Goal: Communication & Community: Answer question/provide support

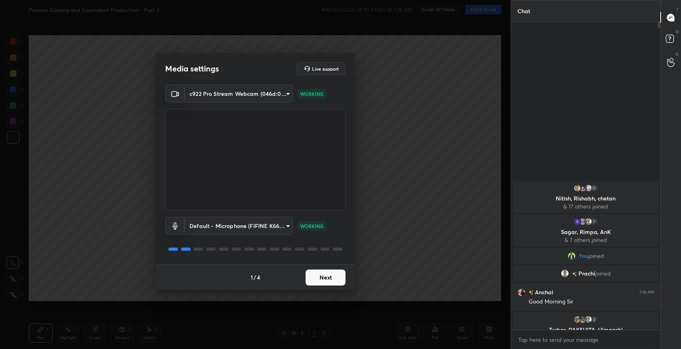
click at [332, 279] on button "Next" at bounding box center [326, 277] width 40 height 16
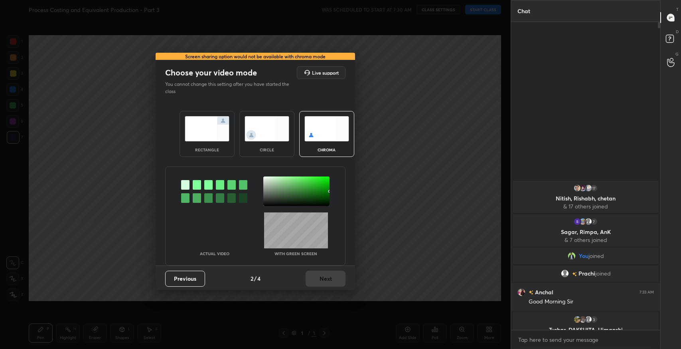
drag, startPoint x: 225, startPoint y: 140, endPoint x: 231, endPoint y: 153, distance: 13.6
click at [226, 140] on img at bounding box center [207, 128] width 45 height 25
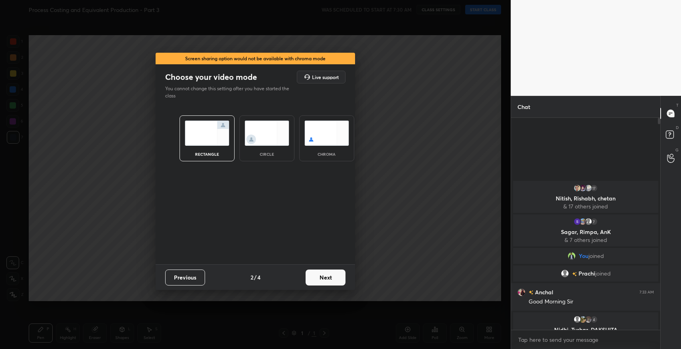
click at [317, 279] on button "Next" at bounding box center [326, 277] width 40 height 16
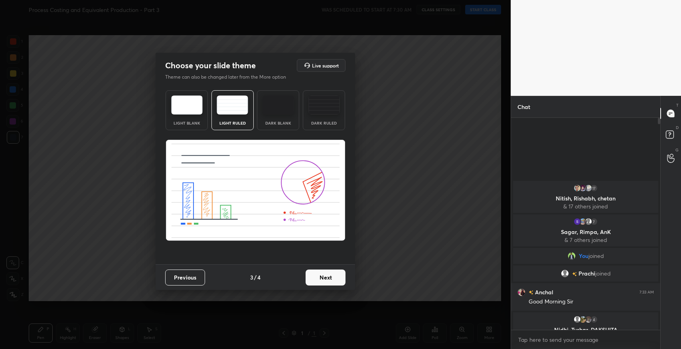
click at [332, 281] on button "Next" at bounding box center [326, 277] width 40 height 16
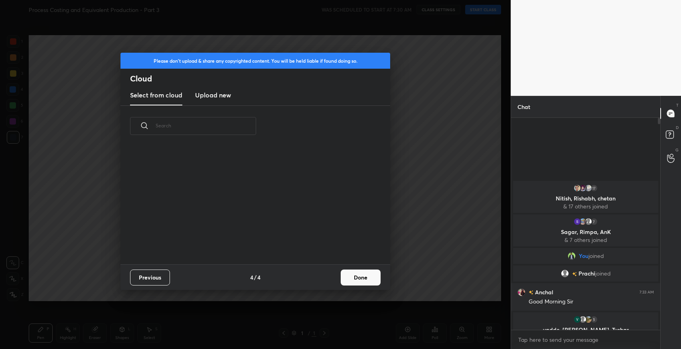
scroll to position [118, 256]
click at [363, 275] on button "Done" at bounding box center [361, 277] width 40 height 16
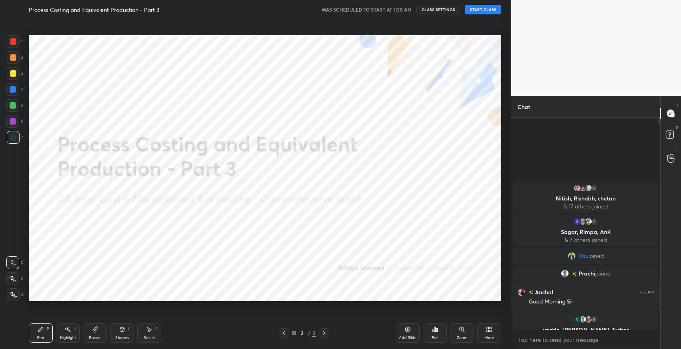
click at [485, 9] on button "START CLASS" at bounding box center [483, 10] width 36 height 10
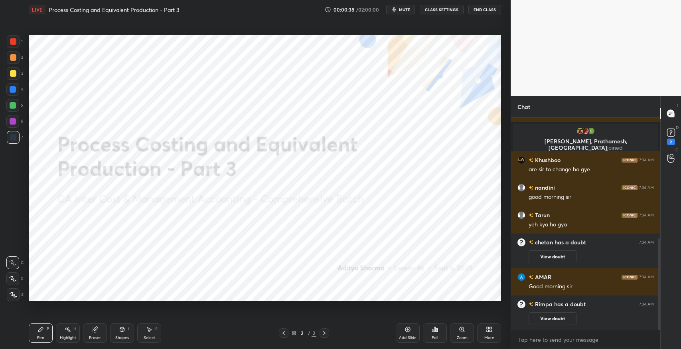
scroll to position [313, 0]
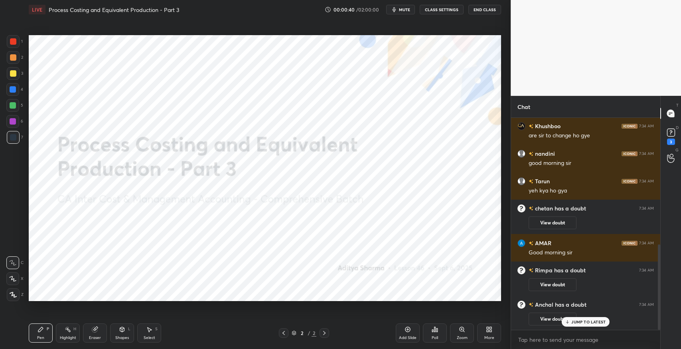
click at [589, 323] on p "JUMP TO LATEST" at bounding box center [588, 321] width 34 height 5
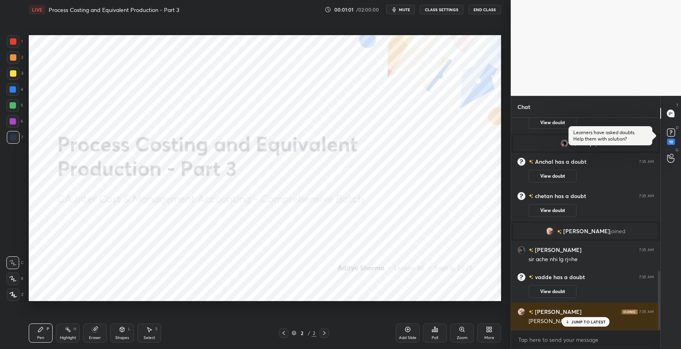
scroll to position [583, 0]
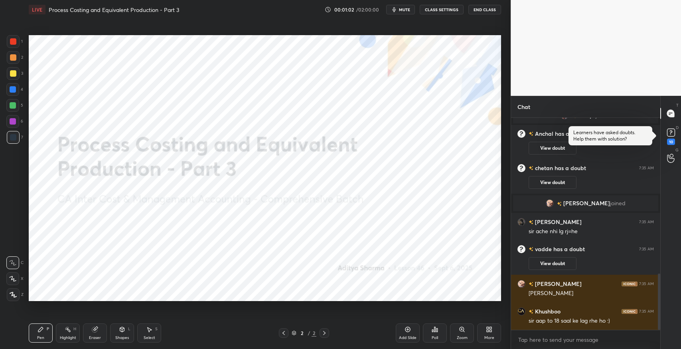
click at [490, 333] on div "More" at bounding box center [489, 332] width 24 height 19
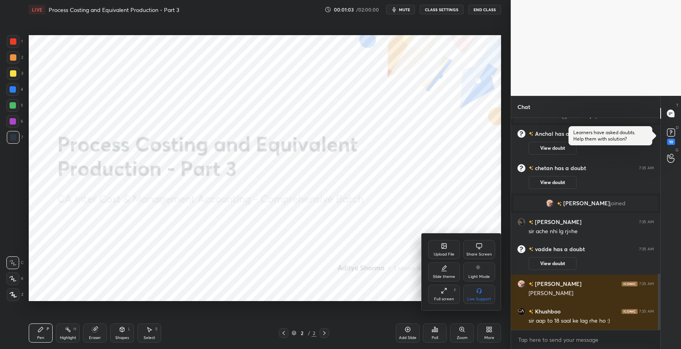
click at [444, 243] on icon at bounding box center [444, 245] width 5 height 5
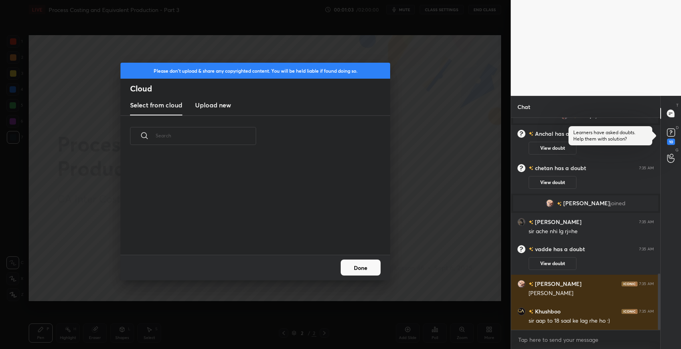
scroll to position [99, 256]
click at [232, 110] on div "Select from cloud Upload new" at bounding box center [255, 105] width 270 height 20
click at [230, 108] on h3 "Upload new" at bounding box center [213, 105] width 36 height 10
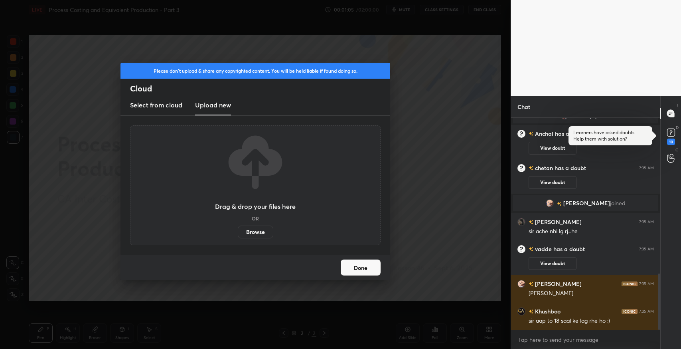
click at [252, 230] on label "Browse" at bounding box center [255, 231] width 35 height 13
click at [238, 230] on input "Browse" at bounding box center [238, 231] width 0 height 13
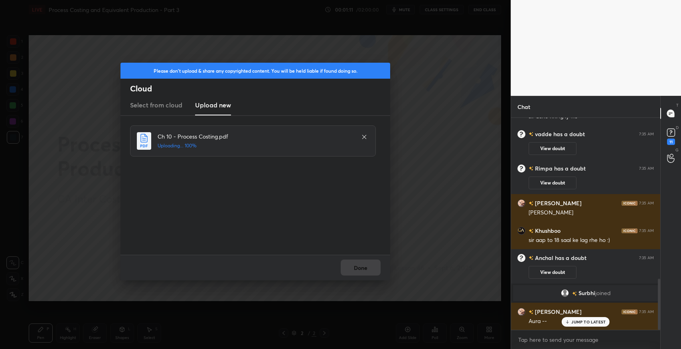
scroll to position [695, 0]
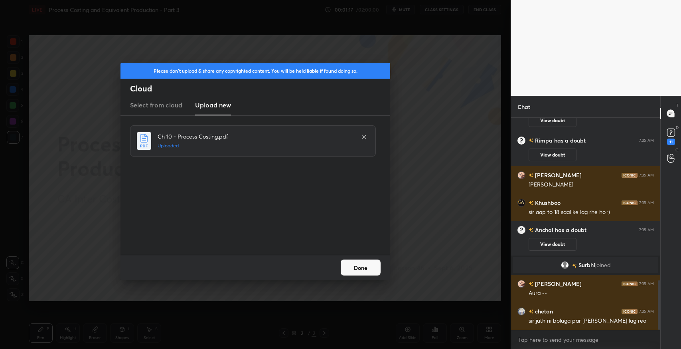
click at [362, 262] on button "Done" at bounding box center [361, 267] width 40 height 16
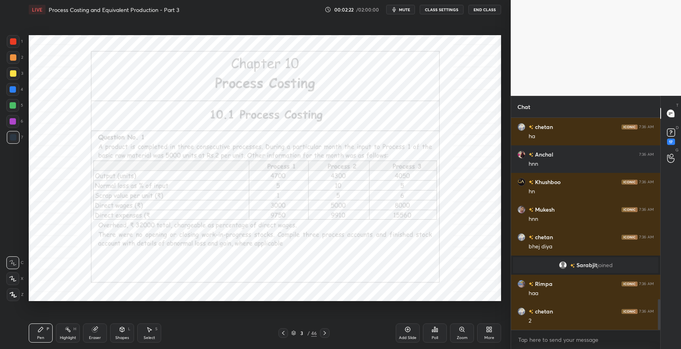
scroll to position [1276, 0]
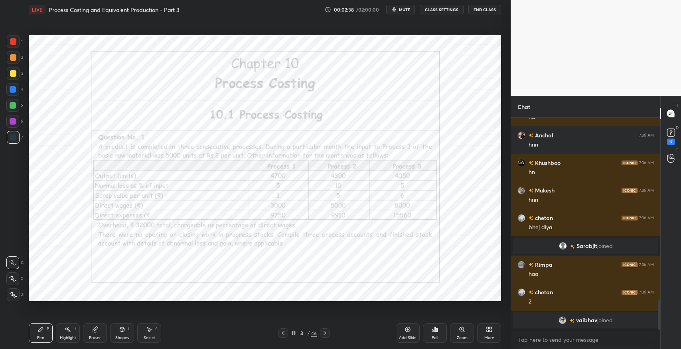
click at [320, 335] on div at bounding box center [325, 333] width 10 height 10
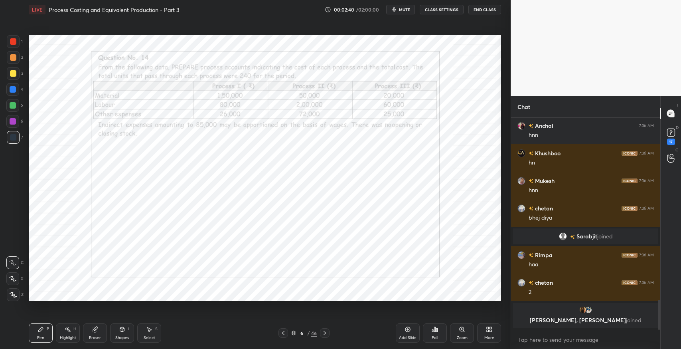
scroll to position [2, 2]
click at [323, 333] on icon at bounding box center [324, 332] width 6 height 6
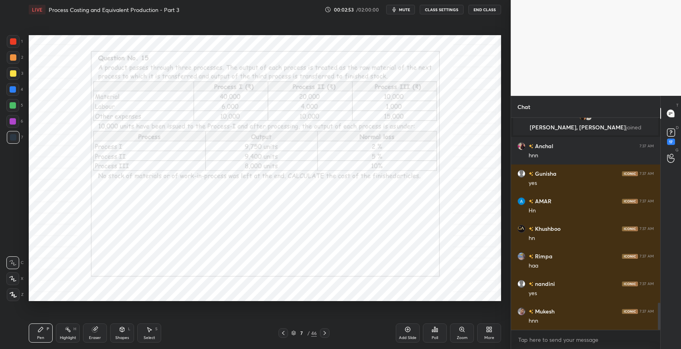
scroll to position [1470, 0]
click at [323, 333] on icon at bounding box center [324, 332] width 6 height 6
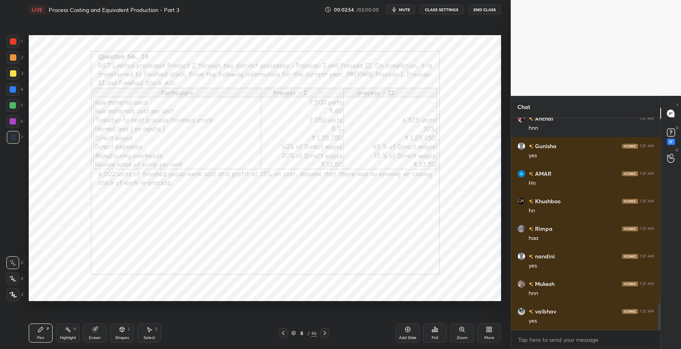
click at [323, 333] on icon at bounding box center [324, 332] width 6 height 6
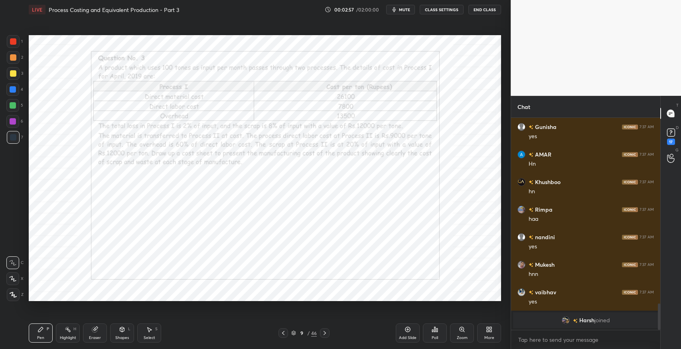
click at [323, 333] on icon at bounding box center [324, 332] width 6 height 6
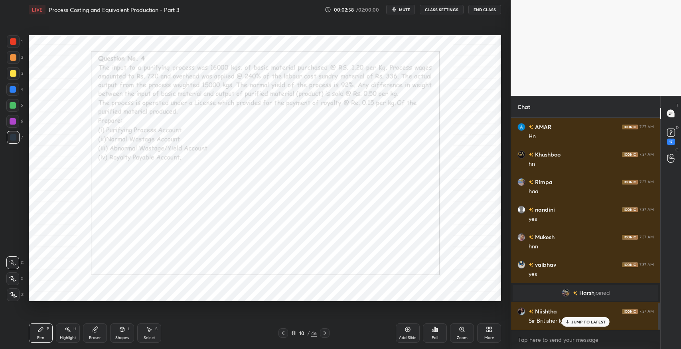
scroll to position [1459, 0]
click at [323, 333] on icon at bounding box center [324, 332] width 6 height 6
click at [562, 319] on div "JUMP TO LATEST" at bounding box center [586, 322] width 48 height 10
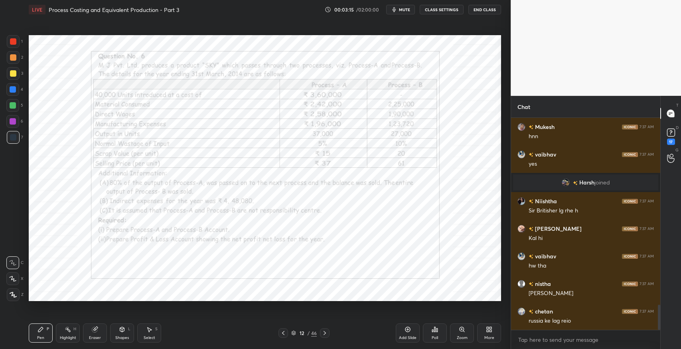
scroll to position [1596, 0]
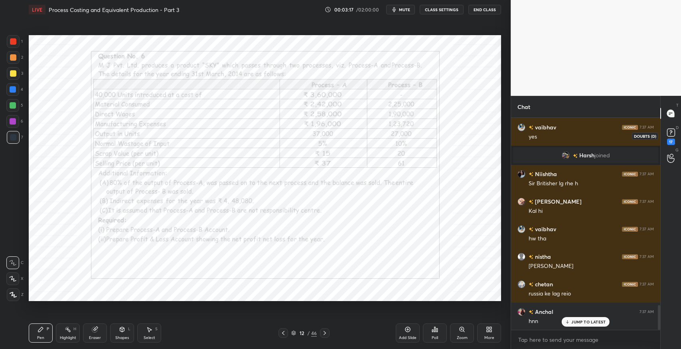
click at [672, 139] on div "17" at bounding box center [671, 141] width 8 height 6
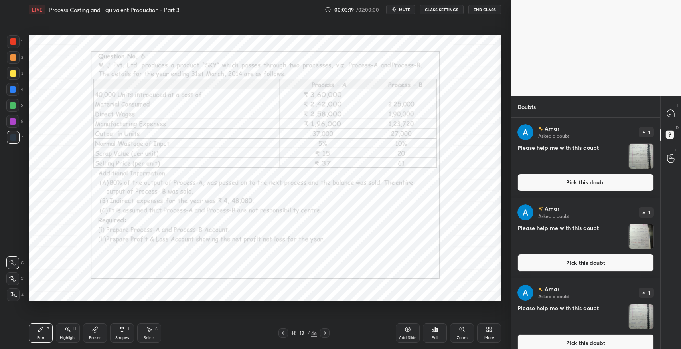
click at [558, 191] on div "[PERSON_NAME] Asked a doubt 1 Please help me with this doubt Pick this doubt" at bounding box center [585, 158] width 149 height 80
click at [564, 182] on button "Pick this doubt" at bounding box center [585, 182] width 136 height 18
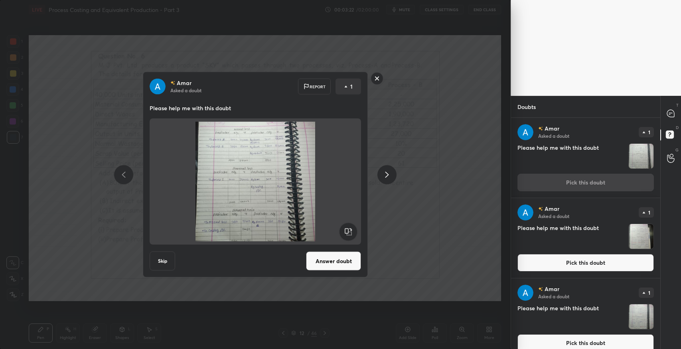
click at [583, 263] on button "Pick this doubt" at bounding box center [585, 263] width 136 height 18
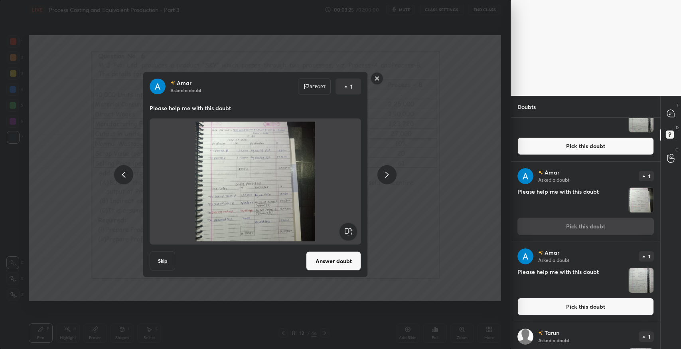
scroll to position [53, 0]
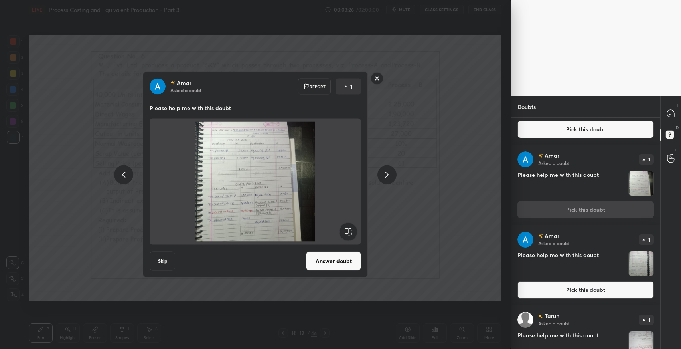
click at [544, 288] on button "Pick this doubt" at bounding box center [585, 290] width 136 height 18
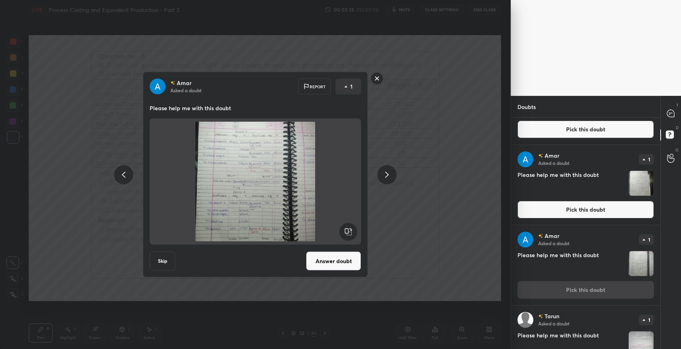
click at [587, 205] on button "Pick this doubt" at bounding box center [585, 210] width 136 height 18
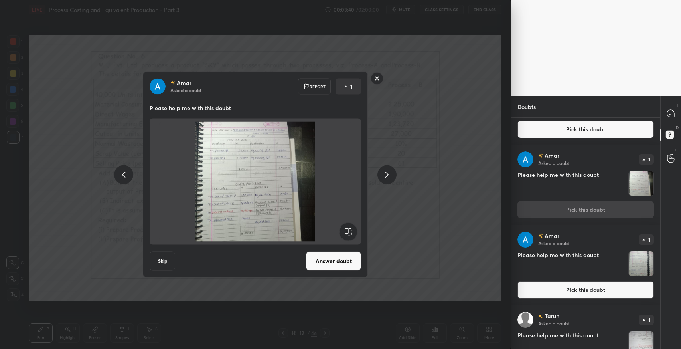
scroll to position [0, 0]
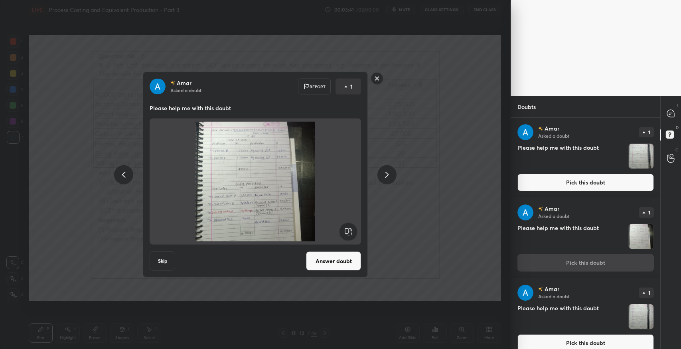
click at [572, 179] on button "Pick this doubt" at bounding box center [585, 182] width 136 height 18
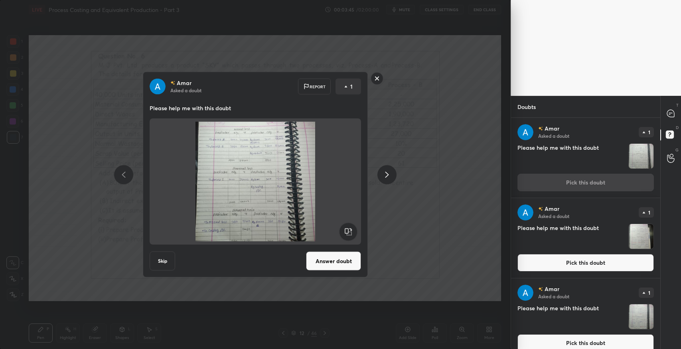
click at [461, 192] on div "[PERSON_NAME] Asked a doubt Report 1 Please help me with this doubt Skip Answer…" at bounding box center [255, 174] width 511 height 349
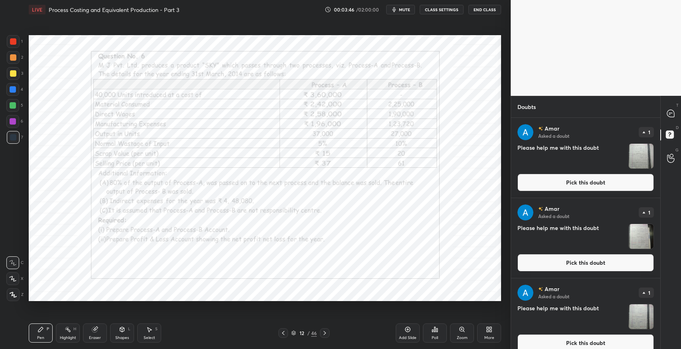
click at [485, 330] on div "More" at bounding box center [489, 332] width 24 height 19
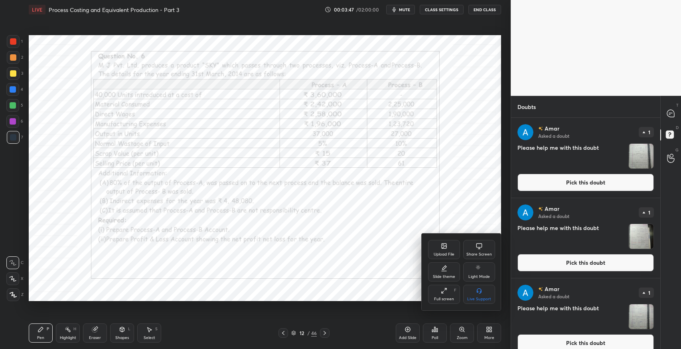
click at [458, 246] on div "Upload File" at bounding box center [444, 249] width 32 height 19
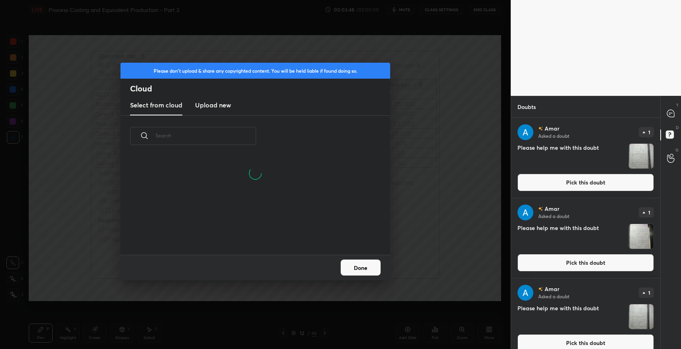
click at [220, 111] on new "Upload new" at bounding box center [213, 105] width 36 height 20
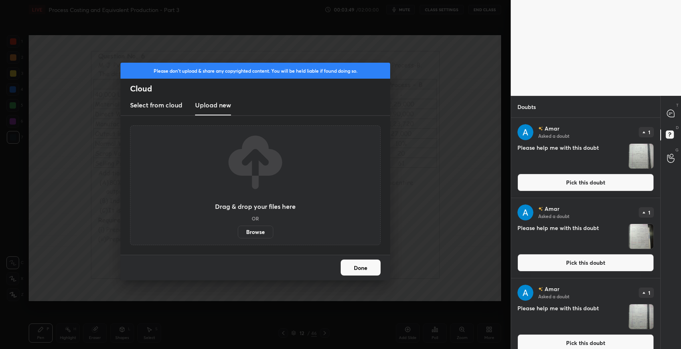
click at [267, 235] on label "Browse" at bounding box center [255, 231] width 35 height 13
click at [238, 235] on input "Browse" at bounding box center [238, 231] width 0 height 13
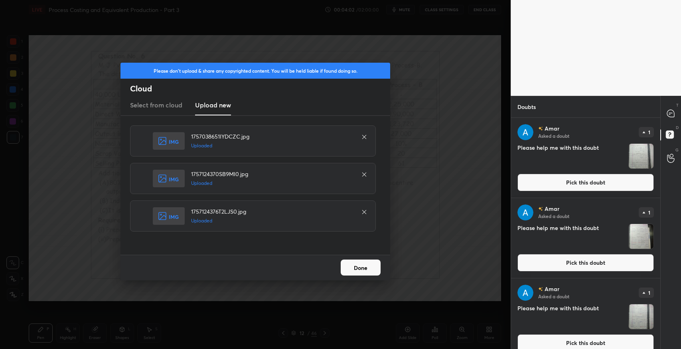
click at [362, 274] on button "Done" at bounding box center [361, 267] width 40 height 16
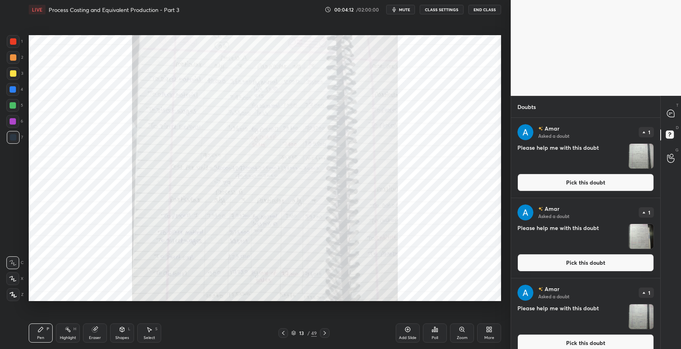
click at [321, 333] on icon at bounding box center [324, 332] width 6 height 6
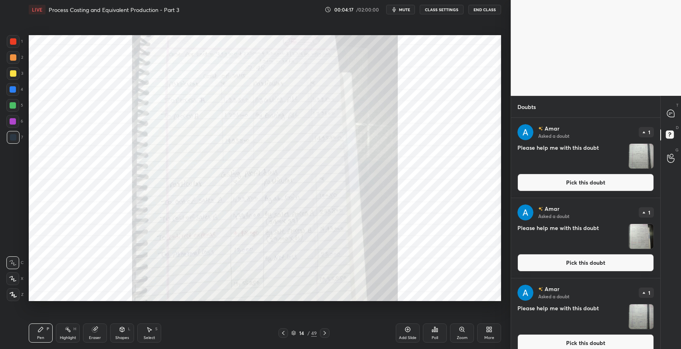
click at [325, 333] on icon at bounding box center [324, 332] width 6 height 6
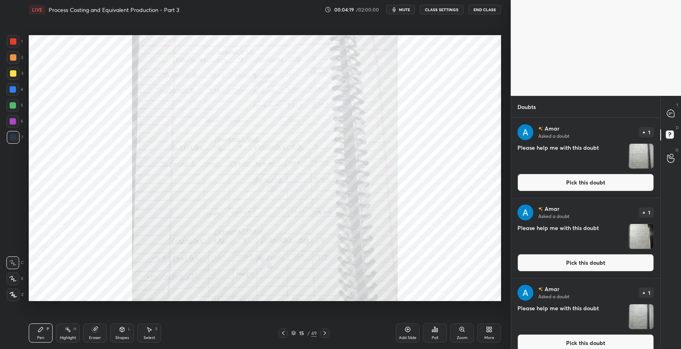
click at [281, 333] on icon at bounding box center [283, 332] width 6 height 6
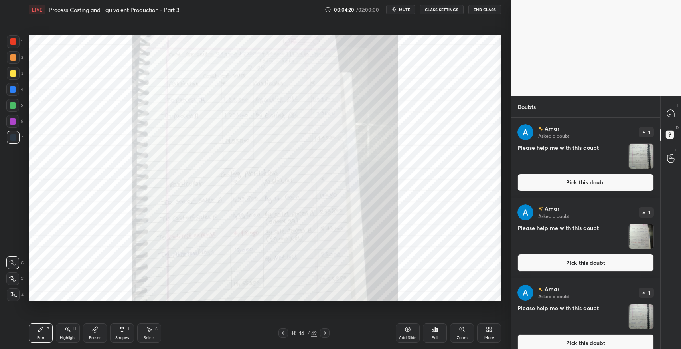
click at [281, 333] on icon at bounding box center [283, 332] width 6 height 6
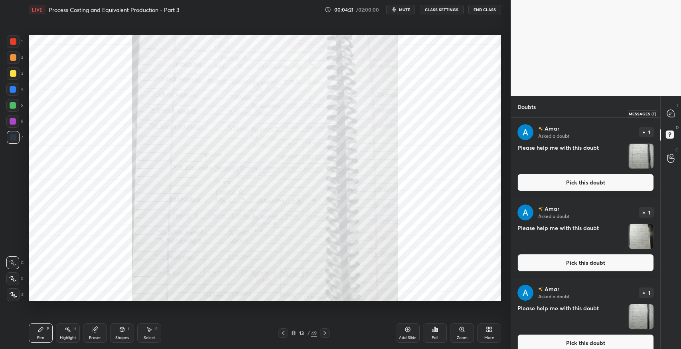
drag, startPoint x: 672, startPoint y: 112, endPoint x: 660, endPoint y: 118, distance: 13.2
click at [669, 113] on icon at bounding box center [670, 113] width 7 height 7
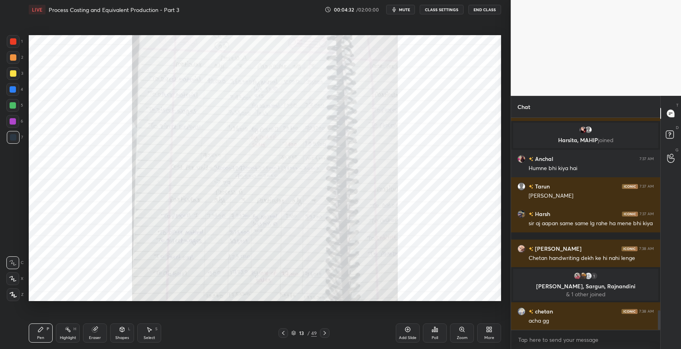
scroll to position [2090, 0]
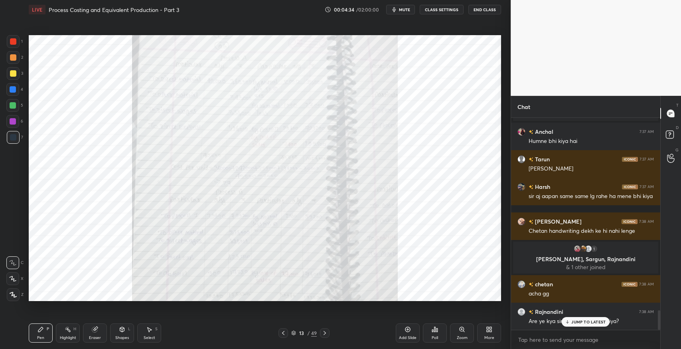
click at [586, 322] on p "JUMP TO LATEST" at bounding box center [588, 321] width 34 height 5
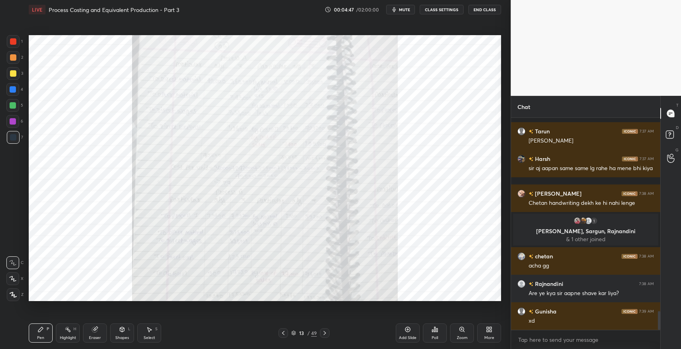
scroll to position [2173, 0]
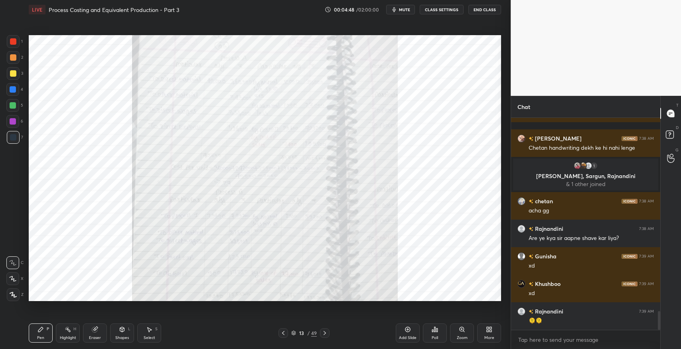
click at [285, 330] on icon at bounding box center [283, 332] width 6 height 6
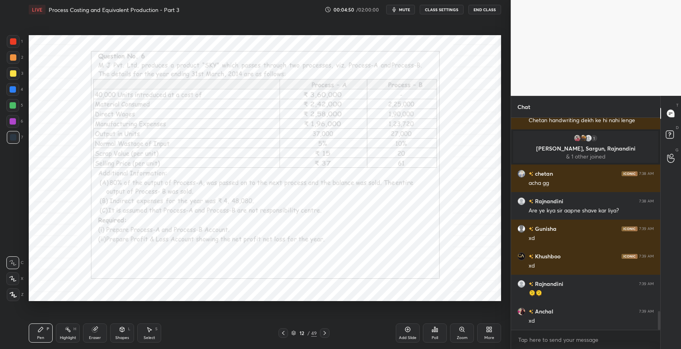
scroll to position [2227, 0]
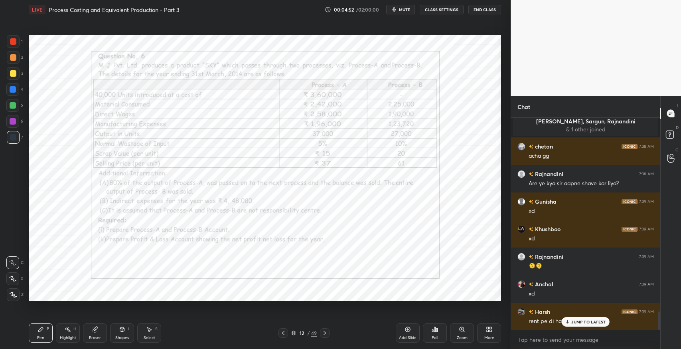
click at [578, 319] on p "JUMP TO LATEST" at bounding box center [588, 321] width 34 height 5
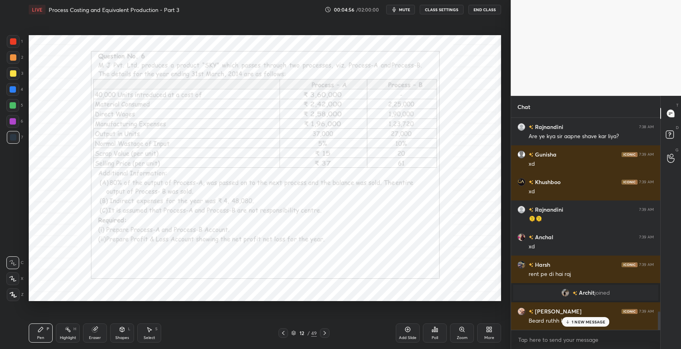
scroll to position [1921, 0]
click at [578, 320] on p "JUMP TO LATEST" at bounding box center [588, 321] width 34 height 5
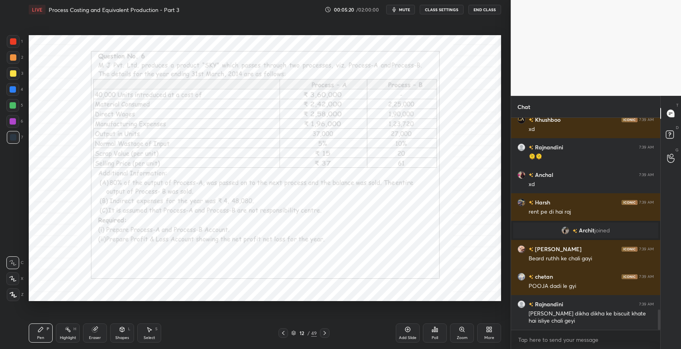
scroll to position [2003, 0]
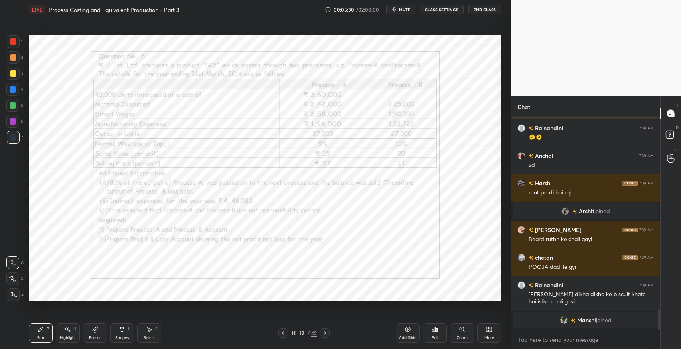
click at [325, 335] on icon at bounding box center [324, 332] width 6 height 6
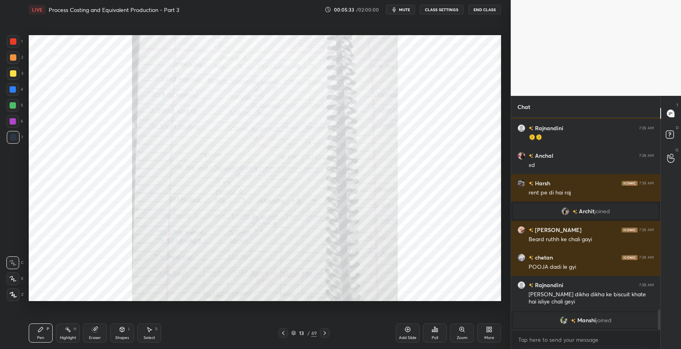
click at [282, 335] on icon at bounding box center [283, 332] width 6 height 6
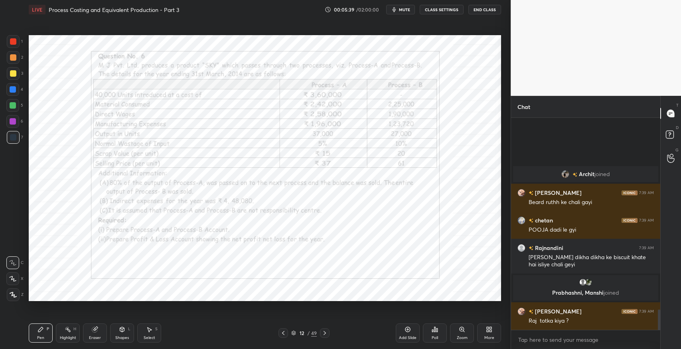
scroll to position [2025, 0]
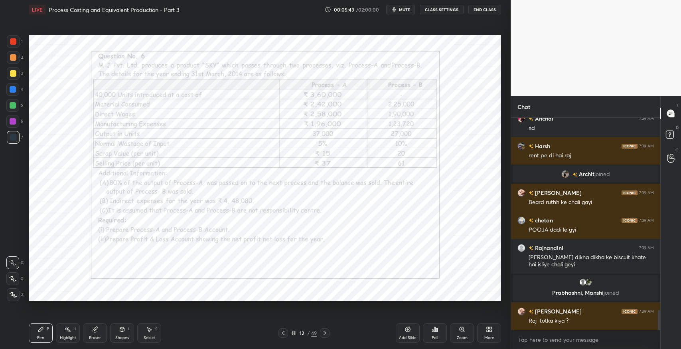
click at [325, 331] on icon at bounding box center [324, 332] width 6 height 6
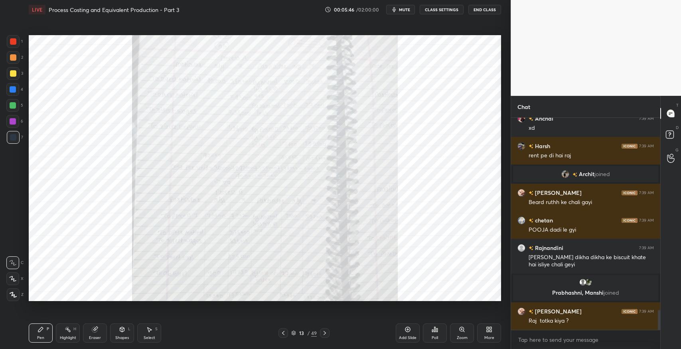
scroll to position [2052, 0]
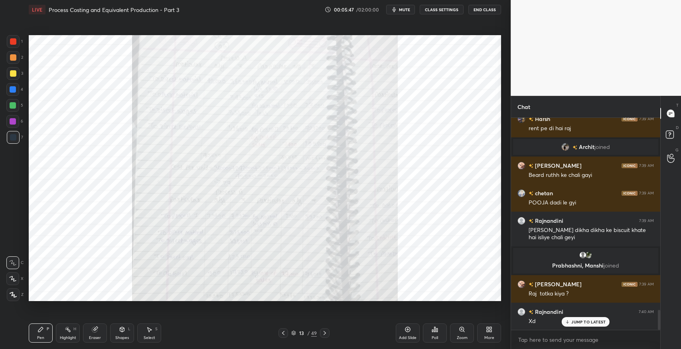
click at [284, 333] on icon at bounding box center [283, 333] width 2 height 4
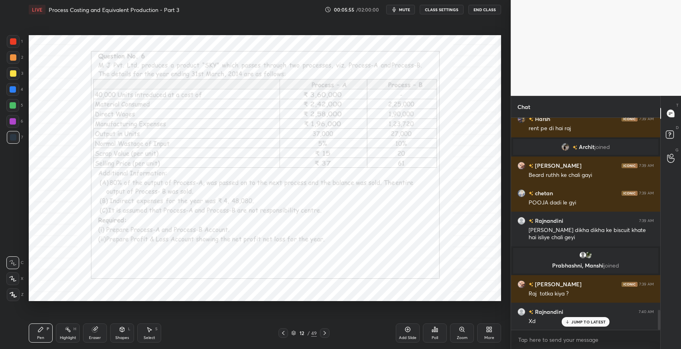
scroll to position [2071, 0]
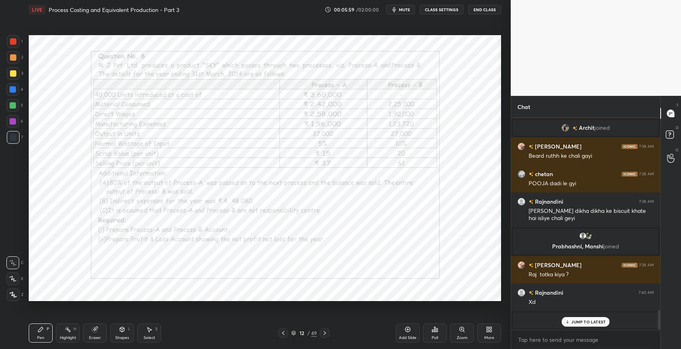
click at [325, 333] on icon at bounding box center [324, 333] width 2 height 4
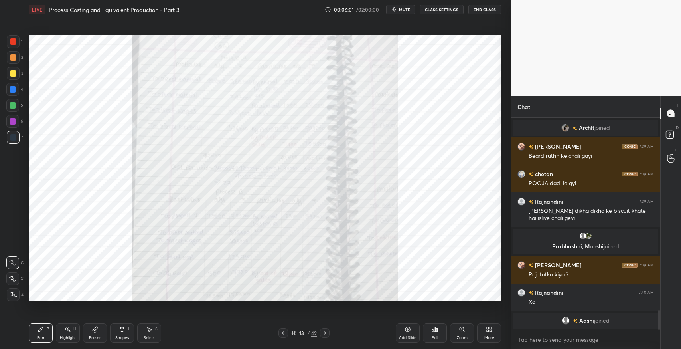
scroll to position [2099, 0]
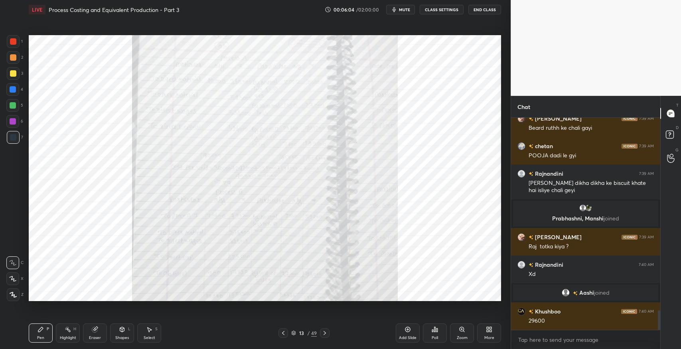
click at [283, 330] on icon at bounding box center [283, 332] width 6 height 6
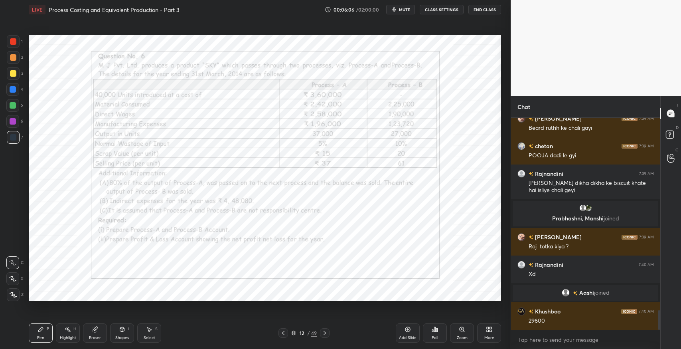
scroll to position [2133, 0]
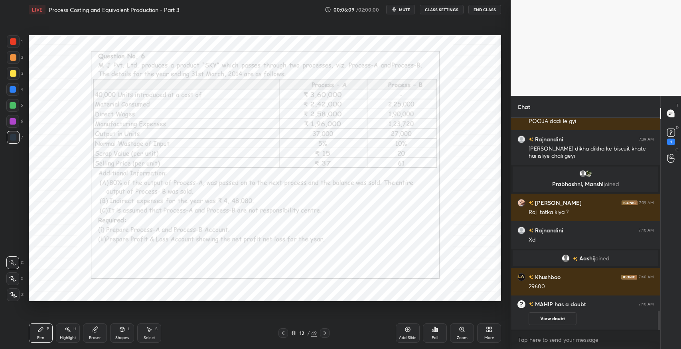
click at [325, 332] on icon at bounding box center [324, 333] width 2 height 4
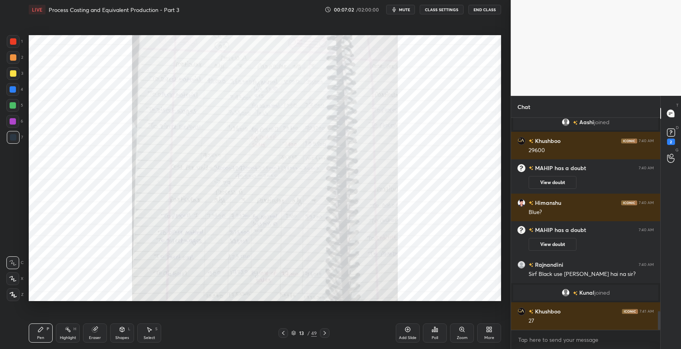
scroll to position [2213, 0]
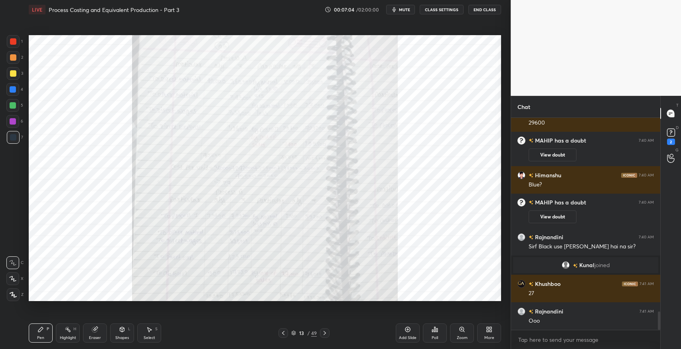
click at [327, 332] on icon at bounding box center [324, 332] width 6 height 6
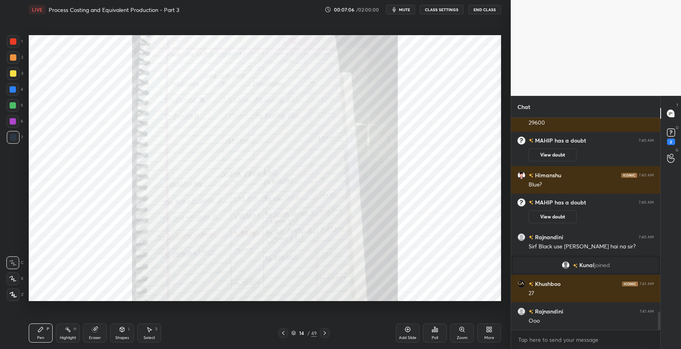
click at [325, 335] on icon at bounding box center [324, 332] width 6 height 6
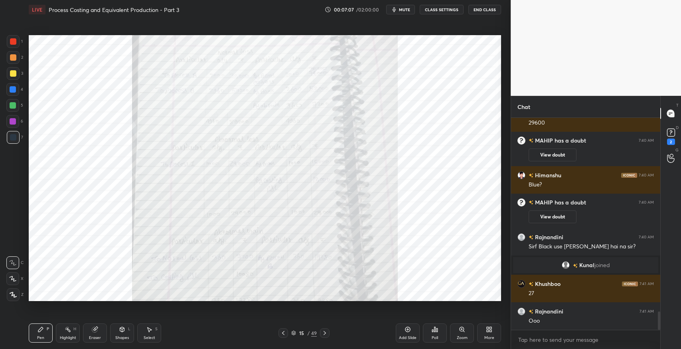
scroll to position [2232, 0]
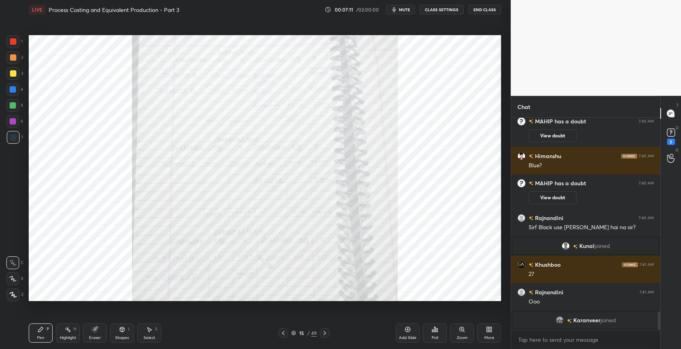
click at [282, 333] on icon at bounding box center [283, 333] width 2 height 4
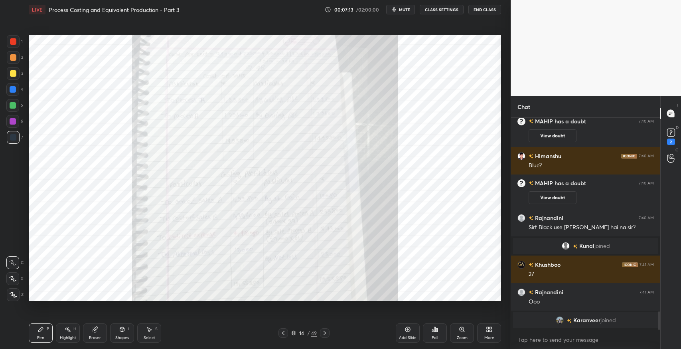
click at [284, 331] on icon at bounding box center [283, 333] width 2 height 4
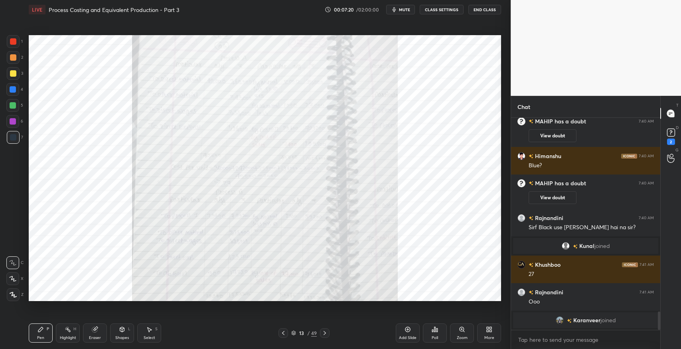
click at [325, 333] on icon at bounding box center [324, 333] width 2 height 4
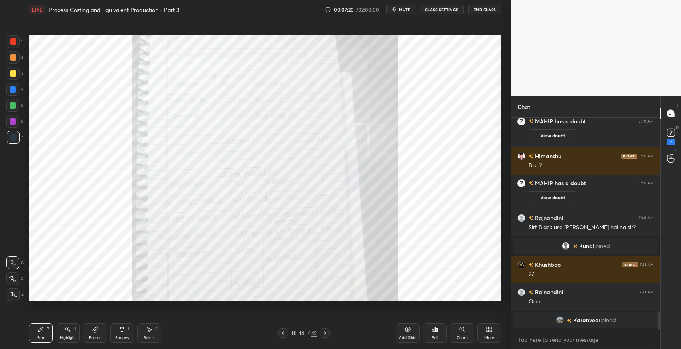
click at [325, 331] on icon at bounding box center [324, 332] width 6 height 6
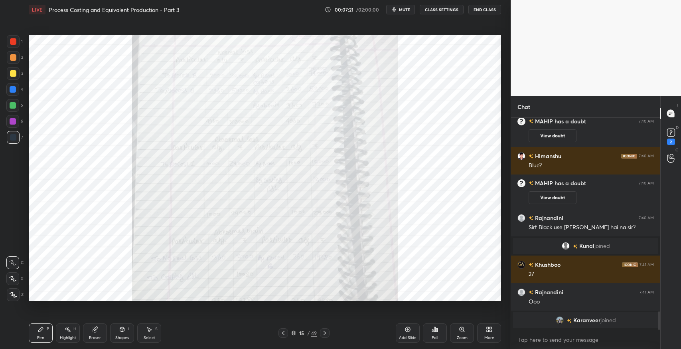
click at [281, 331] on icon at bounding box center [283, 332] width 6 height 6
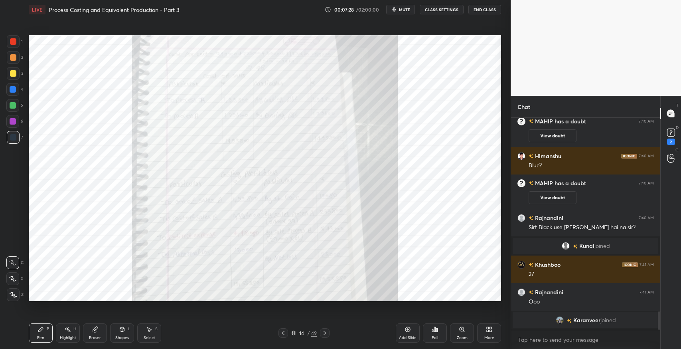
click at [284, 335] on icon at bounding box center [283, 332] width 6 height 6
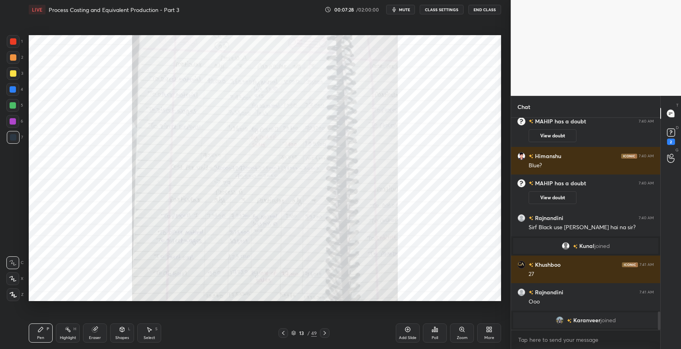
click at [284, 335] on icon at bounding box center [283, 332] width 6 height 6
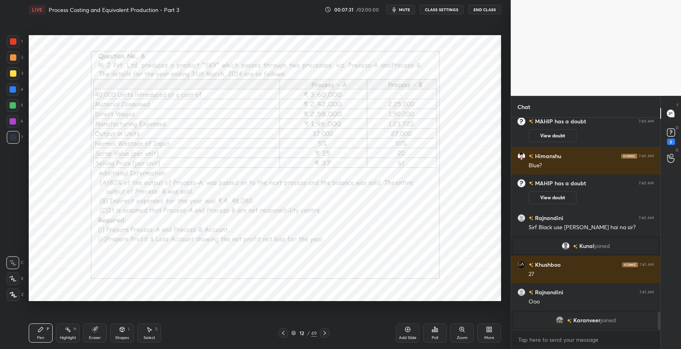
click at [325, 333] on icon at bounding box center [324, 332] width 6 height 6
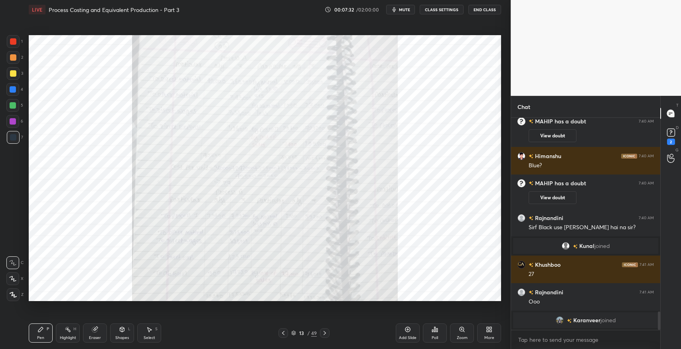
click at [327, 333] on icon at bounding box center [324, 332] width 6 height 6
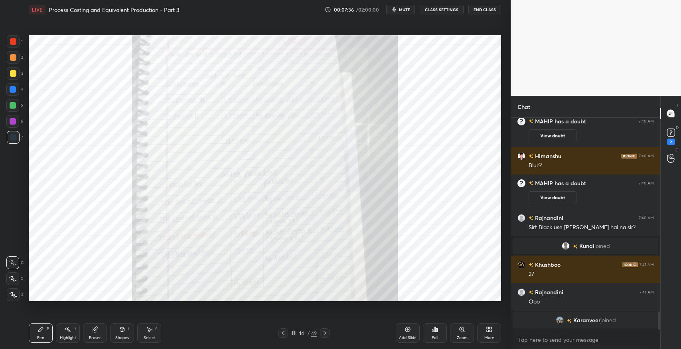
click at [282, 336] on div at bounding box center [283, 333] width 10 height 10
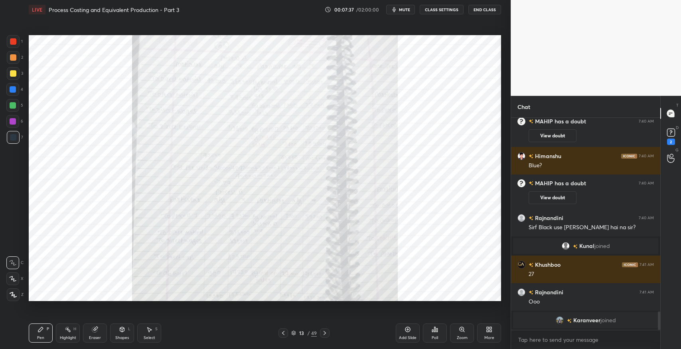
click at [325, 333] on icon at bounding box center [324, 332] width 6 height 6
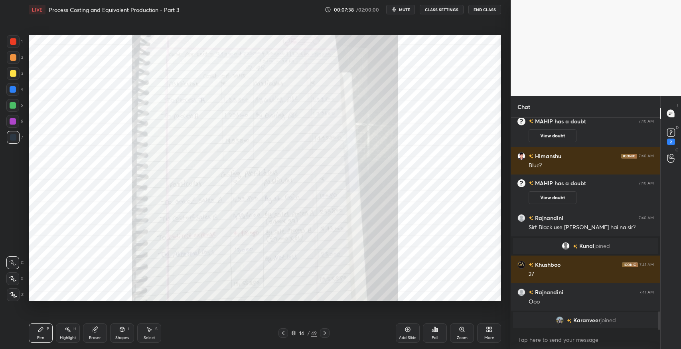
click at [326, 331] on icon at bounding box center [324, 332] width 6 height 6
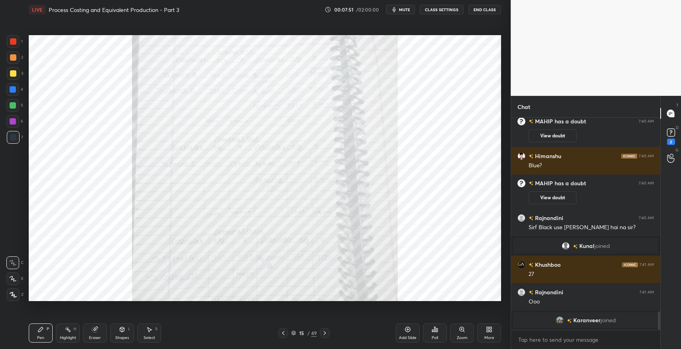
click at [284, 332] on icon at bounding box center [283, 332] width 6 height 6
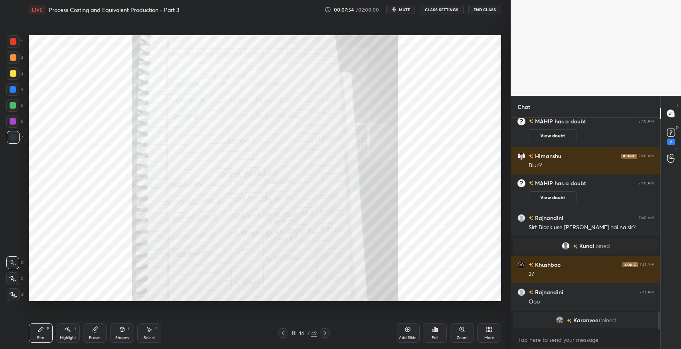
click at [282, 337] on div at bounding box center [283, 333] width 10 height 10
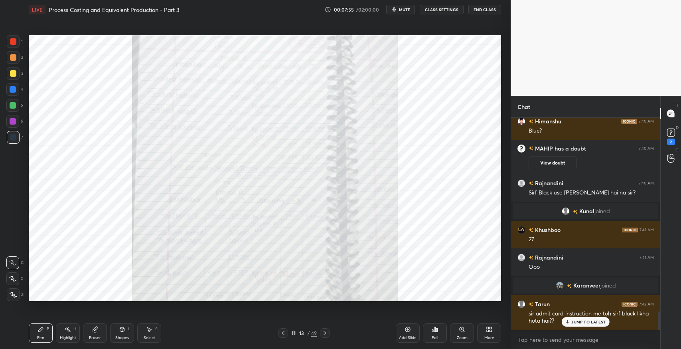
scroll to position [2221, 0]
click at [323, 333] on icon at bounding box center [324, 332] width 6 height 6
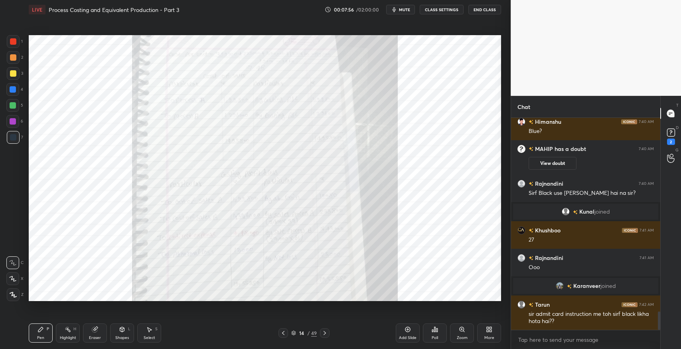
click at [324, 333] on icon at bounding box center [324, 332] width 6 height 6
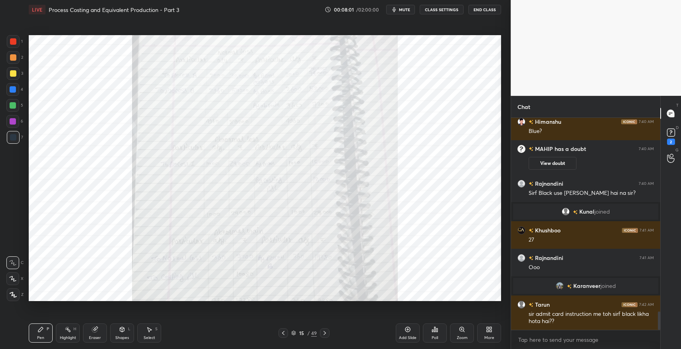
click at [103, 326] on div "Eraser" at bounding box center [95, 332] width 24 height 19
click at [285, 331] on icon at bounding box center [283, 332] width 6 height 6
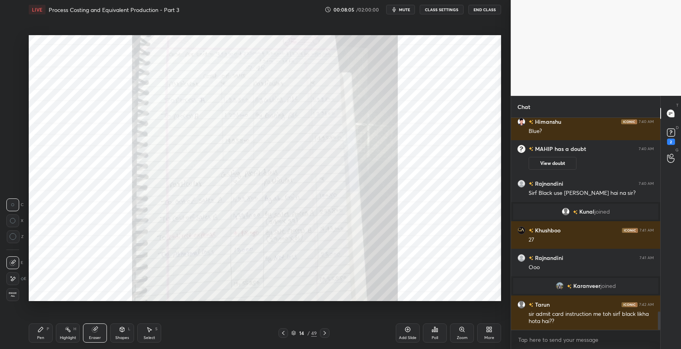
click at [286, 333] on icon at bounding box center [283, 332] width 6 height 6
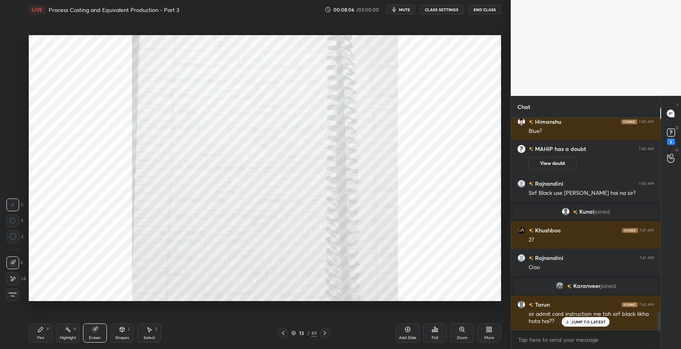
scroll to position [2240, 0]
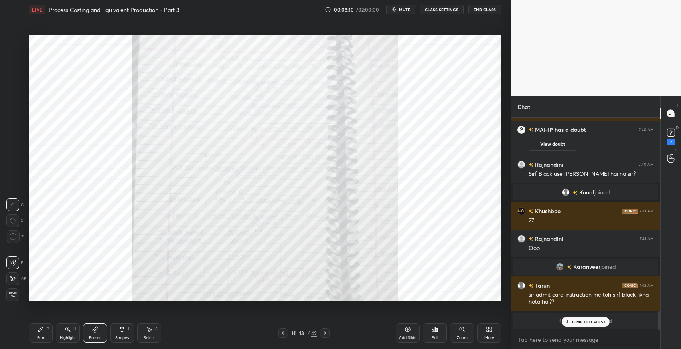
click at [284, 335] on icon at bounding box center [283, 332] width 6 height 6
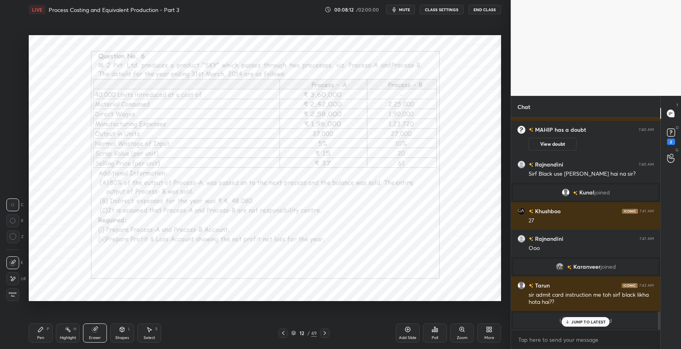
click at [44, 331] on div "Pen P" at bounding box center [41, 332] width 24 height 19
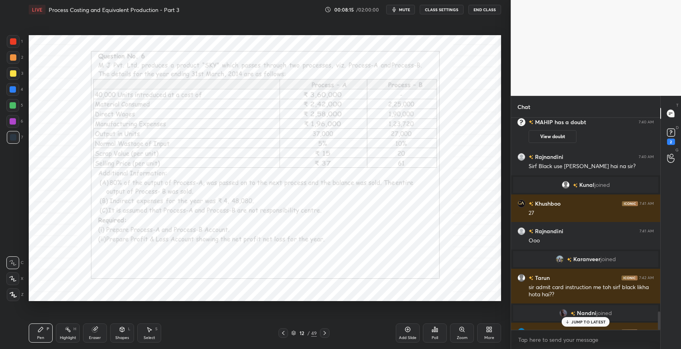
scroll to position [2260, 0]
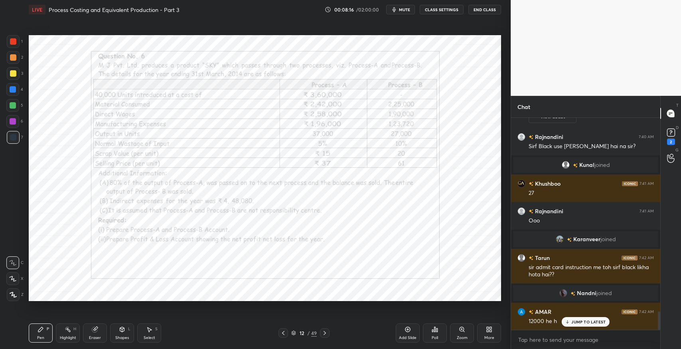
click at [325, 333] on icon at bounding box center [324, 332] width 6 height 6
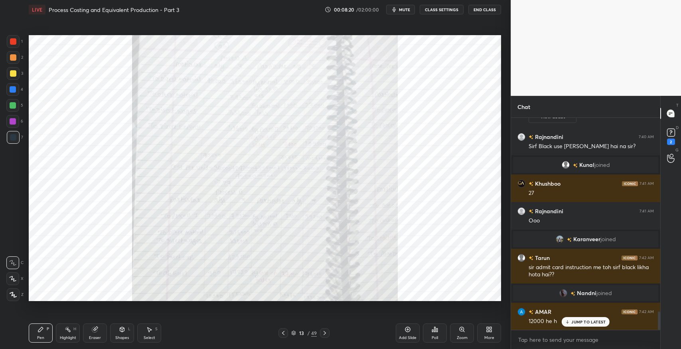
click at [281, 330] on icon at bounding box center [283, 332] width 6 height 6
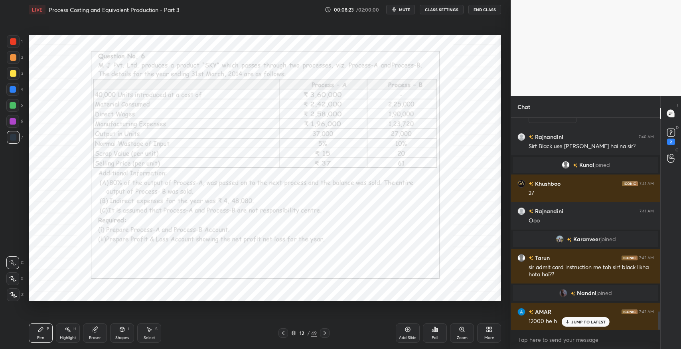
click at [322, 334] on icon at bounding box center [324, 332] width 6 height 6
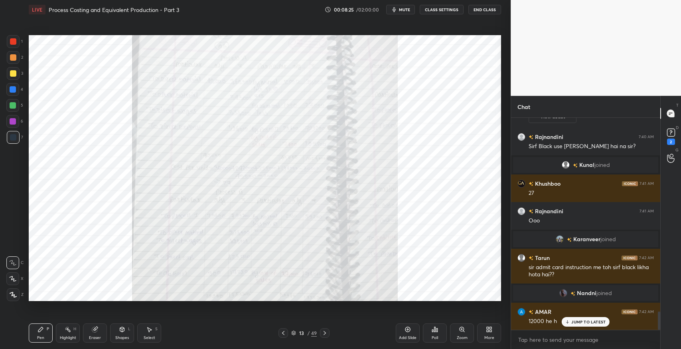
click at [282, 331] on icon at bounding box center [283, 332] width 6 height 6
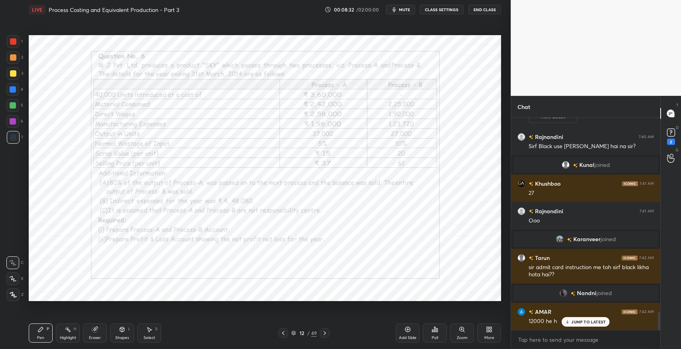
click at [321, 330] on icon at bounding box center [324, 332] width 6 height 6
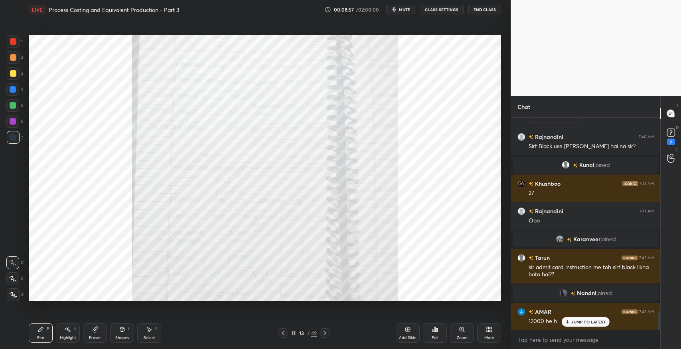
click at [325, 333] on icon at bounding box center [324, 333] width 2 height 4
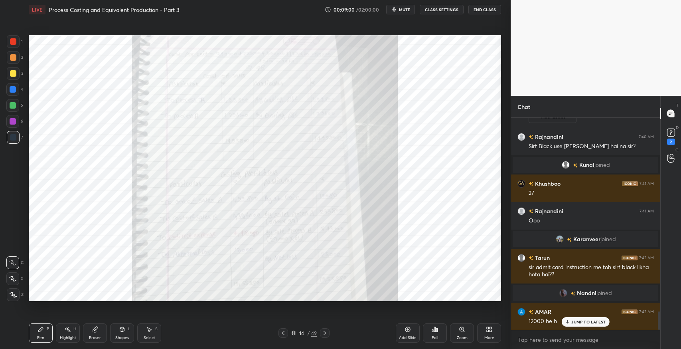
click at [284, 333] on icon at bounding box center [283, 333] width 2 height 4
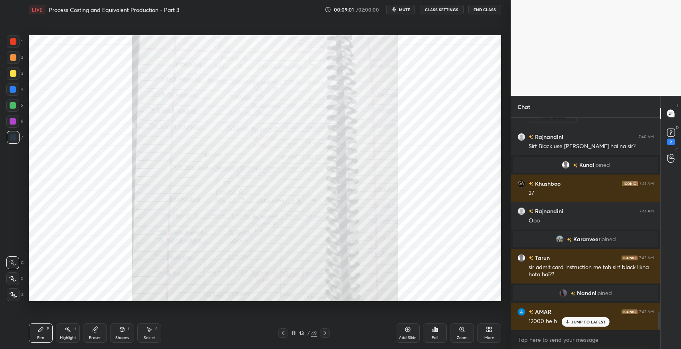
click at [325, 335] on icon at bounding box center [324, 332] width 6 height 6
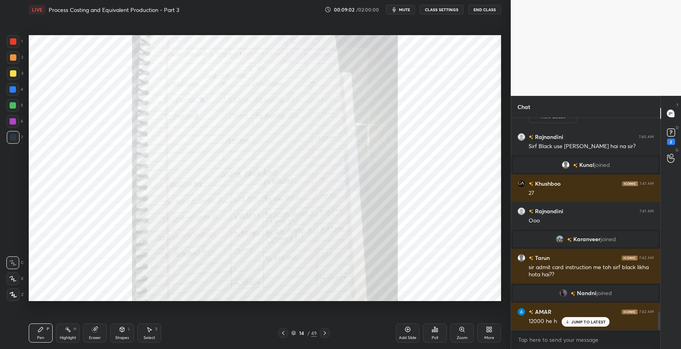
click at [324, 333] on icon at bounding box center [324, 333] width 2 height 4
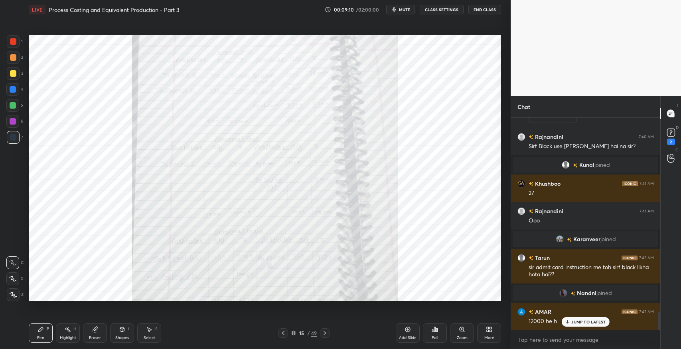
click at [283, 333] on icon at bounding box center [283, 332] width 6 height 6
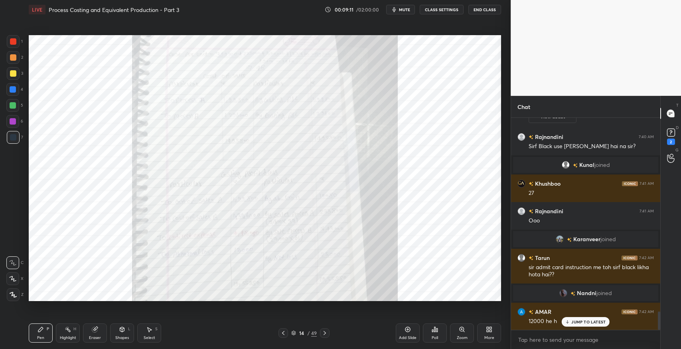
click at [284, 332] on icon at bounding box center [283, 332] width 6 height 6
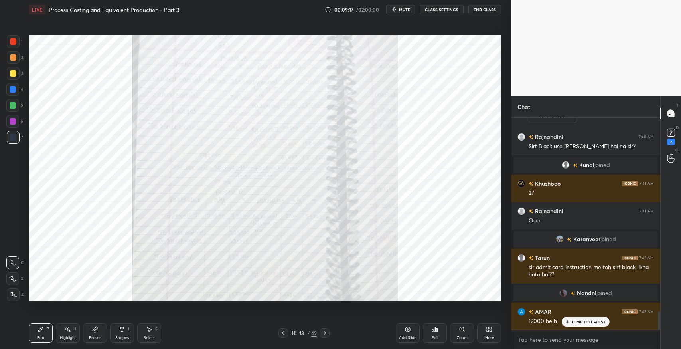
click at [326, 334] on icon at bounding box center [324, 332] width 6 height 6
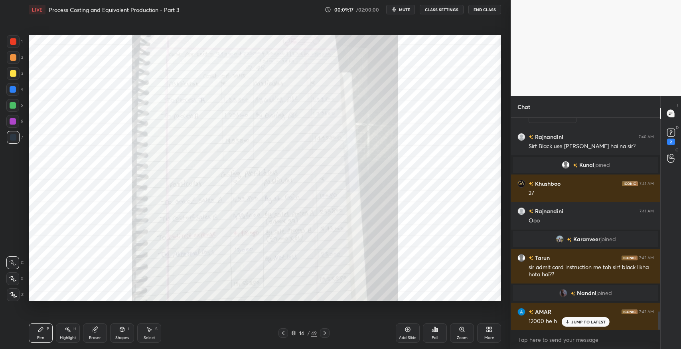
click at [327, 333] on icon at bounding box center [324, 332] width 6 height 6
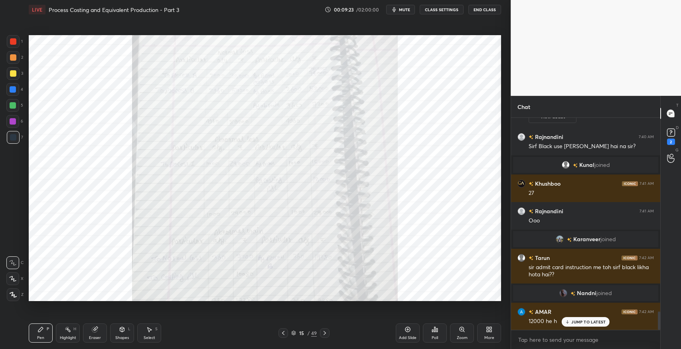
click at [283, 332] on icon at bounding box center [283, 333] width 2 height 4
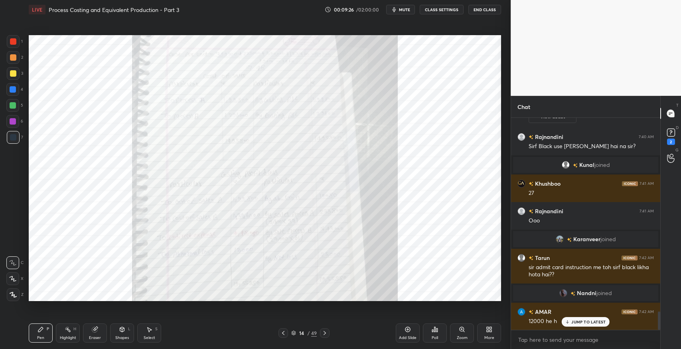
click at [96, 337] on div "Eraser" at bounding box center [95, 337] width 12 height 4
click at [41, 331] on icon at bounding box center [40, 329] width 6 height 6
click at [284, 332] on icon at bounding box center [283, 332] width 6 height 6
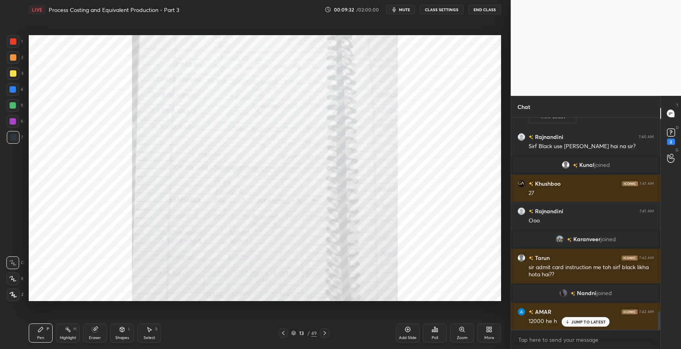
click at [325, 333] on icon at bounding box center [324, 333] width 2 height 4
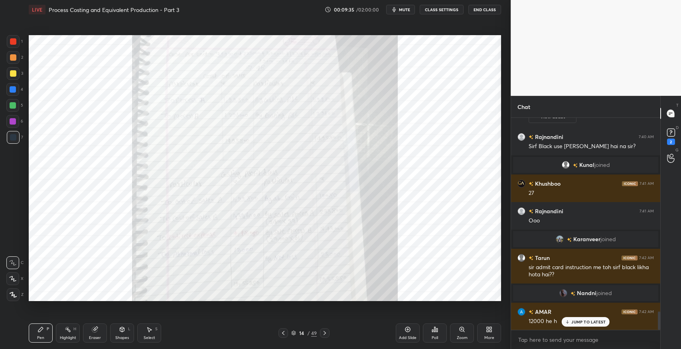
click at [286, 331] on icon at bounding box center [283, 332] width 6 height 6
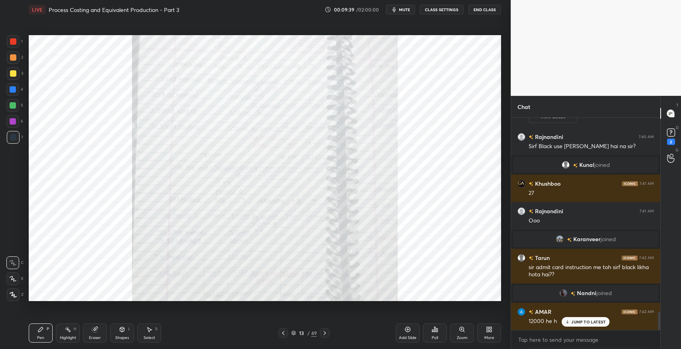
click at [325, 330] on icon at bounding box center [324, 332] width 6 height 6
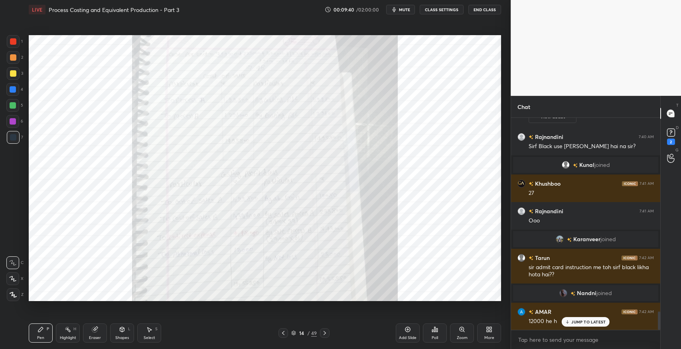
click at [34, 332] on div "Pen P" at bounding box center [41, 332] width 24 height 19
click at [91, 335] on div "Eraser" at bounding box center [95, 337] width 12 height 4
click at [14, 295] on span "Erase all" at bounding box center [13, 295] width 12 height 6
click at [281, 332] on icon at bounding box center [283, 332] width 6 height 6
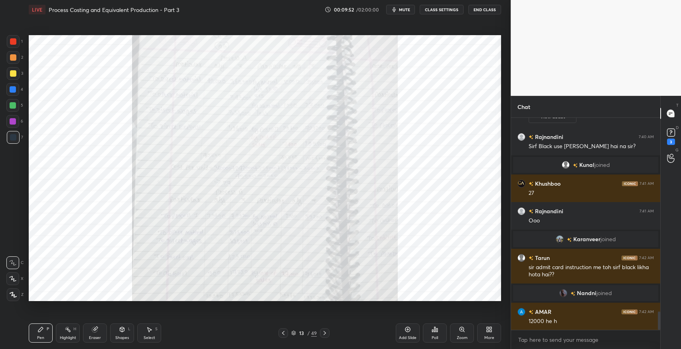
click at [97, 335] on div "Eraser" at bounding box center [95, 337] width 12 height 4
click at [9, 294] on span "Erase all" at bounding box center [13, 295] width 12 height 6
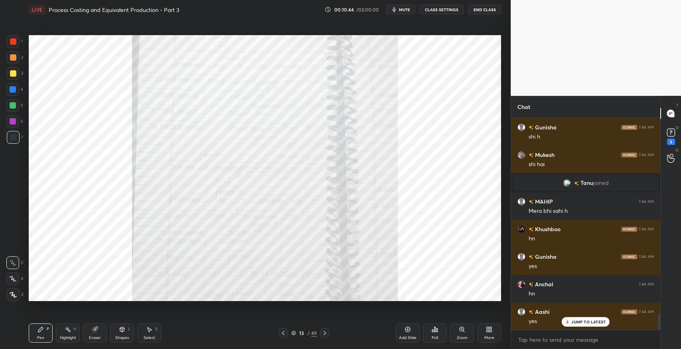
scroll to position [2536, 0]
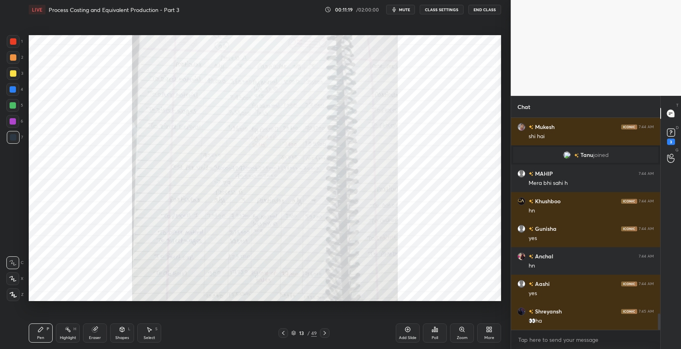
click at [401, 327] on div "Add Slide" at bounding box center [408, 332] width 24 height 19
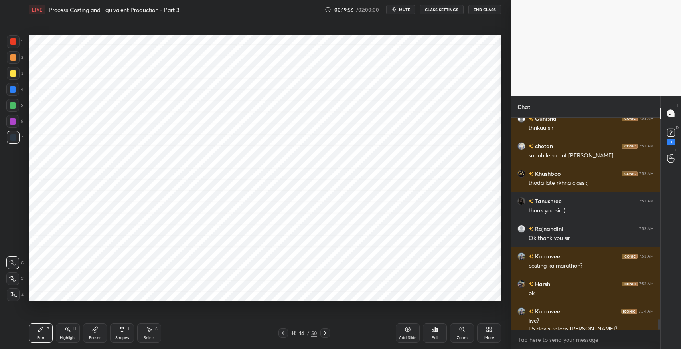
scroll to position [4114, 0]
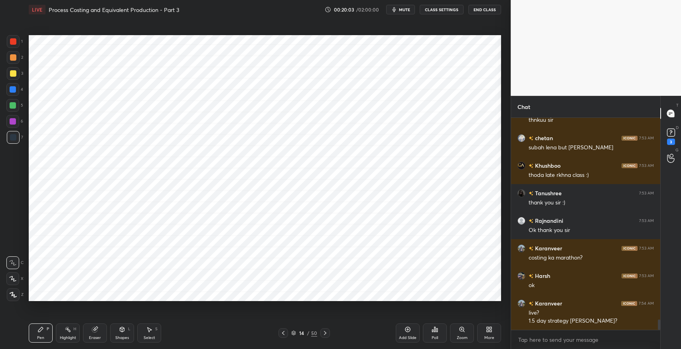
click at [406, 334] on div "Add Slide" at bounding box center [408, 332] width 24 height 19
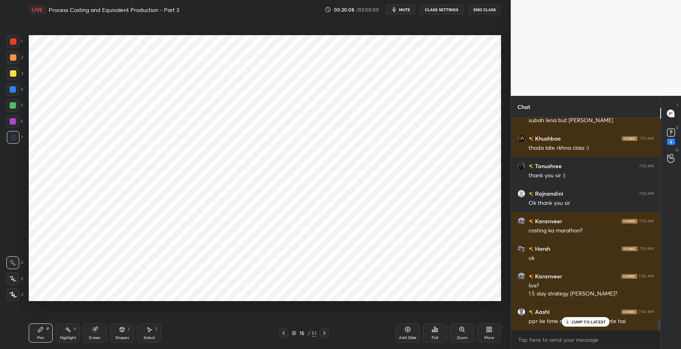
click at [122, 329] on icon at bounding box center [122, 330] width 0 height 3
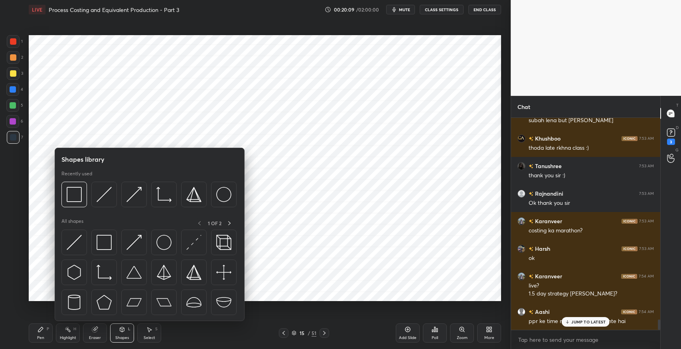
click at [105, 246] on img at bounding box center [104, 242] width 15 height 15
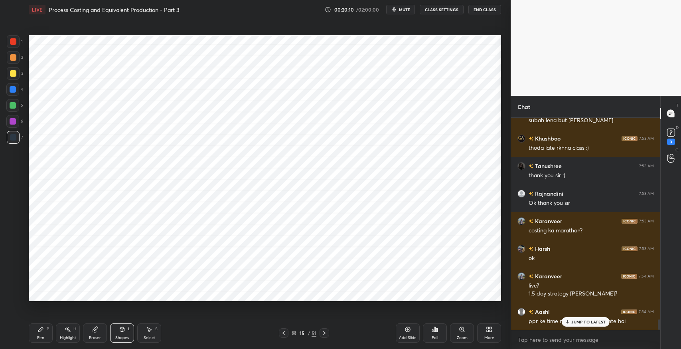
click at [45, 331] on div "Pen P" at bounding box center [41, 332] width 24 height 19
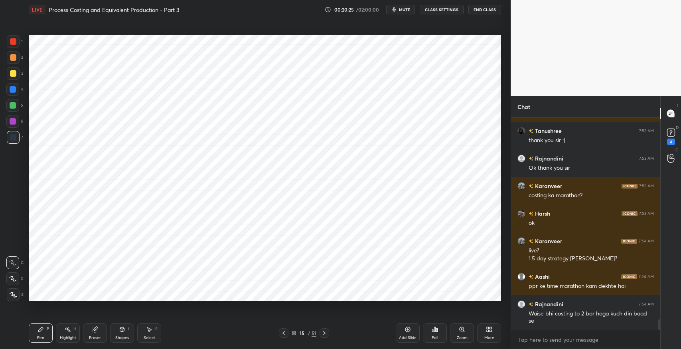
click at [121, 330] on icon at bounding box center [122, 329] width 4 height 5
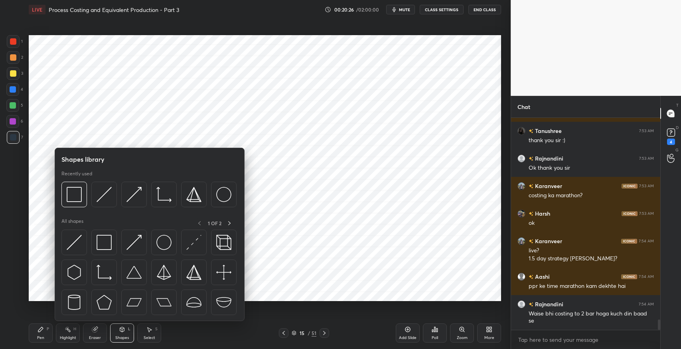
click at [110, 238] on img at bounding box center [104, 242] width 15 height 15
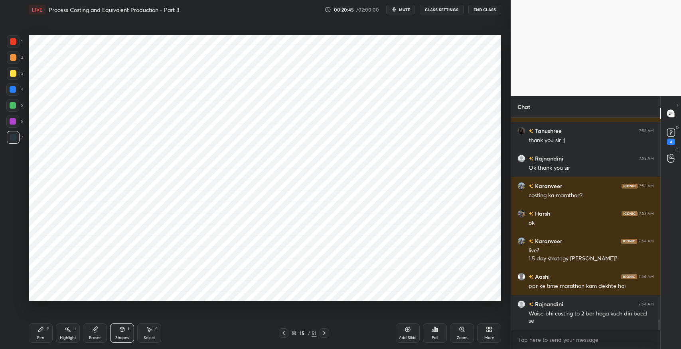
click at [149, 337] on div "Select" at bounding box center [150, 337] width 12 height 4
click at [291, 48] on div "0 ° Undo Copy Duplicate Duplicate to new slide Delete" at bounding box center [265, 168] width 472 height 266
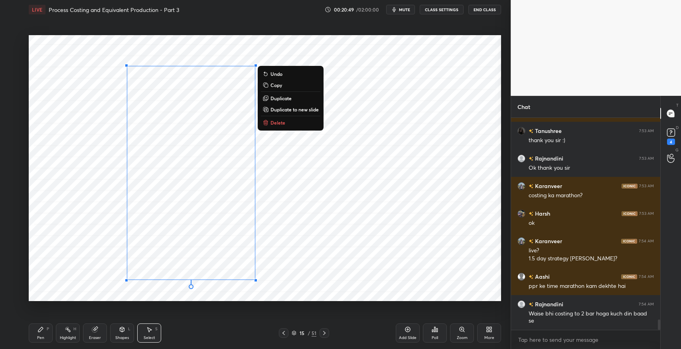
click at [286, 99] on p "Duplicate" at bounding box center [280, 98] width 21 height 6
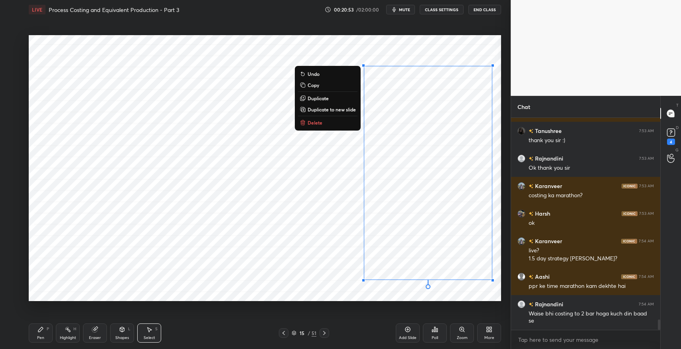
click at [396, 47] on div "0 ° Undo Copy Duplicate Duplicate to new slide Delete" at bounding box center [265, 168] width 472 height 266
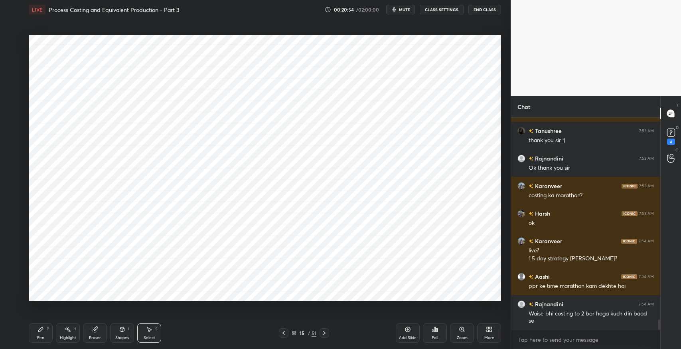
click at [41, 329] on icon at bounding box center [40, 329] width 5 height 5
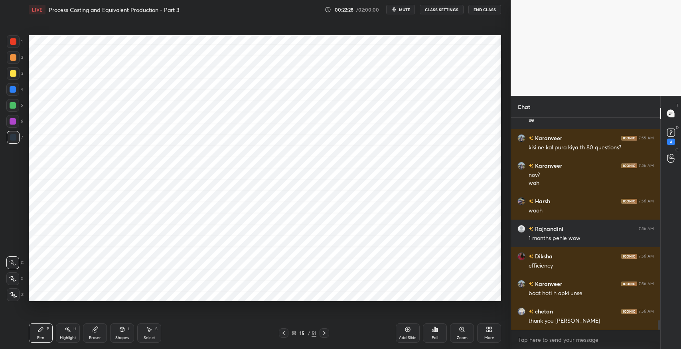
scroll to position [4405, 0]
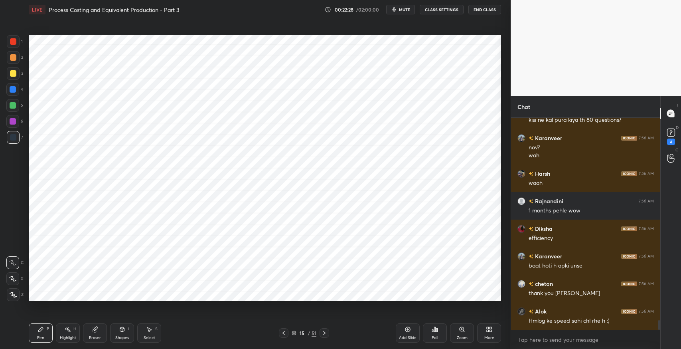
click at [142, 337] on div "Select S" at bounding box center [149, 332] width 24 height 19
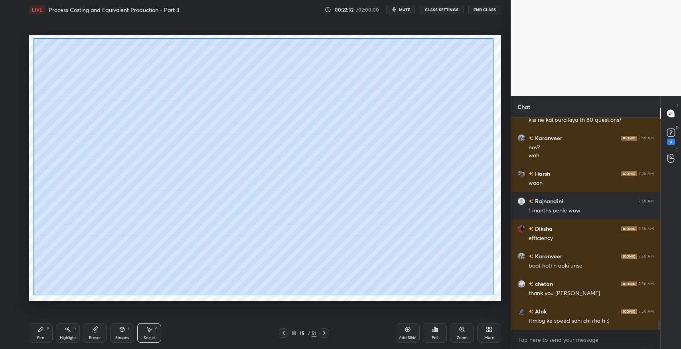
drag, startPoint x: 33, startPoint y: 38, endPoint x: 493, endPoint y: 295, distance: 527.1
click at [493, 295] on div "0 ° Undo Copy Duplicate Duplicate to new slide Delete" at bounding box center [265, 168] width 472 height 266
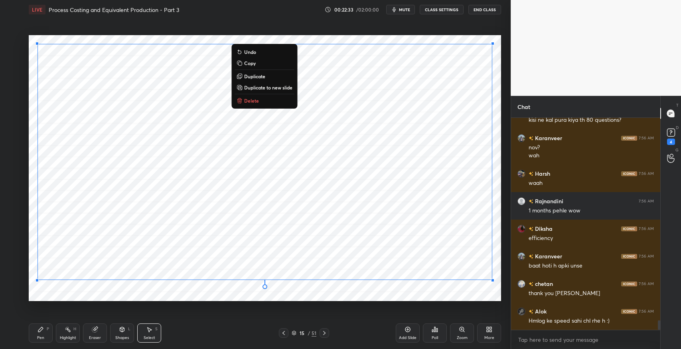
click at [273, 84] on p "Duplicate to new slide" at bounding box center [268, 87] width 48 height 6
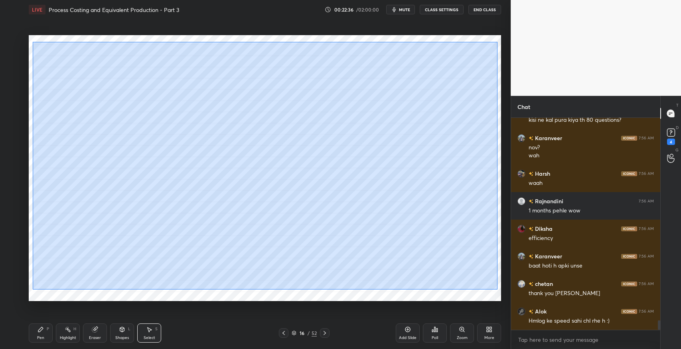
drag, startPoint x: 32, startPoint y: 41, endPoint x: 497, endPoint y: 289, distance: 526.7
click at [497, 289] on div "0 ° Undo Copy Duplicate Duplicate to new slide Delete" at bounding box center [265, 168] width 472 height 266
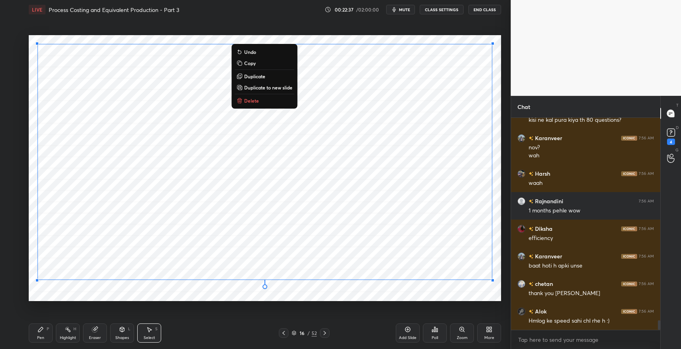
click at [270, 84] on p "Duplicate to new slide" at bounding box center [268, 87] width 48 height 6
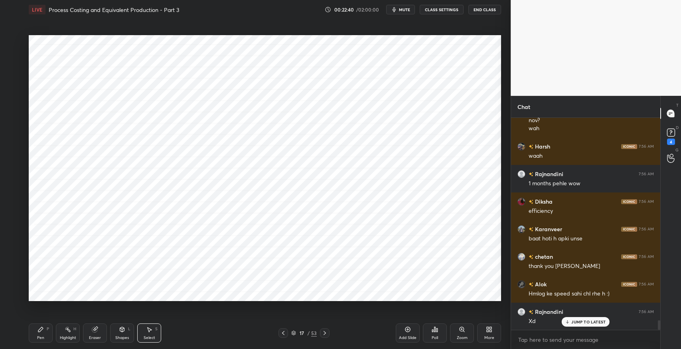
click at [93, 332] on icon at bounding box center [95, 329] width 6 height 6
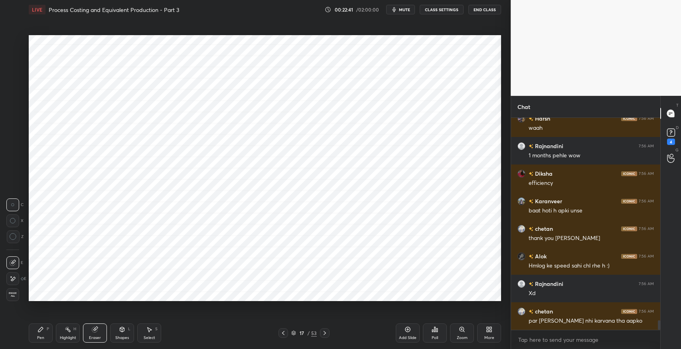
scroll to position [4487, 0]
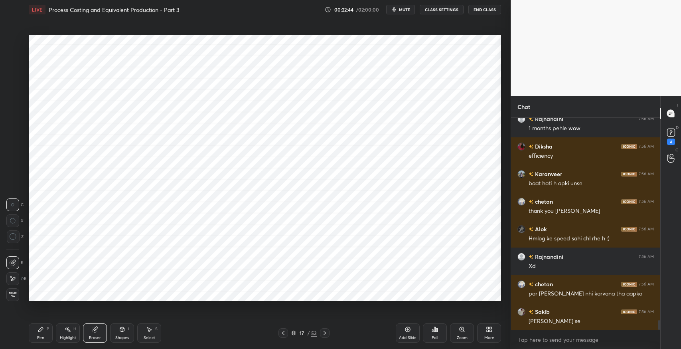
click at [46, 332] on div "Pen P" at bounding box center [41, 332] width 24 height 19
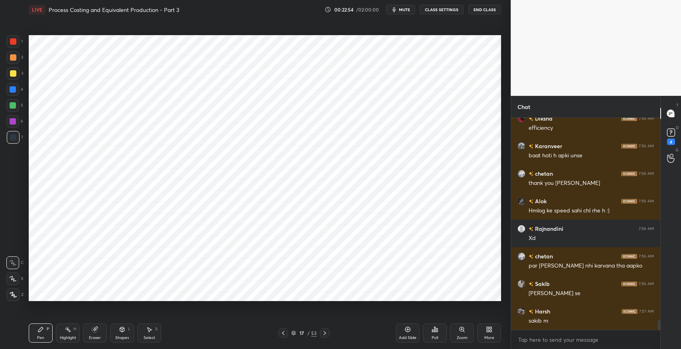
click at [286, 331] on icon at bounding box center [283, 332] width 6 height 6
click at [153, 334] on div "Select S" at bounding box center [149, 332] width 24 height 19
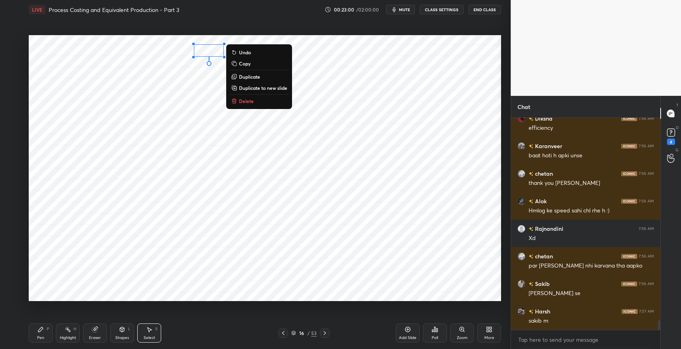
click at [46, 333] on div "Pen P" at bounding box center [41, 332] width 24 height 19
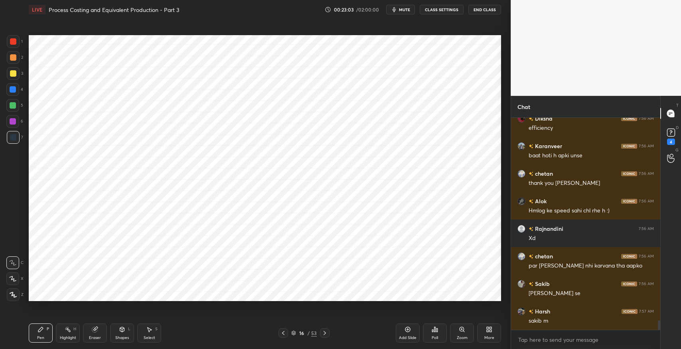
click at [149, 329] on icon at bounding box center [150, 329] width 4 height 5
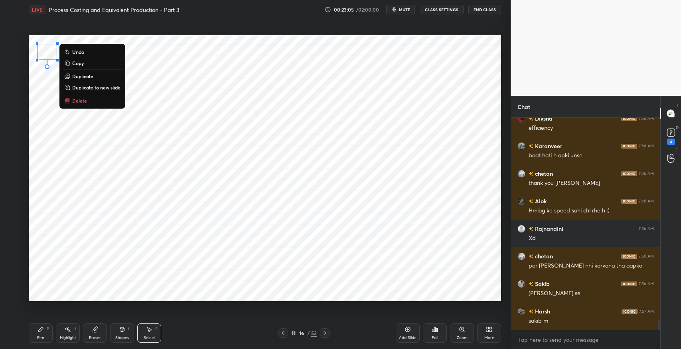
click at [84, 102] on p "Delete" at bounding box center [79, 100] width 15 height 6
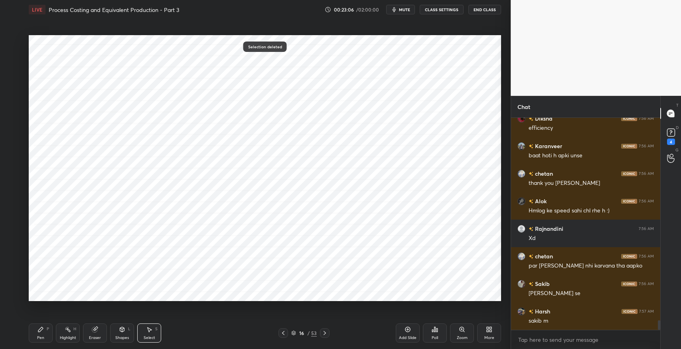
click at [284, 331] on icon at bounding box center [283, 333] width 2 height 4
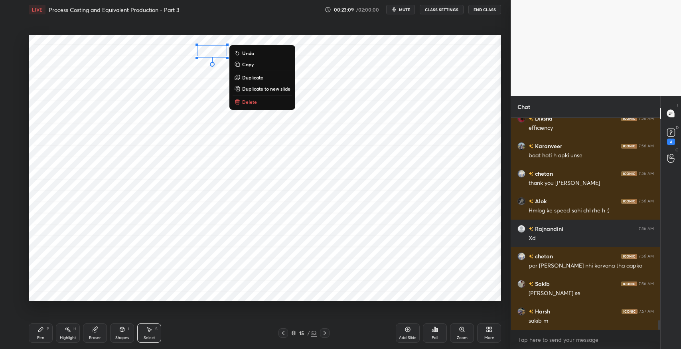
click at [45, 333] on div "Pen P" at bounding box center [41, 332] width 24 height 19
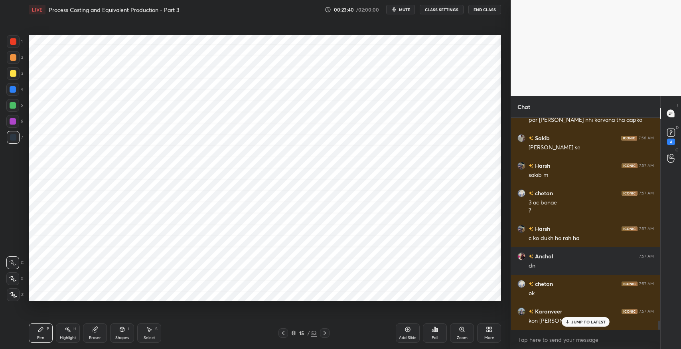
scroll to position [4687, 0]
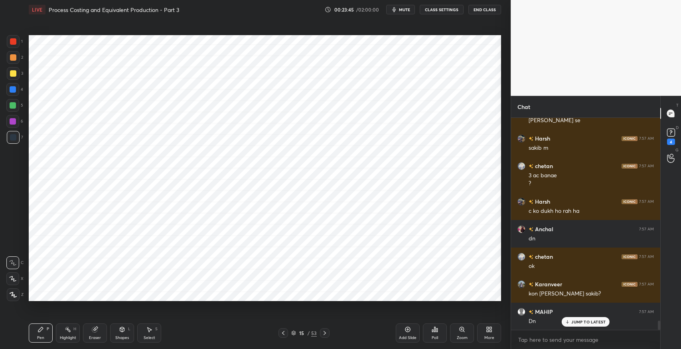
click at [322, 331] on icon at bounding box center [324, 332] width 6 height 6
click at [323, 333] on icon at bounding box center [324, 332] width 6 height 6
click at [323, 332] on icon at bounding box center [324, 332] width 6 height 6
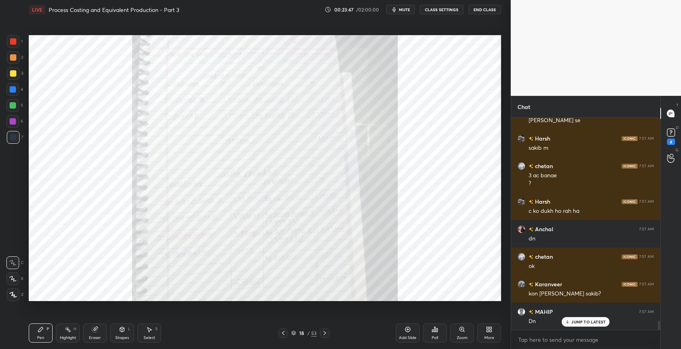
click at [325, 332] on icon at bounding box center [324, 333] width 2 height 4
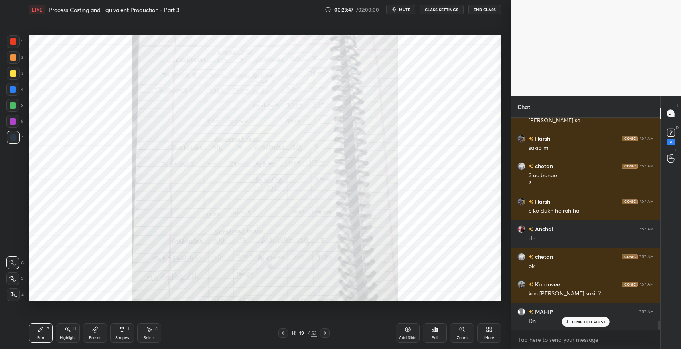
click at [325, 331] on icon at bounding box center [324, 332] width 6 height 6
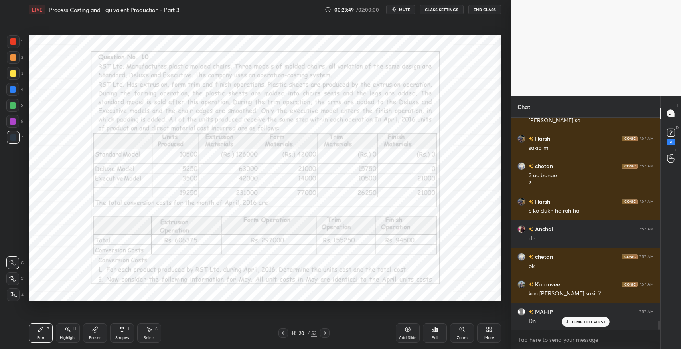
click at [284, 333] on icon at bounding box center [283, 333] width 2 height 4
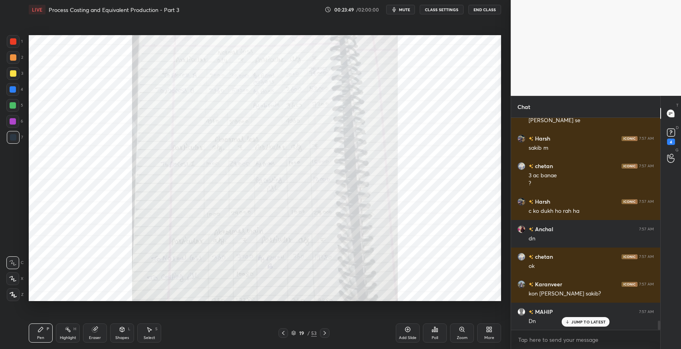
click at [284, 333] on icon at bounding box center [283, 332] width 6 height 6
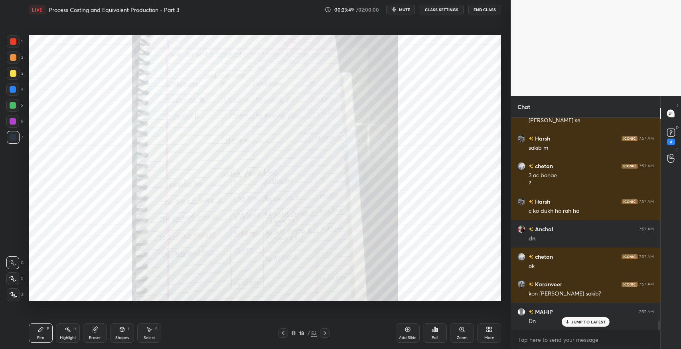
click at [284, 333] on icon at bounding box center [283, 332] width 6 height 6
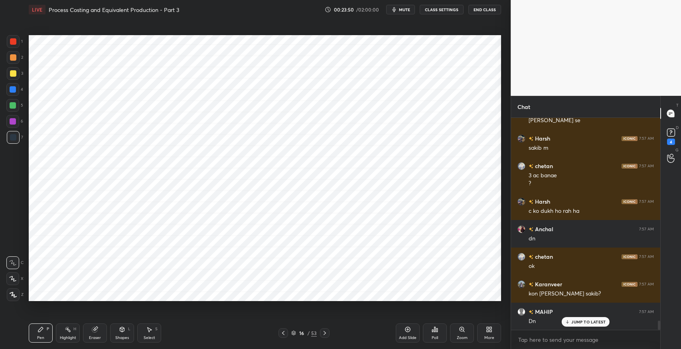
click at [284, 333] on icon at bounding box center [283, 332] width 6 height 6
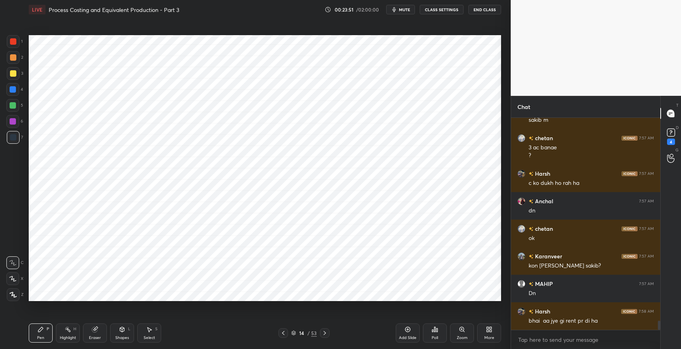
click at [284, 332] on icon at bounding box center [283, 332] width 6 height 6
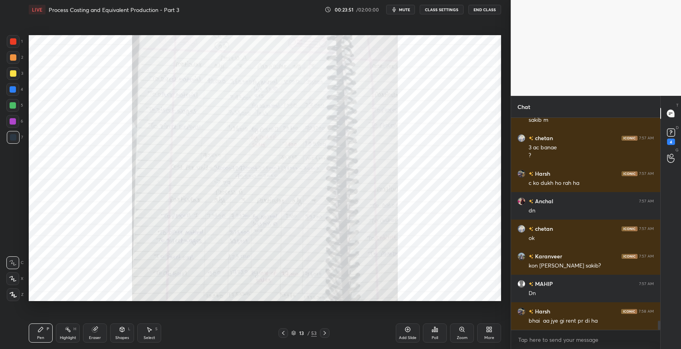
scroll to position [4743, 0]
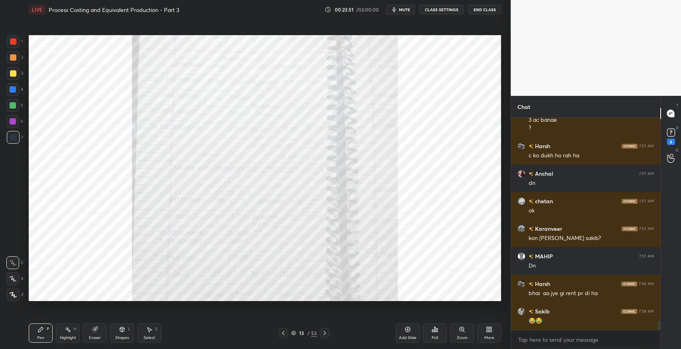
click at [283, 332] on icon at bounding box center [283, 333] width 2 height 4
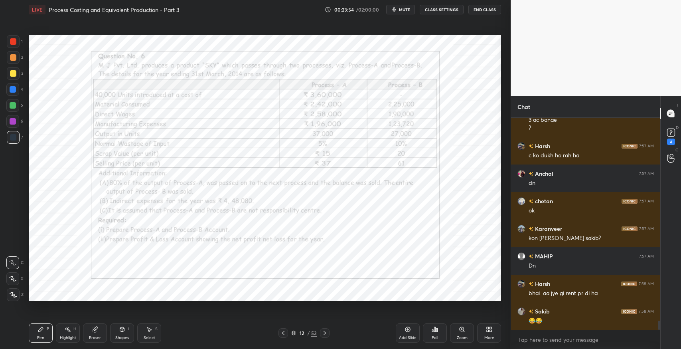
click at [325, 332] on icon at bounding box center [324, 333] width 2 height 4
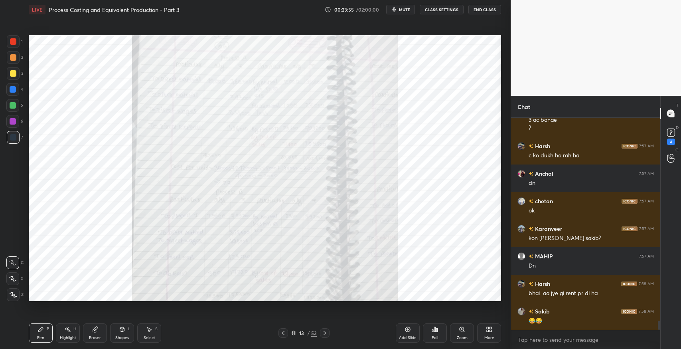
click at [325, 332] on icon at bounding box center [324, 333] width 2 height 4
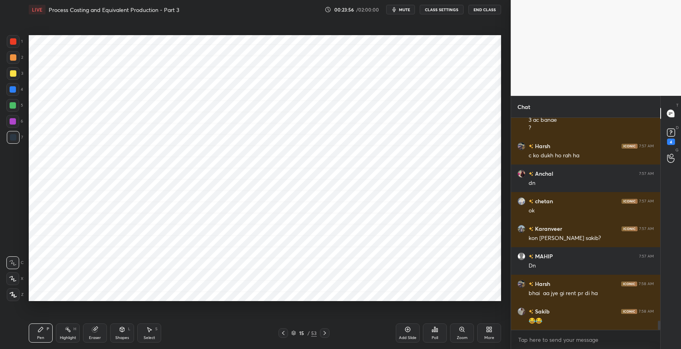
click at [145, 330] on div "Select S" at bounding box center [149, 332] width 24 height 19
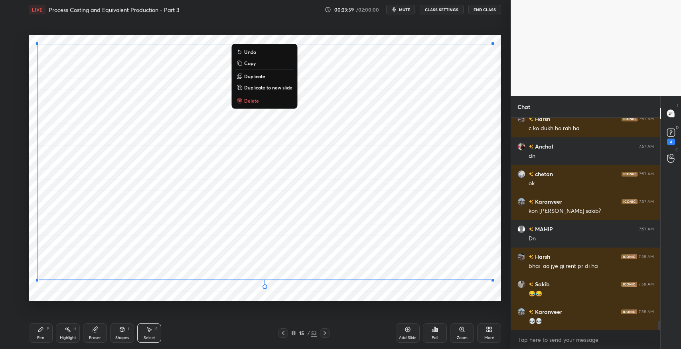
scroll to position [4798, 0]
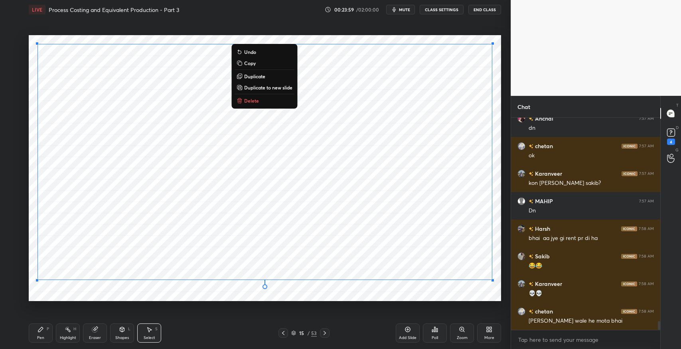
click at [253, 65] on p "Copy" at bounding box center [250, 63] width 12 height 6
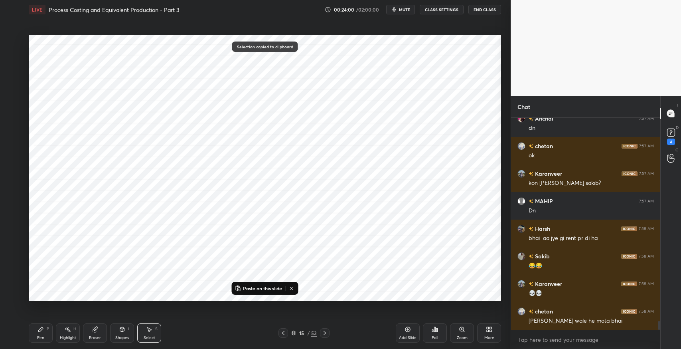
click at [323, 332] on icon at bounding box center [324, 332] width 6 height 6
click at [325, 332] on icon at bounding box center [324, 332] width 6 height 6
click at [325, 331] on icon at bounding box center [324, 332] width 6 height 6
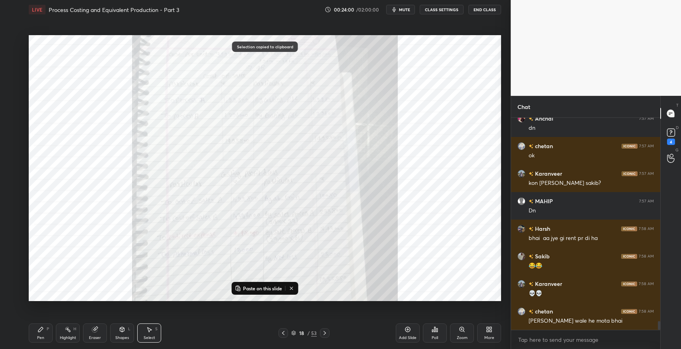
click at [325, 331] on icon at bounding box center [324, 332] width 6 height 6
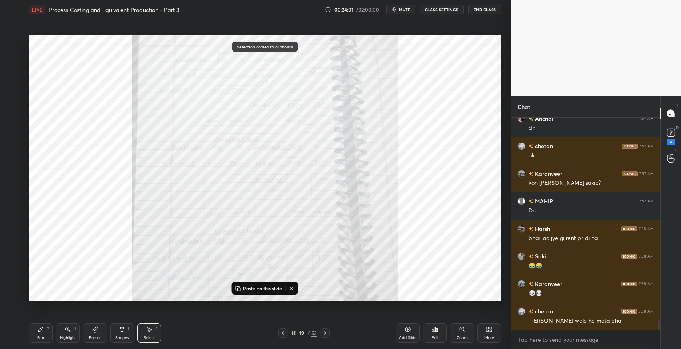
click at [325, 331] on icon at bounding box center [324, 332] width 6 height 6
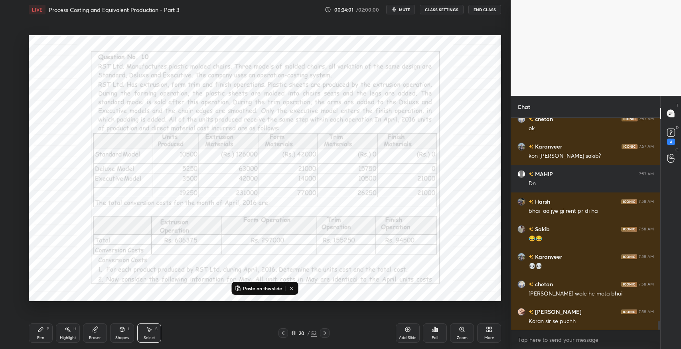
click at [325, 330] on icon at bounding box center [324, 332] width 6 height 6
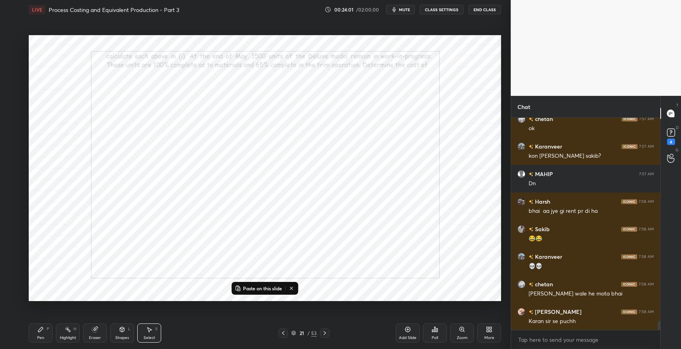
click at [325, 330] on icon at bounding box center [324, 332] width 6 height 6
click at [408, 334] on div "Add Slide" at bounding box center [408, 332] width 24 height 19
click at [268, 286] on p "Paste on this slide" at bounding box center [262, 288] width 39 height 6
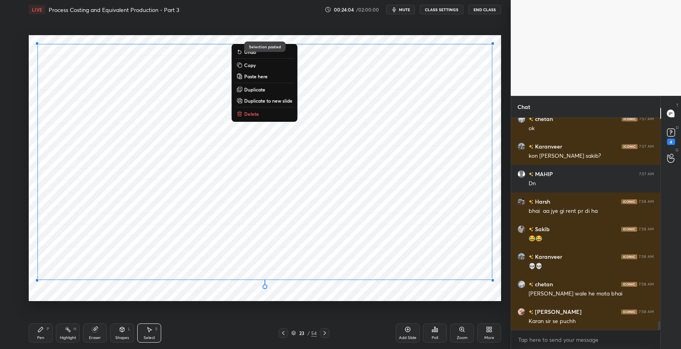
click at [417, 295] on div "0 ° Undo Copy Paste here Duplicate Duplicate to new slide Delete" at bounding box center [265, 168] width 472 height 266
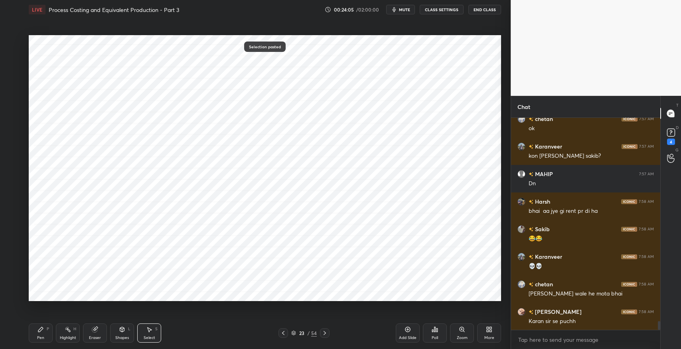
click at [282, 330] on icon at bounding box center [283, 332] width 6 height 6
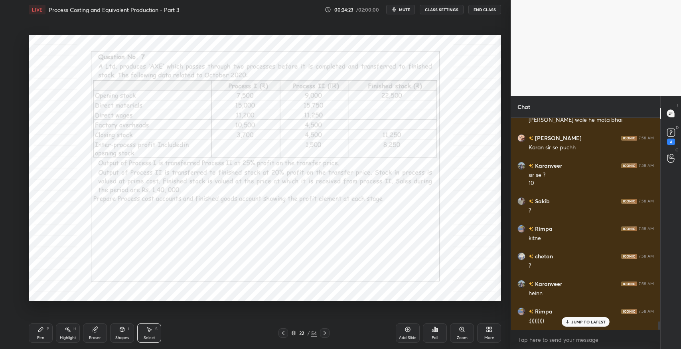
scroll to position [5026, 0]
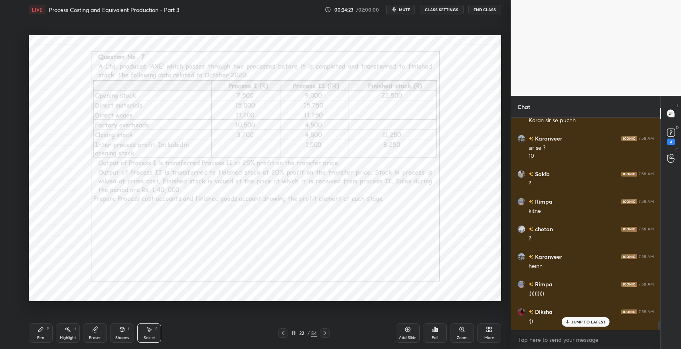
click at [325, 335] on icon at bounding box center [324, 332] width 6 height 6
click at [327, 333] on icon at bounding box center [324, 332] width 6 height 6
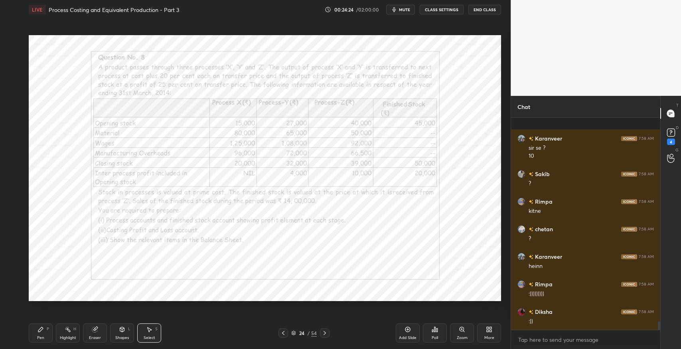
scroll to position [5081, 0]
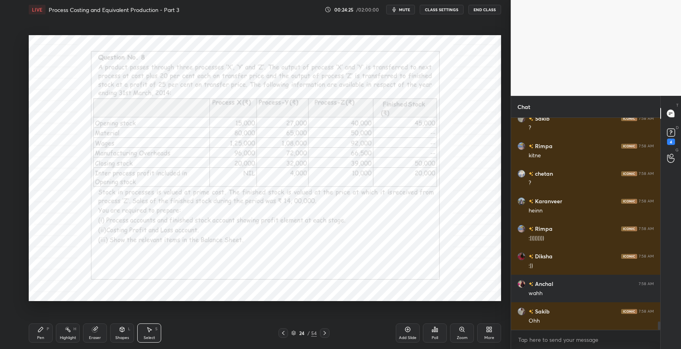
click at [227, 190] on div "0 ° Undo Copy Paste here Duplicate Duplicate to new slide Delete" at bounding box center [265, 168] width 472 height 266
click at [382, 185] on div "0 ° Undo Copy Paste here Duplicate Duplicate to new slide Delete" at bounding box center [265, 168] width 472 height 266
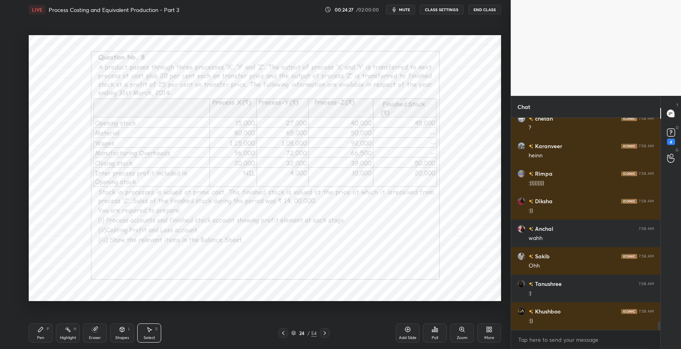
scroll to position [5163, 0]
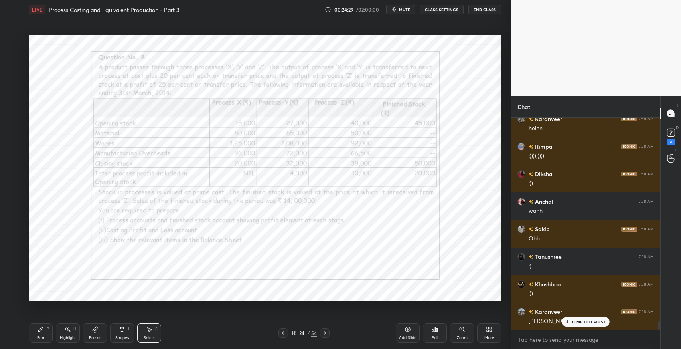
click at [284, 333] on icon at bounding box center [283, 332] width 6 height 6
click at [282, 331] on icon at bounding box center [283, 332] width 6 height 6
click at [41, 330] on icon at bounding box center [40, 329] width 5 height 5
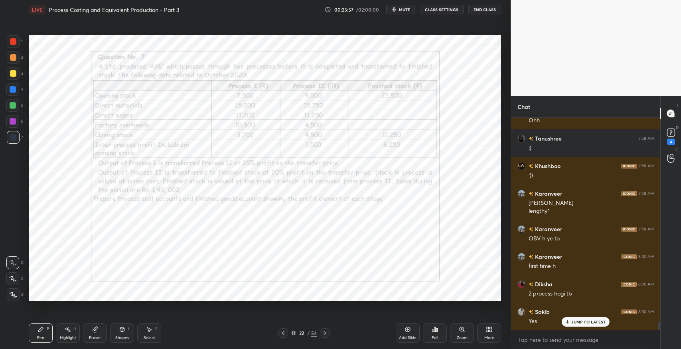
scroll to position [5309, 0]
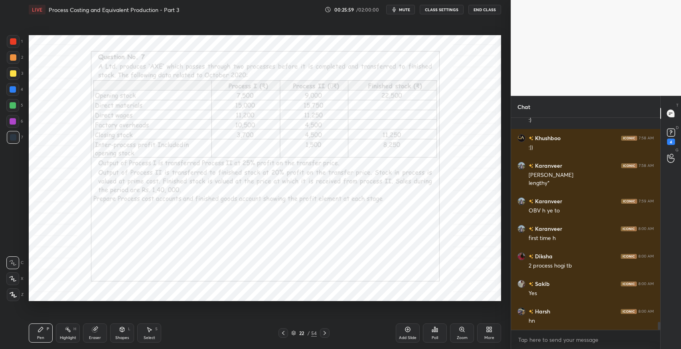
click at [11, 44] on div at bounding box center [13, 41] width 6 height 6
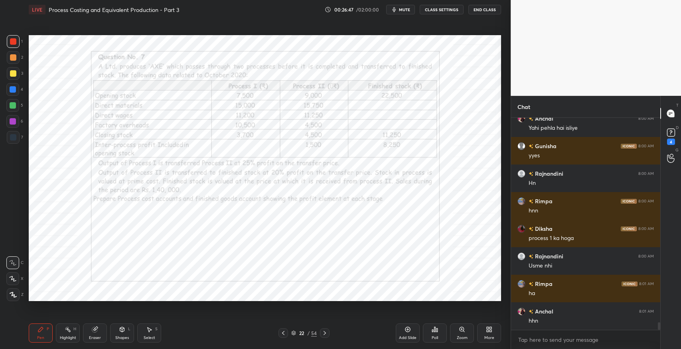
scroll to position [5557, 0]
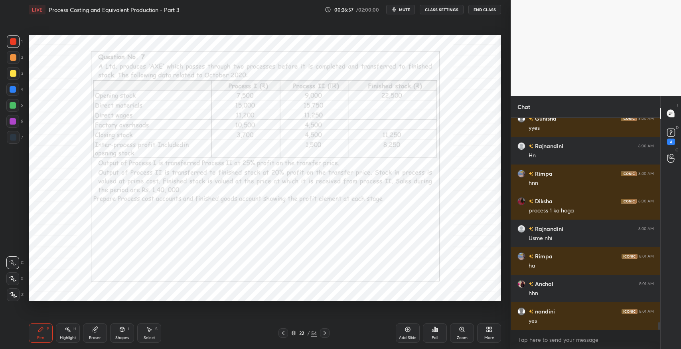
click at [39, 332] on icon at bounding box center [40, 329] width 6 height 6
click at [9, 137] on div at bounding box center [13, 137] width 13 height 13
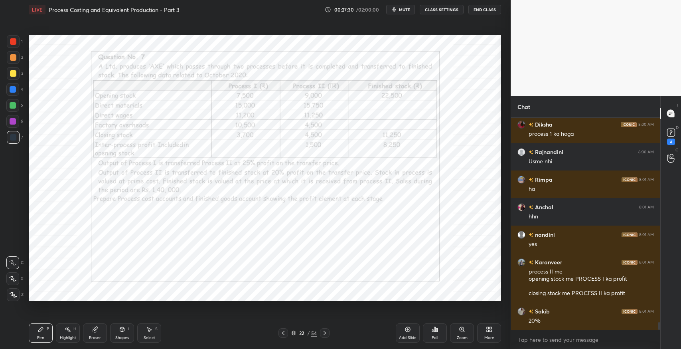
scroll to position [5661, 0]
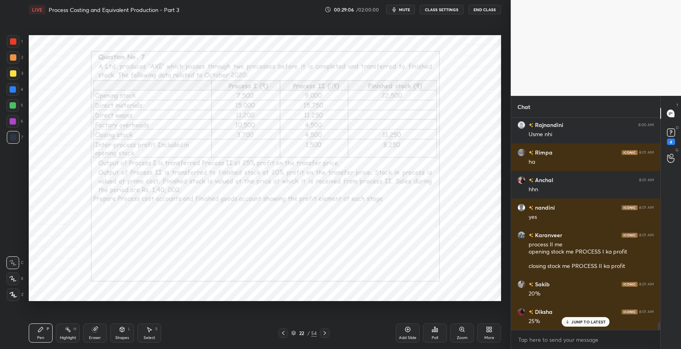
click at [325, 332] on icon at bounding box center [324, 332] width 6 height 6
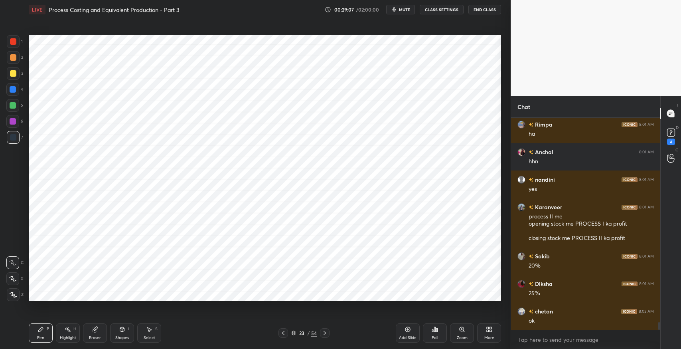
click at [42, 336] on div "Pen" at bounding box center [40, 337] width 7 height 4
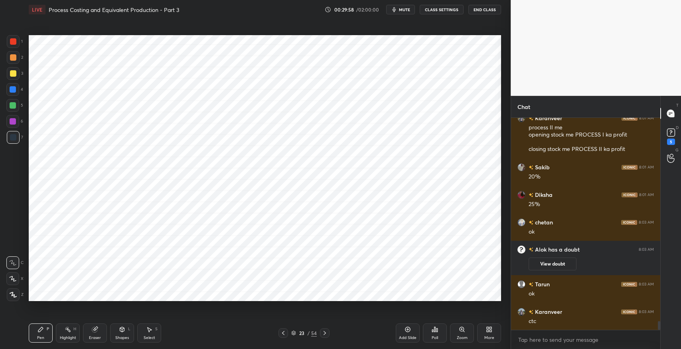
scroll to position [4993, 0]
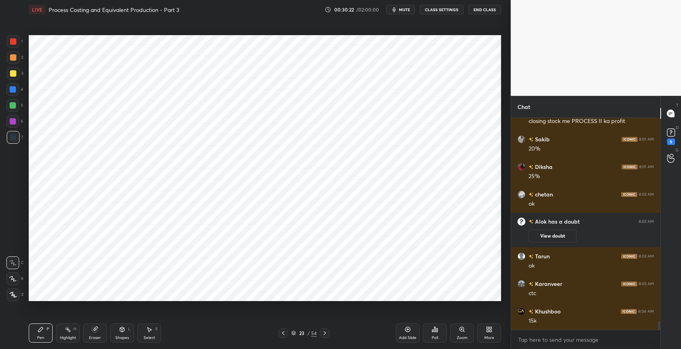
click at [98, 331] on div "Eraser" at bounding box center [95, 332] width 24 height 19
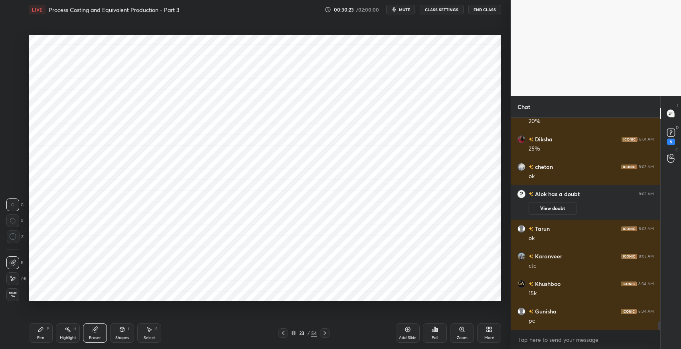
click at [13, 280] on icon at bounding box center [13, 278] width 6 height 7
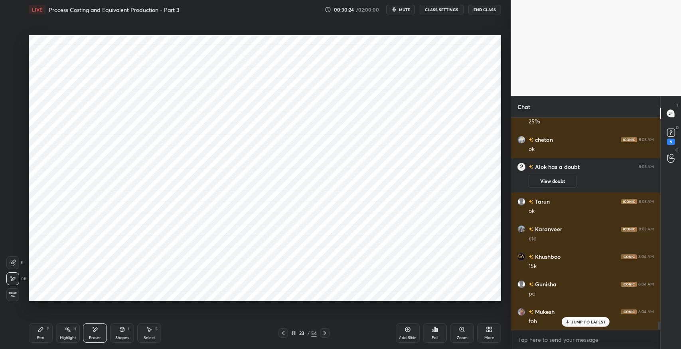
click at [48, 325] on div "Pen P" at bounding box center [41, 332] width 24 height 19
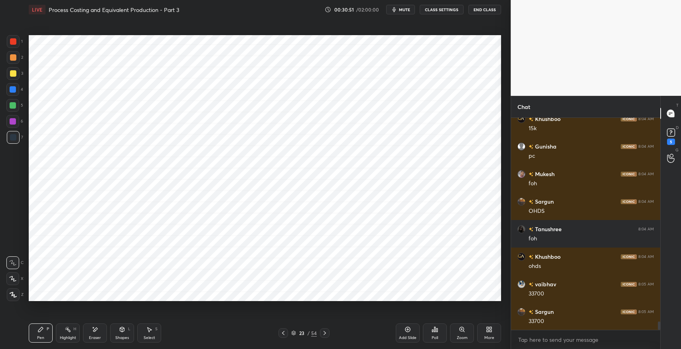
scroll to position [5241, 0]
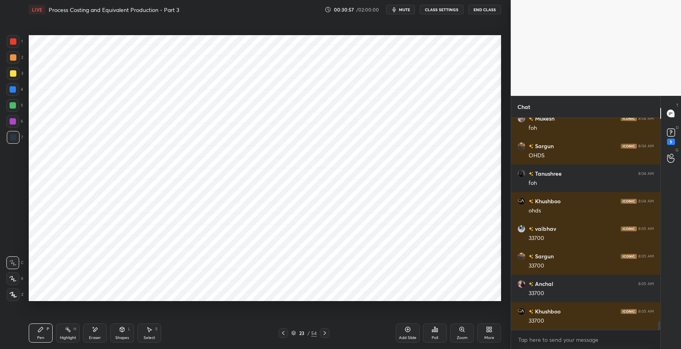
click at [284, 333] on icon at bounding box center [283, 332] width 6 height 6
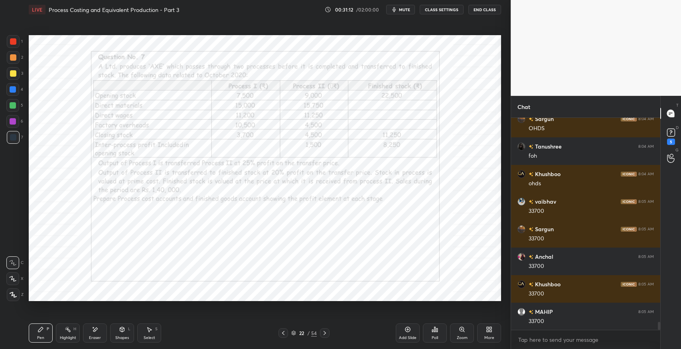
scroll to position [5296, 0]
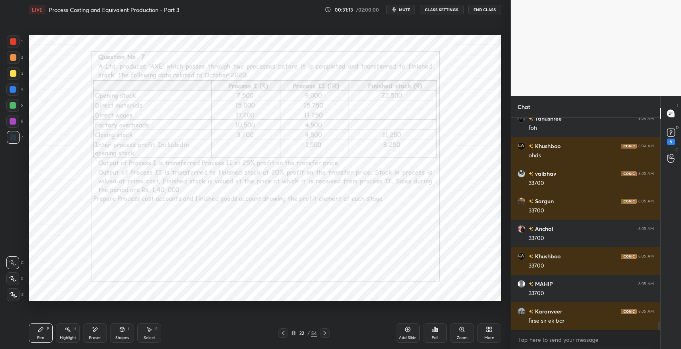
click at [325, 332] on icon at bounding box center [324, 333] width 2 height 4
click at [282, 333] on icon at bounding box center [283, 332] width 6 height 6
click at [97, 331] on icon at bounding box center [95, 329] width 6 height 7
click at [69, 331] on rect at bounding box center [69, 330] width 4 height 4
click at [14, 122] on div at bounding box center [13, 121] width 6 height 6
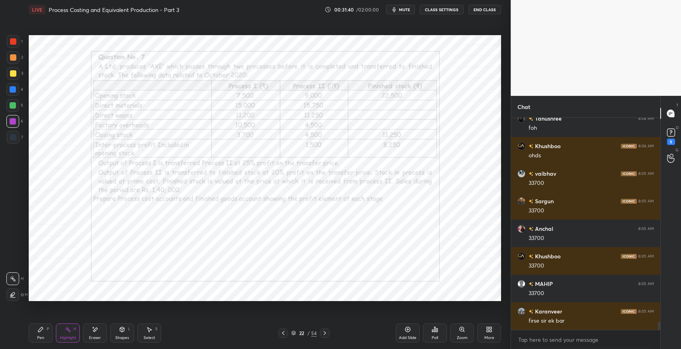
click at [327, 335] on icon at bounding box center [324, 332] width 6 height 6
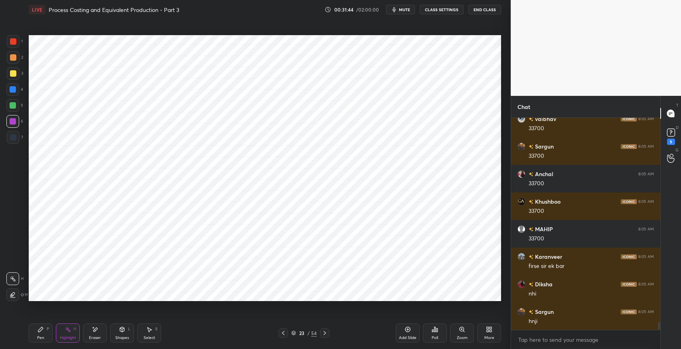
scroll to position [5379, 0]
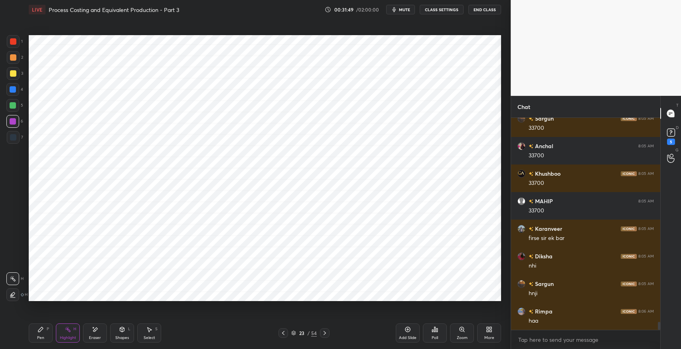
click at [38, 333] on div "Pen P" at bounding box center [41, 332] width 24 height 19
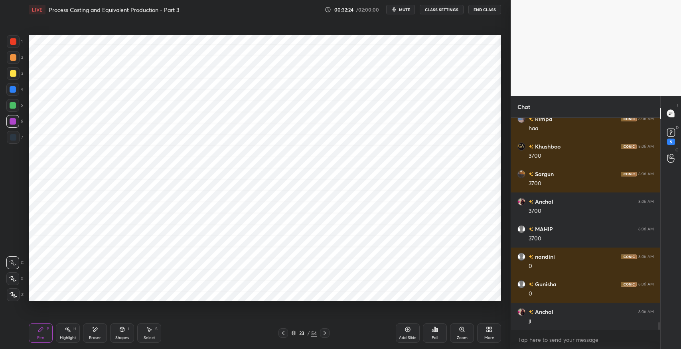
scroll to position [5599, 0]
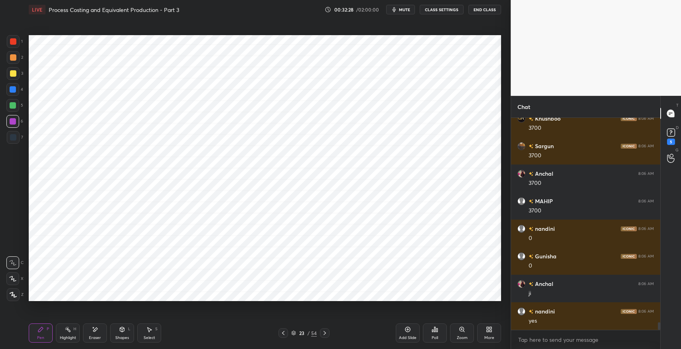
click at [14, 140] on div at bounding box center [13, 137] width 6 height 6
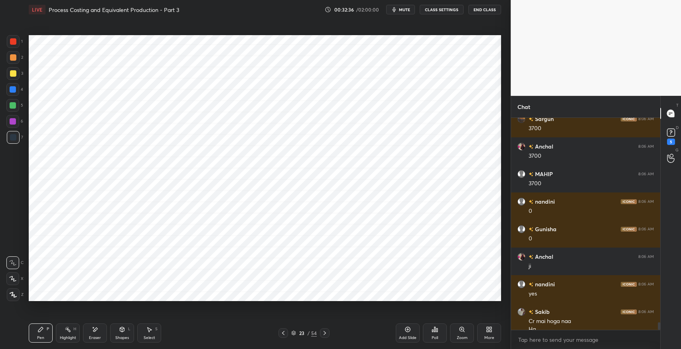
scroll to position [5634, 0]
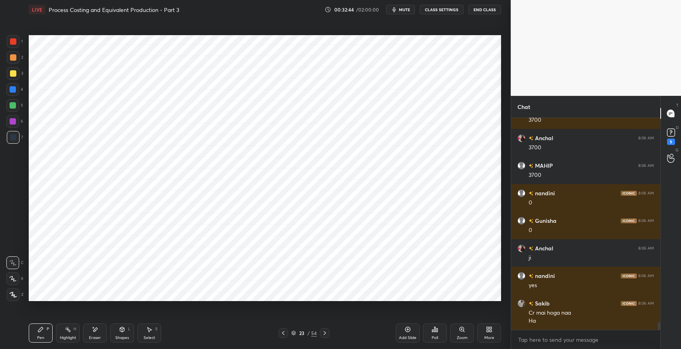
click at [95, 330] on icon at bounding box center [95, 329] width 4 height 4
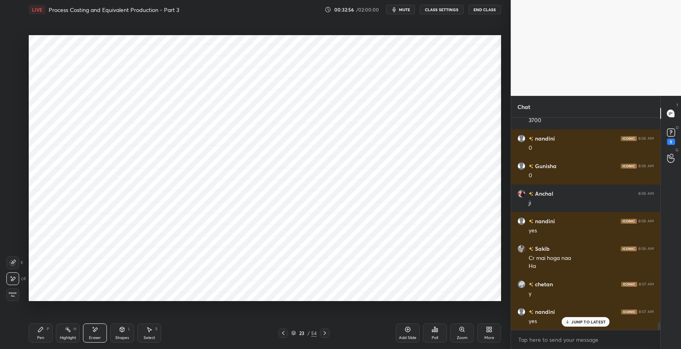
scroll to position [5744, 0]
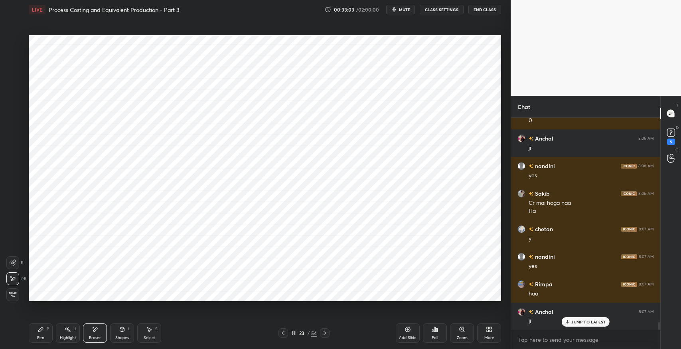
click at [38, 329] on icon at bounding box center [40, 329] width 6 height 6
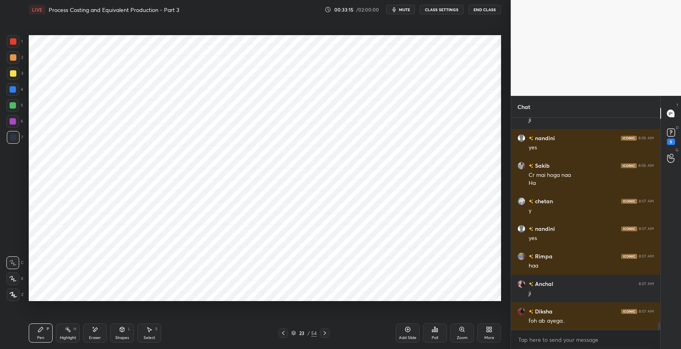
scroll to position [5799, 0]
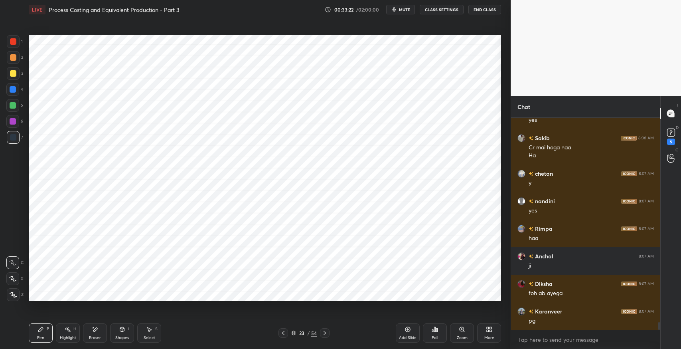
click at [284, 334] on icon at bounding box center [283, 333] width 2 height 4
click at [97, 333] on div "Eraser" at bounding box center [95, 332] width 24 height 19
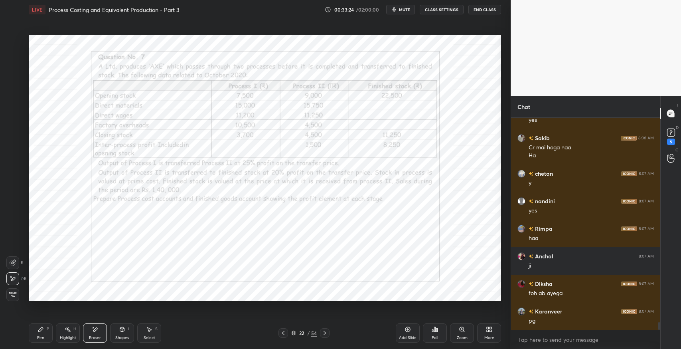
click at [14, 292] on span "Erase all" at bounding box center [13, 295] width 12 height 6
click at [325, 333] on icon at bounding box center [324, 332] width 6 height 6
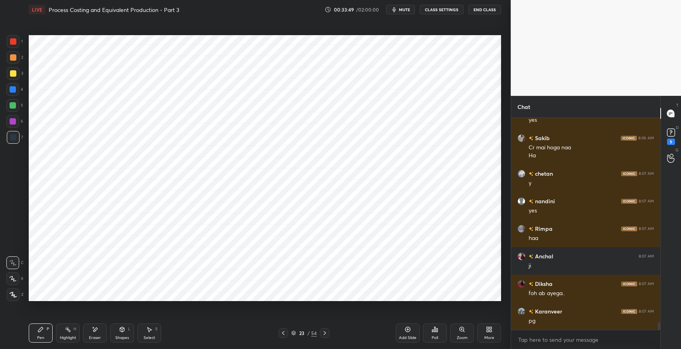
scroll to position [5827, 0]
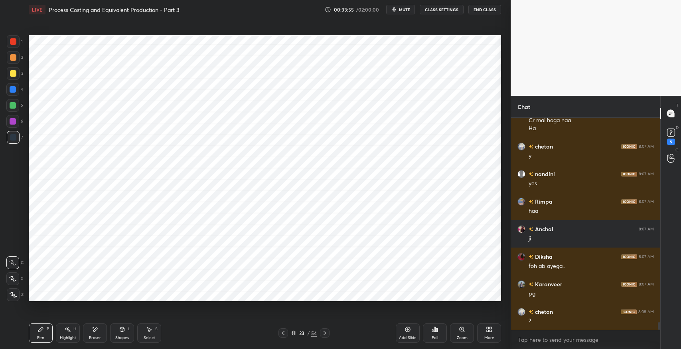
click at [152, 329] on icon at bounding box center [149, 329] width 6 height 6
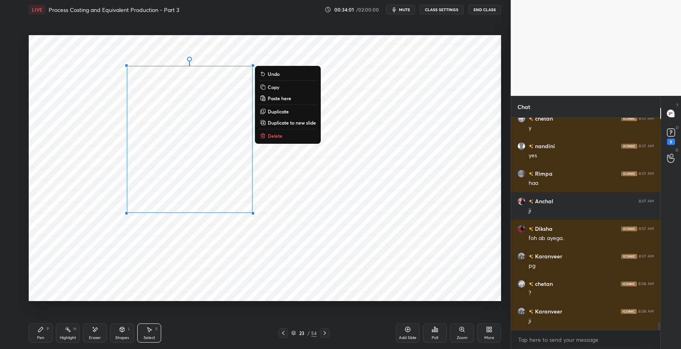
click at [326, 297] on div "0 ° Undo Copy Paste here Duplicate Duplicate to new slide Delete" at bounding box center [265, 168] width 472 height 266
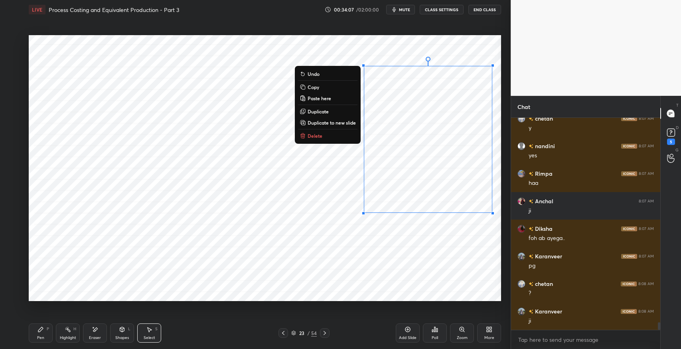
click at [410, 293] on div "0 ° Undo Copy Paste here Duplicate Duplicate to new slide Delete" at bounding box center [265, 168] width 472 height 266
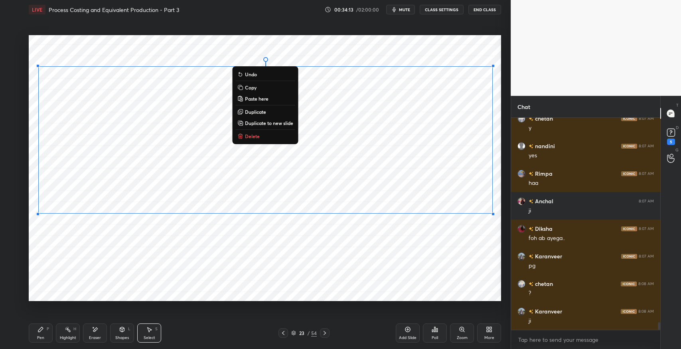
click at [288, 269] on div "0 ° Undo Copy Paste here Duplicate Duplicate to new slide Delete" at bounding box center [265, 168] width 472 height 266
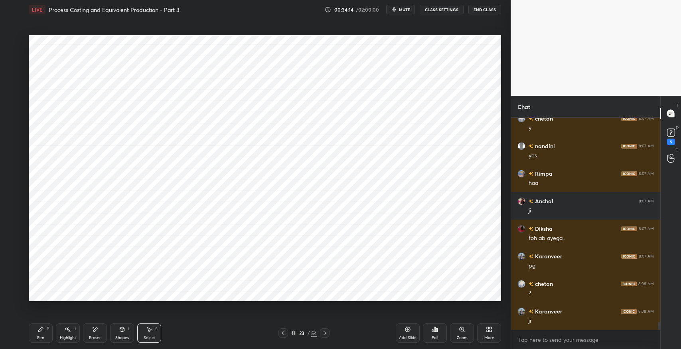
click at [124, 329] on icon at bounding box center [122, 329] width 6 height 6
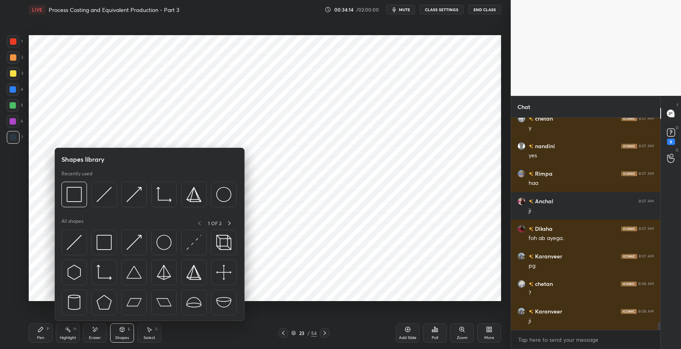
click at [104, 246] on img at bounding box center [104, 242] width 15 height 15
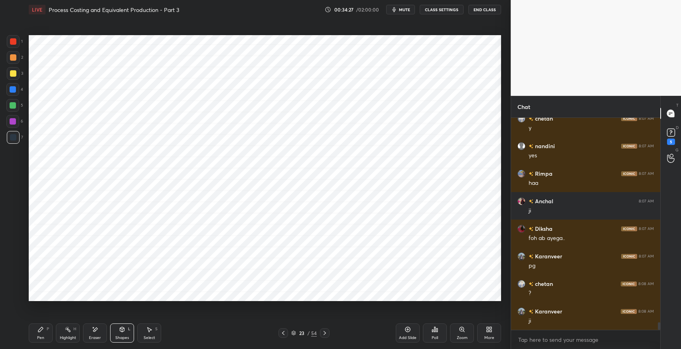
scroll to position [5882, 0]
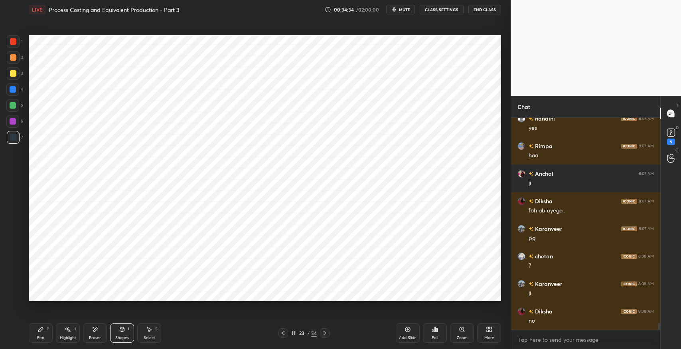
click at [93, 336] on div "Eraser" at bounding box center [95, 337] width 12 height 4
click at [12, 264] on icon at bounding box center [13, 262] width 6 height 6
click at [69, 327] on icon at bounding box center [68, 329] width 6 height 6
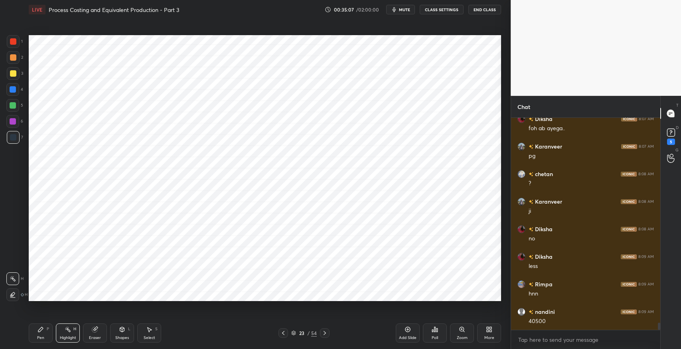
scroll to position [5992, 0]
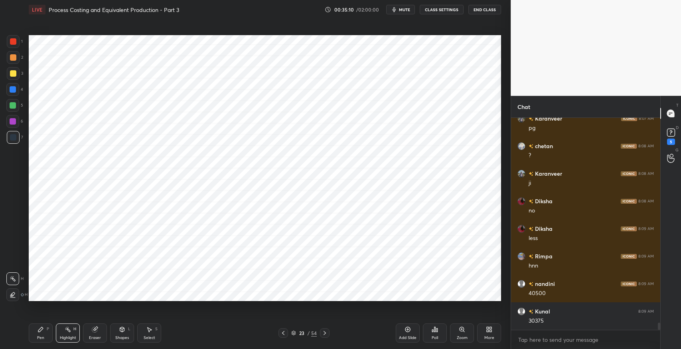
click at [44, 335] on div "Pen P" at bounding box center [41, 332] width 24 height 19
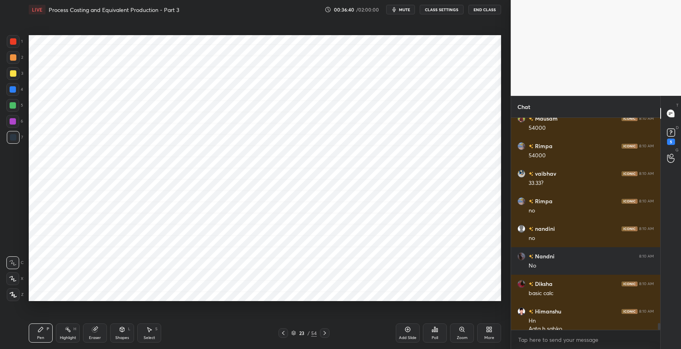
scroll to position [6420, 0]
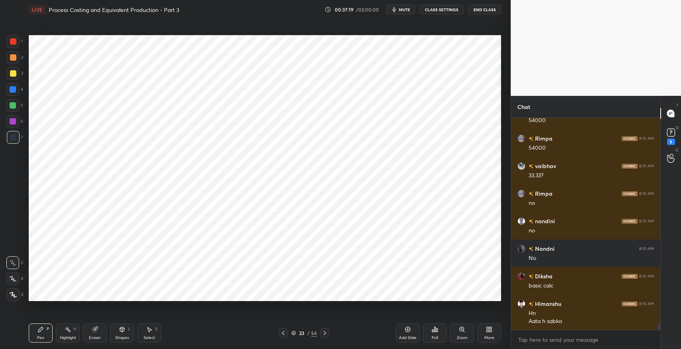
click at [123, 334] on div "Shapes L" at bounding box center [122, 332] width 24 height 19
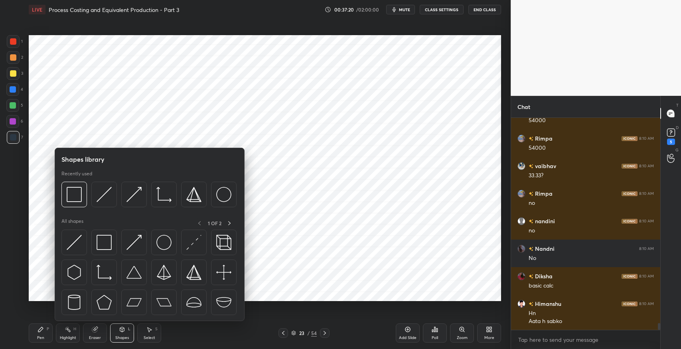
click at [166, 246] on img at bounding box center [163, 242] width 15 height 15
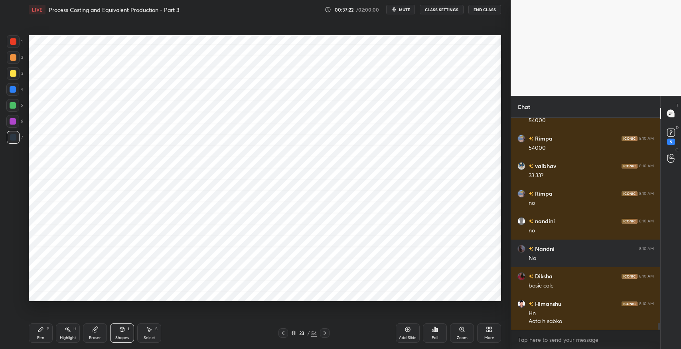
click at [47, 333] on div "Pen P" at bounding box center [41, 332] width 24 height 19
click at [38, 333] on div "Pen P" at bounding box center [41, 332] width 24 height 19
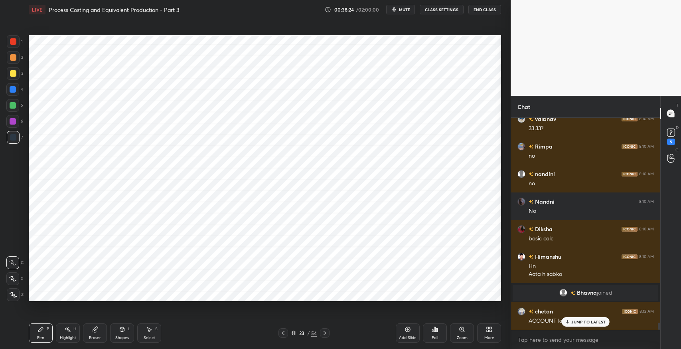
scroll to position [6022, 0]
click at [578, 322] on p "JUMP TO LATEST" at bounding box center [588, 321] width 34 height 5
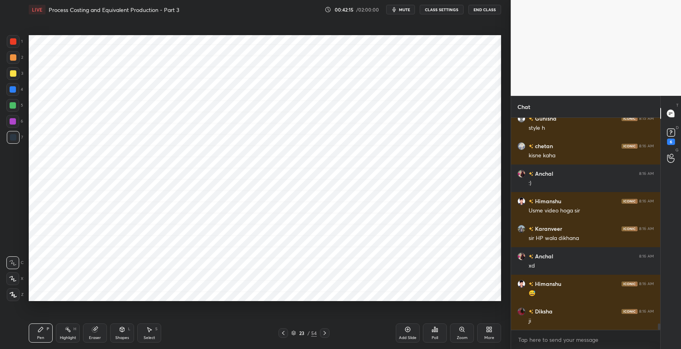
scroll to position [6879, 0]
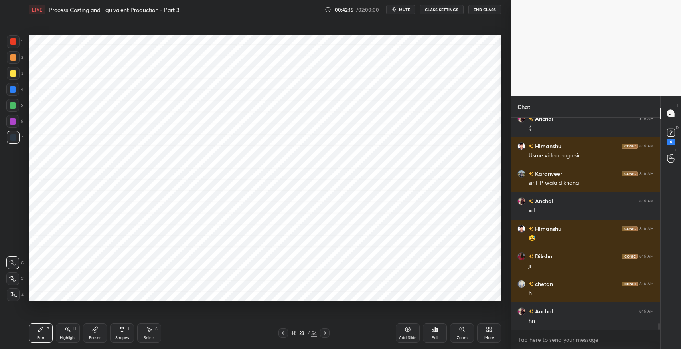
click at [325, 334] on icon at bounding box center [324, 332] width 6 height 6
click at [284, 333] on icon at bounding box center [283, 332] width 6 height 6
click at [153, 329] on div "Select S" at bounding box center [149, 332] width 24 height 19
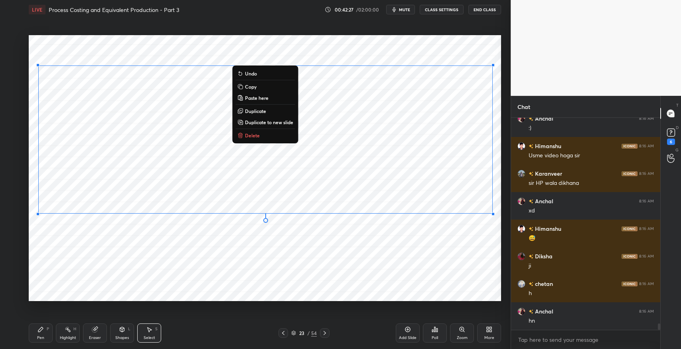
click at [262, 120] on p "Duplicate to new slide" at bounding box center [269, 122] width 48 height 6
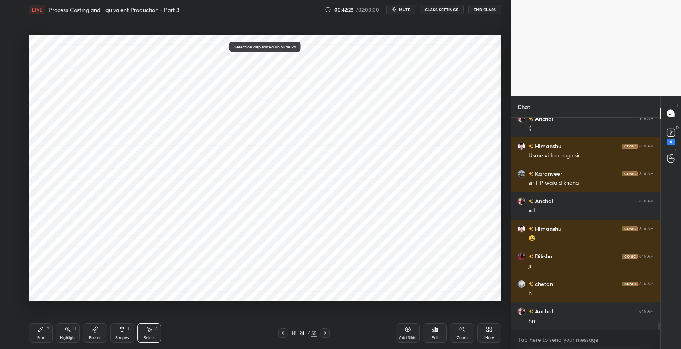
click at [41, 333] on div "Pen P" at bounding box center [41, 332] width 24 height 19
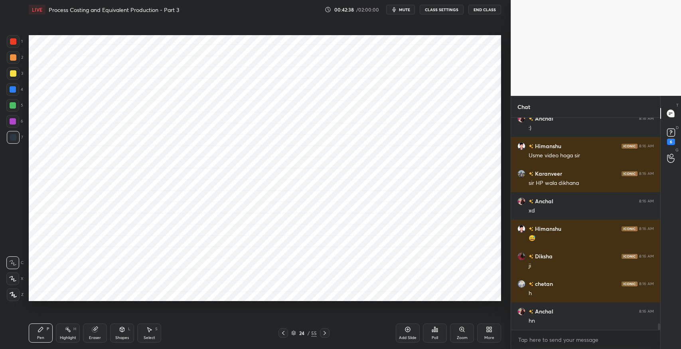
click at [87, 327] on div "Eraser" at bounding box center [95, 332] width 24 height 19
click at [42, 331] on icon at bounding box center [40, 329] width 6 height 6
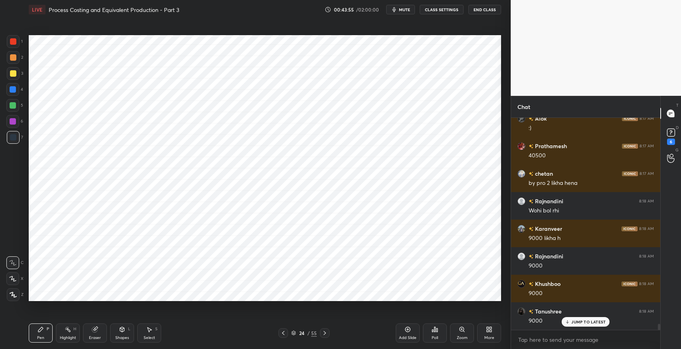
scroll to position [7511, 0]
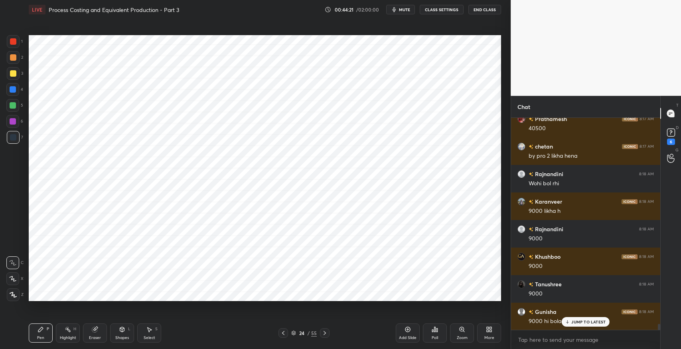
click at [282, 332] on icon at bounding box center [283, 332] width 6 height 6
click at [286, 329] on div at bounding box center [283, 333] width 10 height 10
click at [92, 328] on icon at bounding box center [95, 329] width 6 height 6
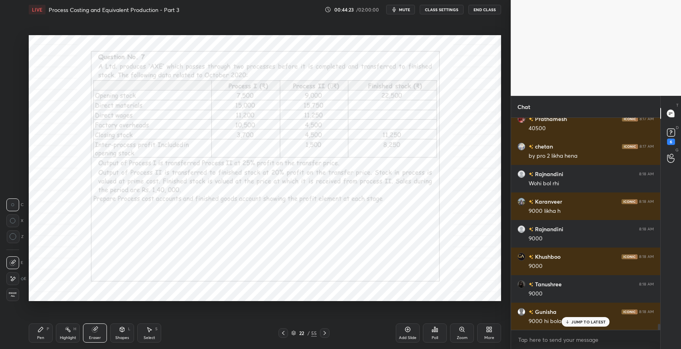
click at [12, 291] on div "Erase all" at bounding box center [12, 294] width 13 height 13
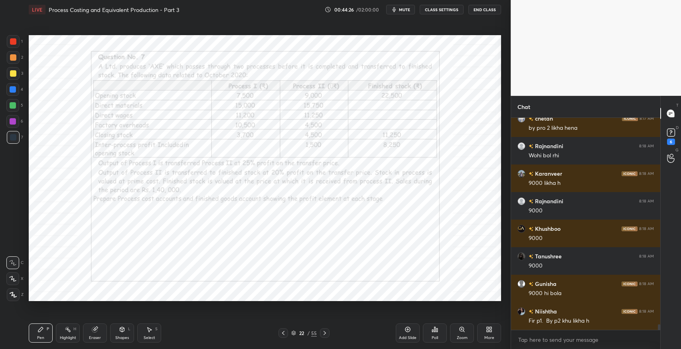
scroll to position [7567, 0]
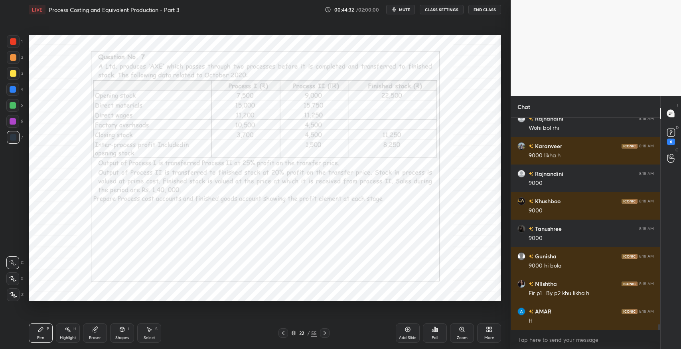
click at [325, 334] on icon at bounding box center [324, 332] width 6 height 6
click at [327, 332] on icon at bounding box center [324, 332] width 6 height 6
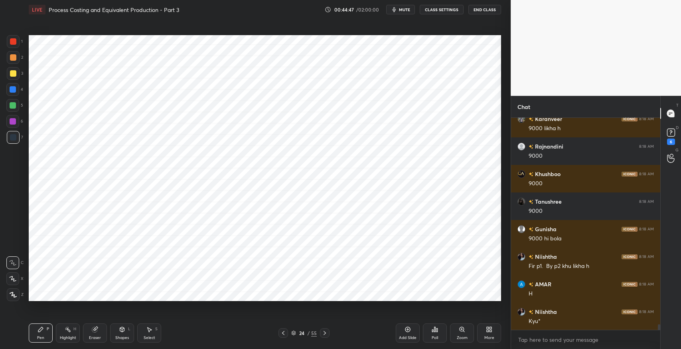
click at [281, 335] on icon at bounding box center [283, 332] width 6 height 6
click at [322, 332] on icon at bounding box center [324, 332] width 6 height 6
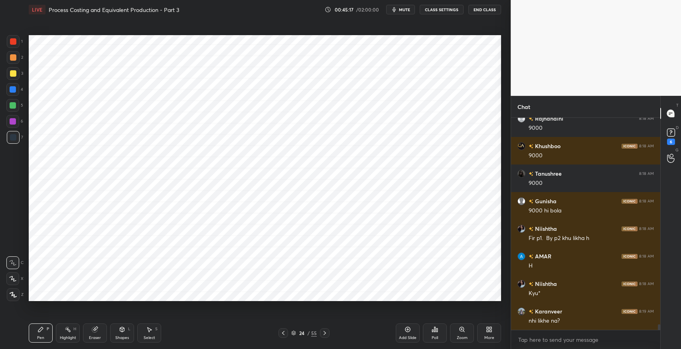
click at [284, 334] on icon at bounding box center [283, 332] width 6 height 6
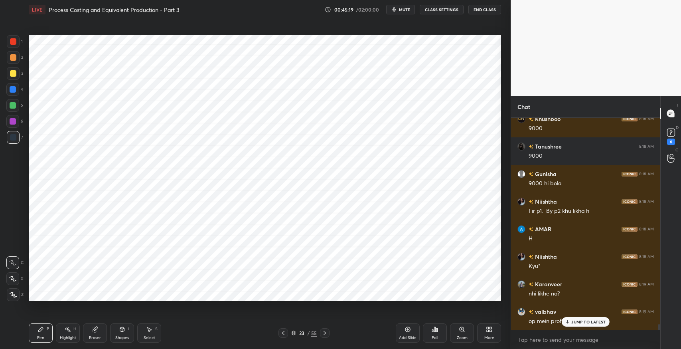
click at [324, 331] on icon at bounding box center [324, 332] width 6 height 6
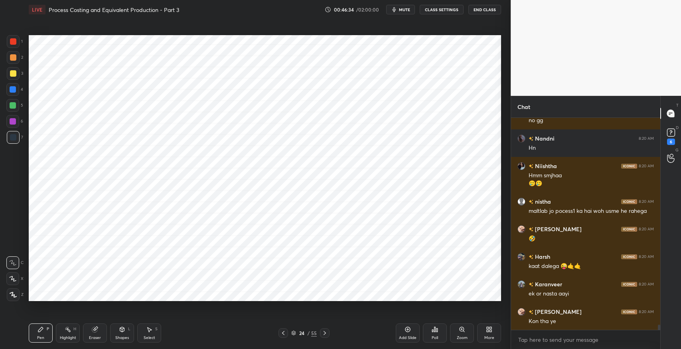
scroll to position [8318, 0]
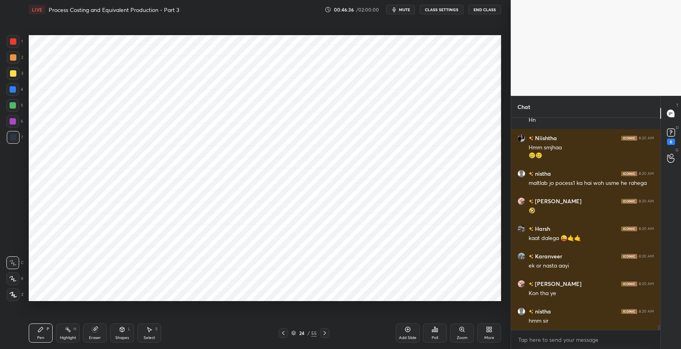
click at [41, 330] on icon at bounding box center [40, 329] width 6 height 6
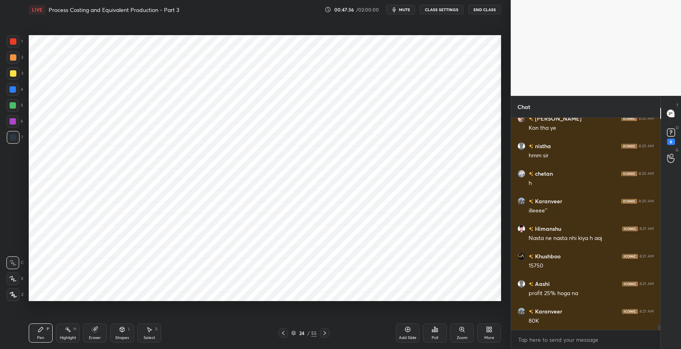
scroll to position [8510, 0]
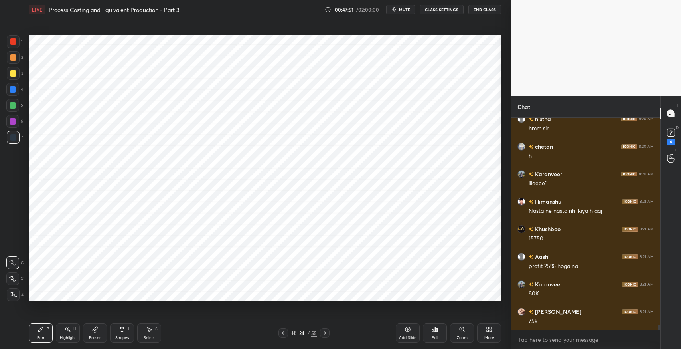
click at [281, 335] on icon at bounding box center [283, 332] width 6 height 6
click at [285, 331] on icon at bounding box center [283, 332] width 6 height 6
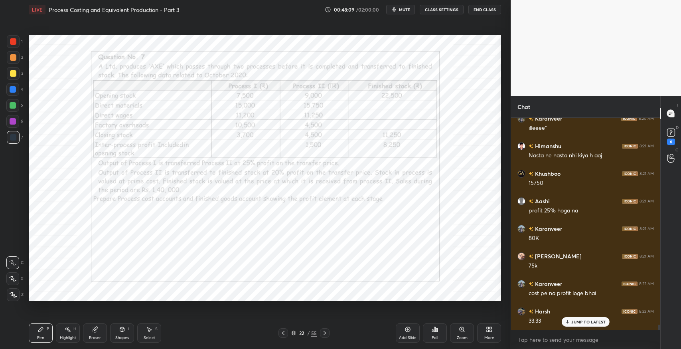
scroll to position [8592, 0]
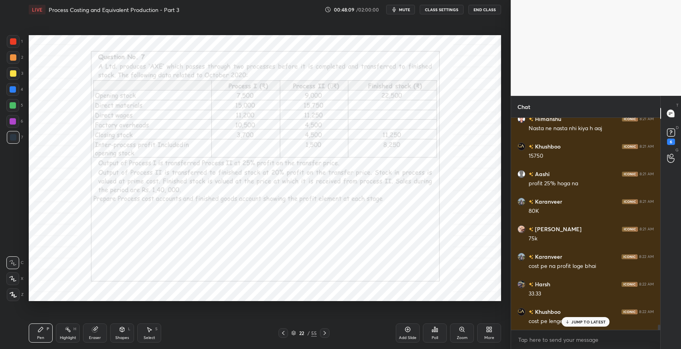
click at [327, 333] on icon at bounding box center [324, 332] width 6 height 6
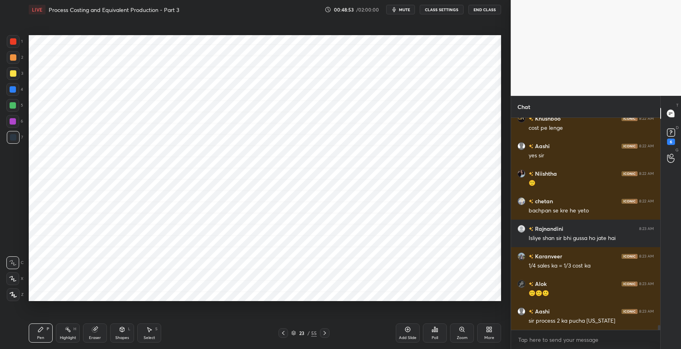
scroll to position [8813, 0]
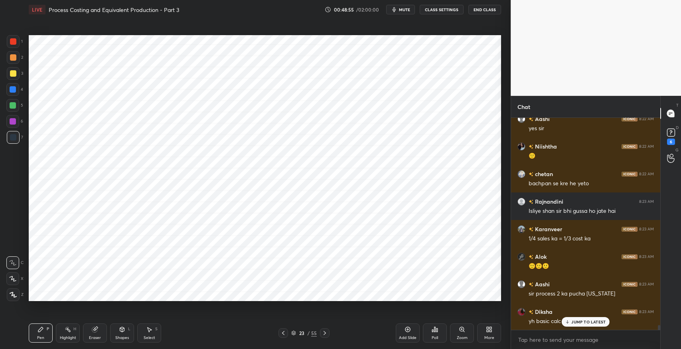
click at [324, 332] on icon at bounding box center [324, 332] width 6 height 6
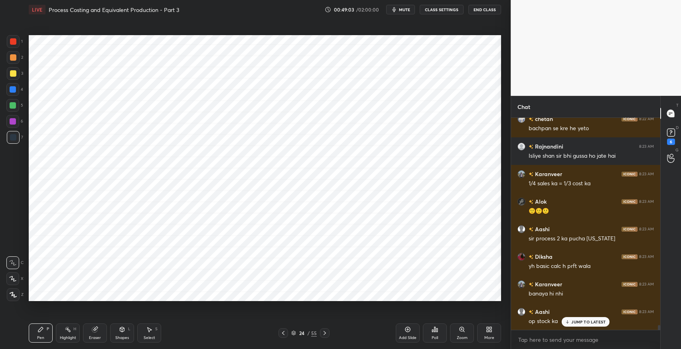
scroll to position [8896, 0]
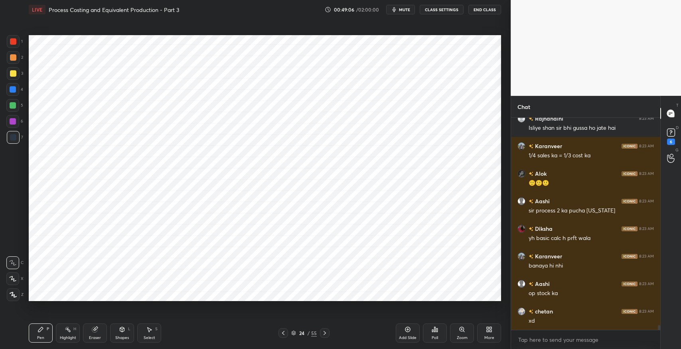
click at [283, 332] on icon at bounding box center [283, 332] width 6 height 6
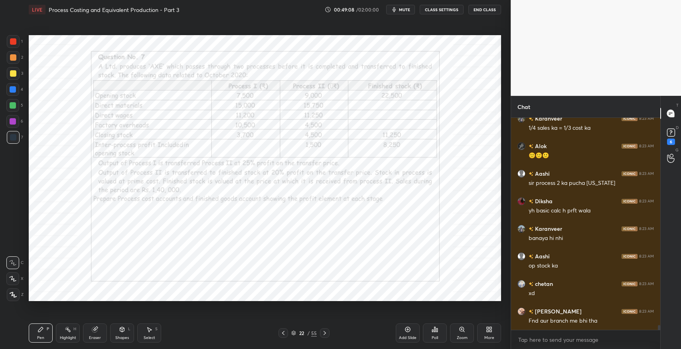
scroll to position [8950, 0]
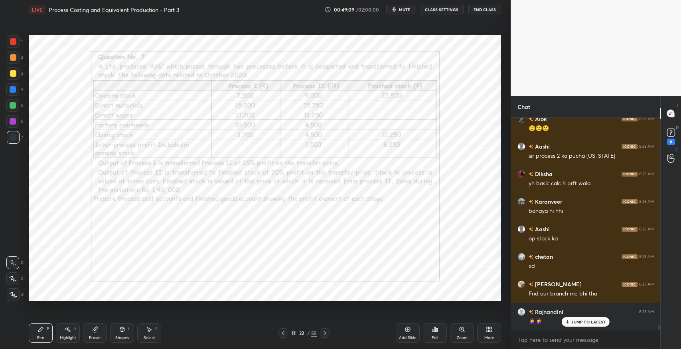
click at [93, 333] on div "Eraser" at bounding box center [95, 332] width 24 height 19
click at [15, 292] on span "Erase all" at bounding box center [13, 295] width 12 height 6
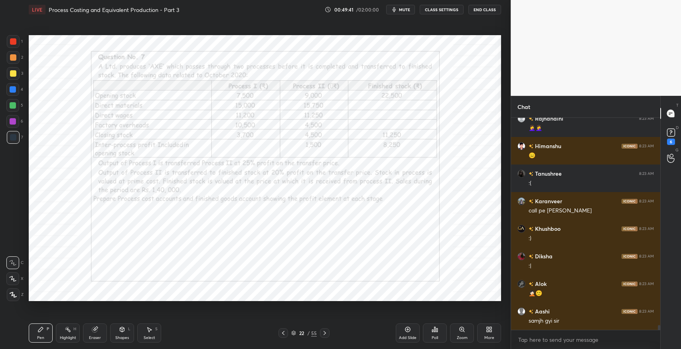
scroll to position [9170, 0]
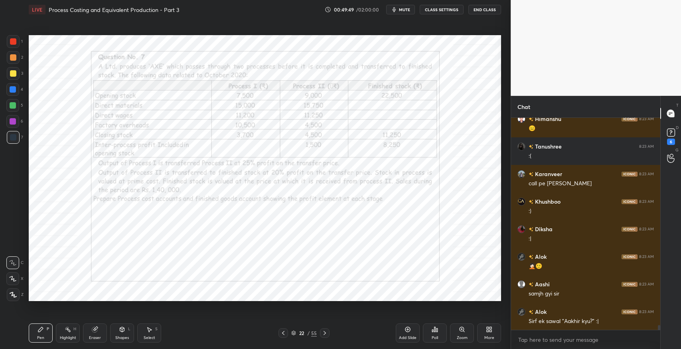
click at [95, 331] on icon at bounding box center [94, 329] width 5 height 5
click at [18, 294] on span "Erase all" at bounding box center [13, 295] width 12 height 6
click at [51, 332] on div "Pen P" at bounding box center [41, 332] width 24 height 19
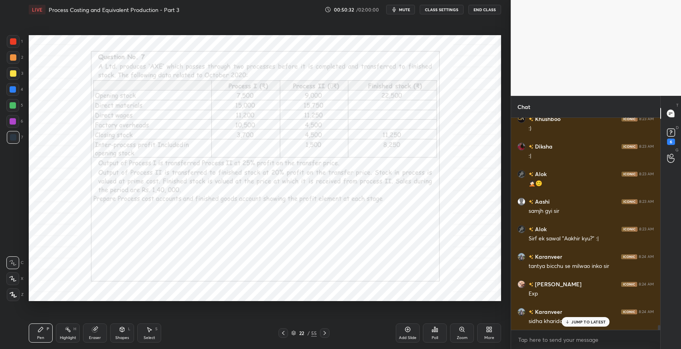
scroll to position [9281, 0]
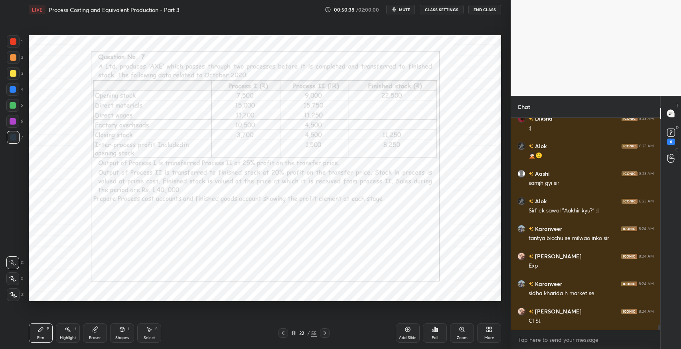
click at [325, 334] on icon at bounding box center [324, 332] width 6 height 6
click at [328, 333] on div at bounding box center [325, 333] width 10 height 10
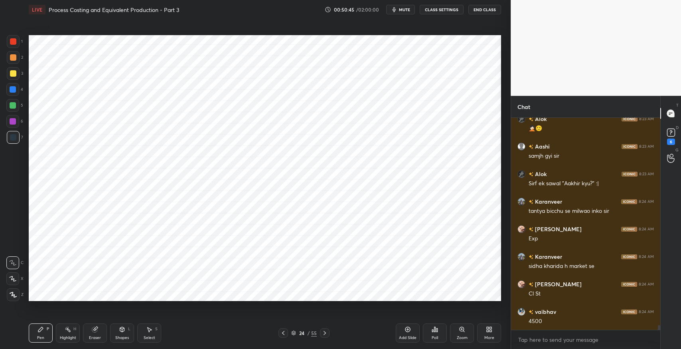
scroll to position [9336, 0]
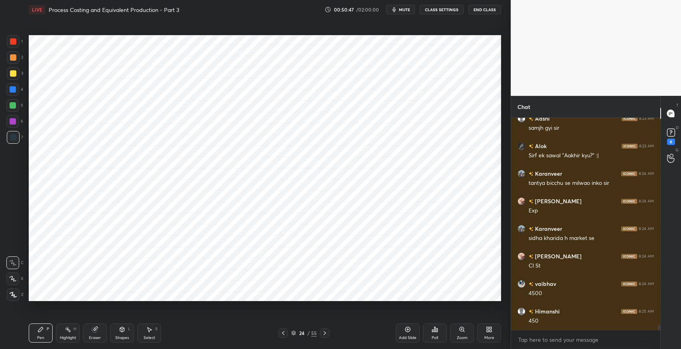
click at [13, 108] on div at bounding box center [13, 105] width 6 height 6
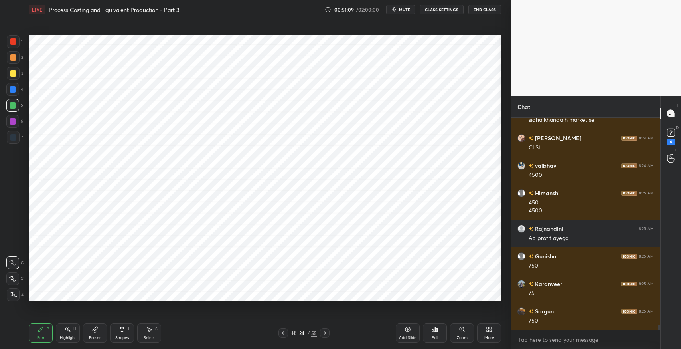
scroll to position [9481, 0]
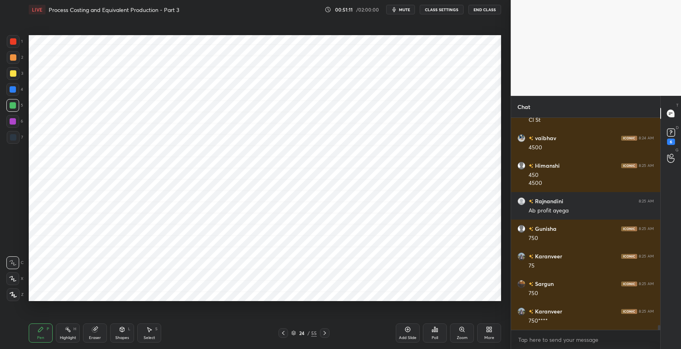
click at [22, 138] on div "7" at bounding box center [15, 137] width 16 height 13
click at [96, 329] on icon at bounding box center [94, 329] width 5 height 5
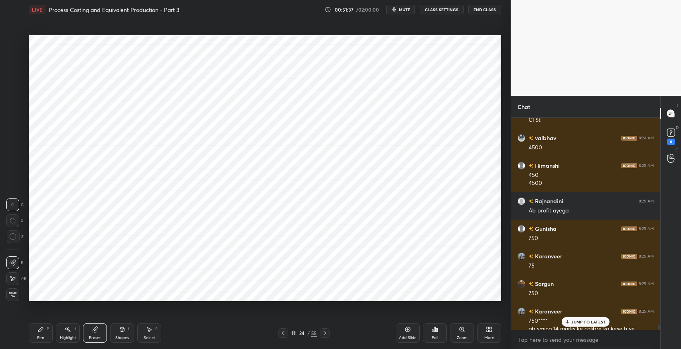
scroll to position [9489, 0]
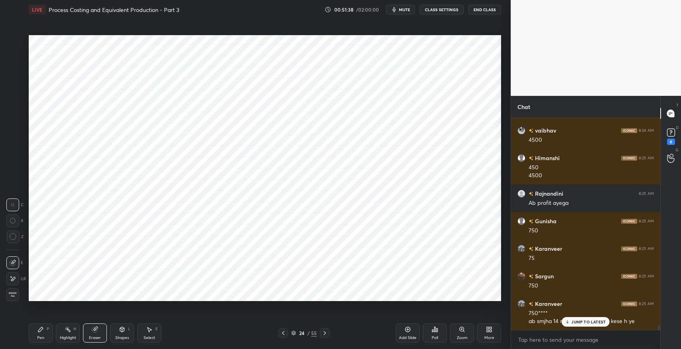
click at [15, 280] on icon at bounding box center [13, 278] width 6 height 7
click at [576, 322] on p "JUMP TO LATEST" at bounding box center [588, 321] width 34 height 5
click at [38, 329] on icon at bounding box center [40, 329] width 6 height 6
click at [90, 337] on div "Eraser" at bounding box center [95, 337] width 12 height 4
click at [42, 331] on icon at bounding box center [40, 329] width 6 height 6
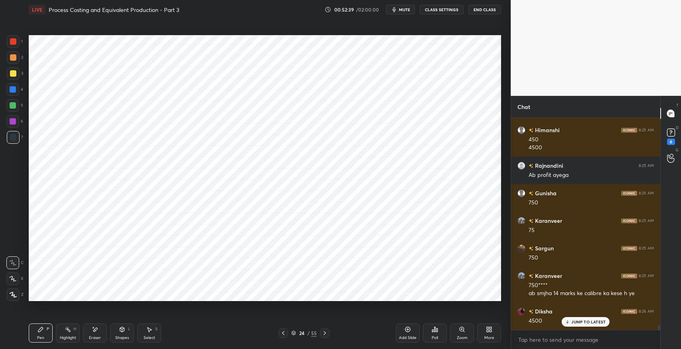
scroll to position [9544, 0]
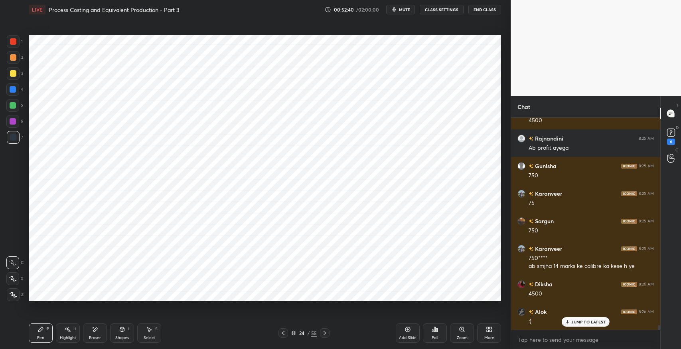
click at [578, 322] on p "JUMP TO LATEST" at bounding box center [588, 321] width 34 height 5
click at [91, 332] on div "Eraser" at bounding box center [95, 332] width 24 height 19
click at [48, 339] on div "Pen P" at bounding box center [41, 332] width 24 height 19
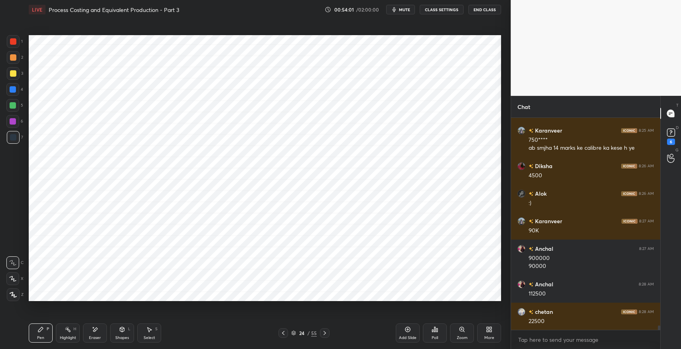
scroll to position [9690, 0]
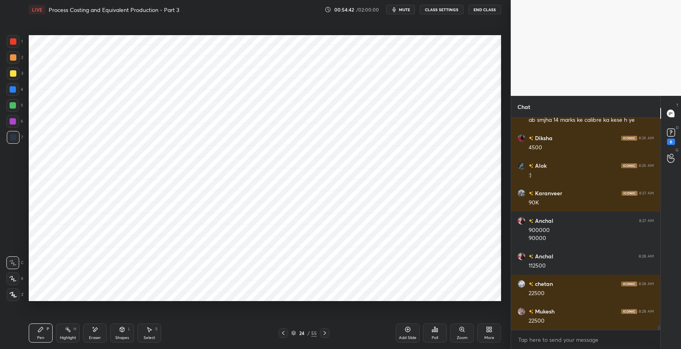
click at [124, 334] on div "Shapes L" at bounding box center [122, 332] width 24 height 19
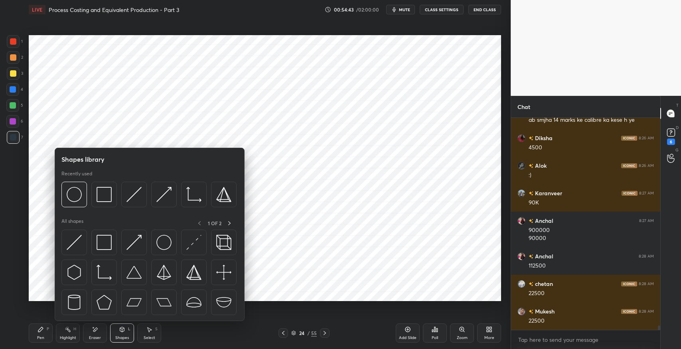
click at [103, 244] on img at bounding box center [104, 242] width 15 height 15
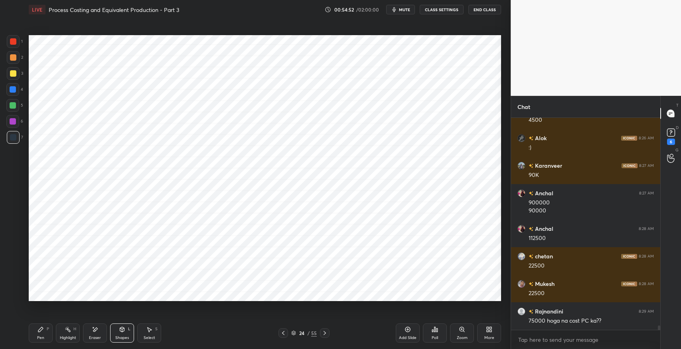
scroll to position [9745, 0]
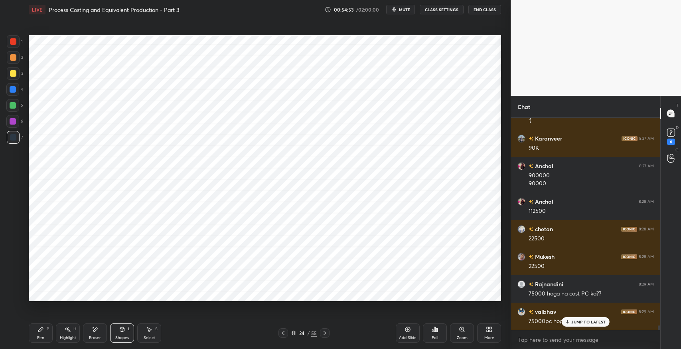
click at [43, 330] on icon at bounding box center [40, 329] width 6 height 6
click at [571, 324] on p "JUMP TO LATEST" at bounding box center [588, 321] width 34 height 5
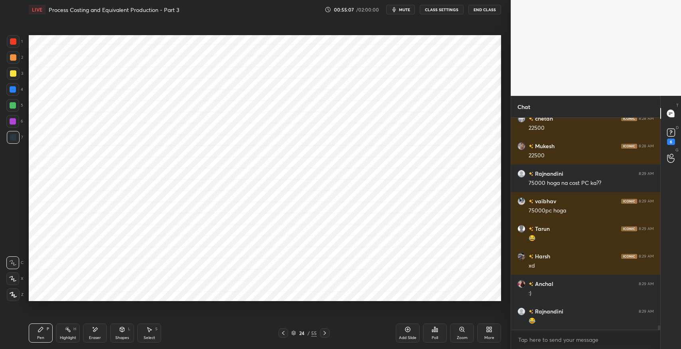
scroll to position [9882, 0]
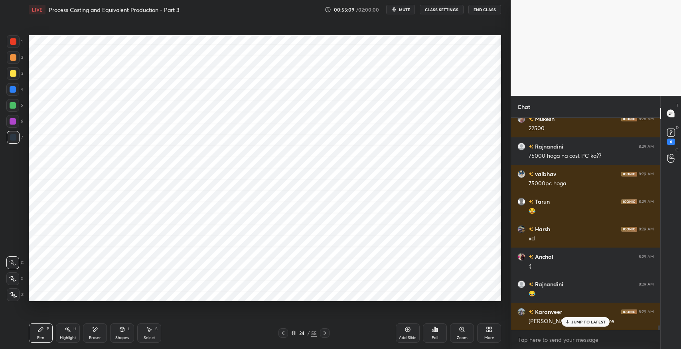
click at [41, 333] on div "Pen P" at bounding box center [41, 332] width 24 height 19
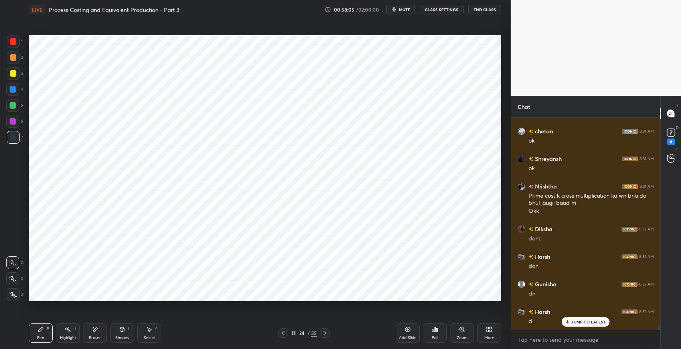
scroll to position [10382, 0]
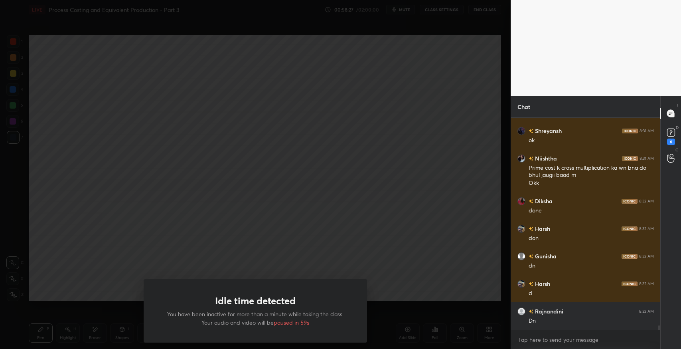
click at [345, 309] on p "You have been inactive for more than a minute while taking the class. Your audi…" at bounding box center [255, 317] width 185 height 17
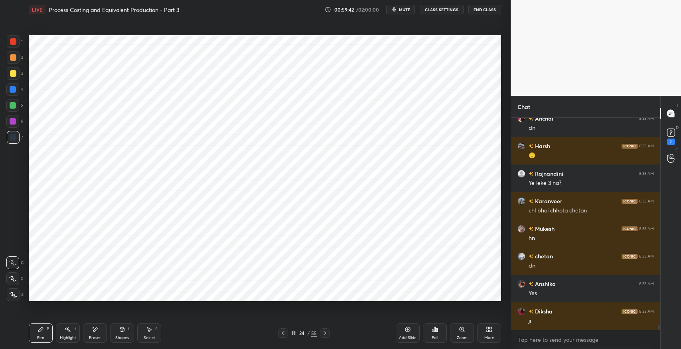
scroll to position [9542, 0]
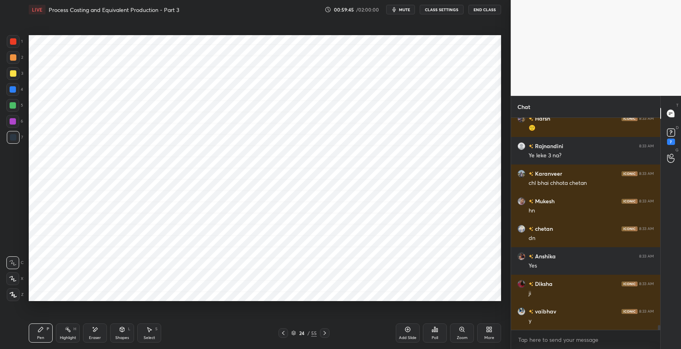
click at [329, 333] on div at bounding box center [325, 333] width 10 height 10
click at [284, 334] on icon at bounding box center [283, 332] width 6 height 6
click at [148, 327] on icon at bounding box center [149, 329] width 6 height 6
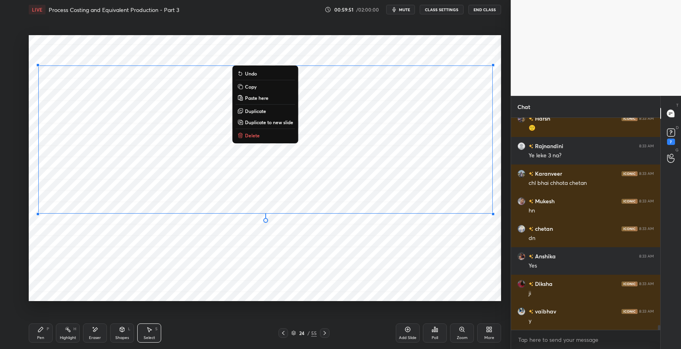
click at [264, 122] on p "Duplicate to new slide" at bounding box center [269, 122] width 48 height 6
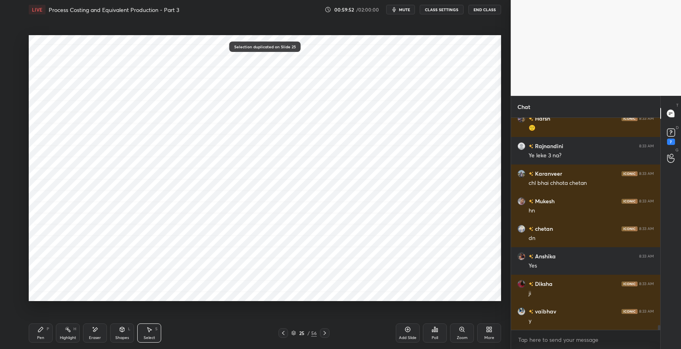
click at [42, 331] on icon at bounding box center [40, 329] width 6 height 6
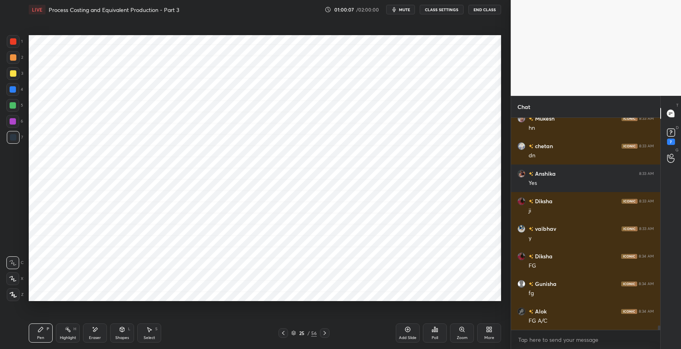
scroll to position [9666, 0]
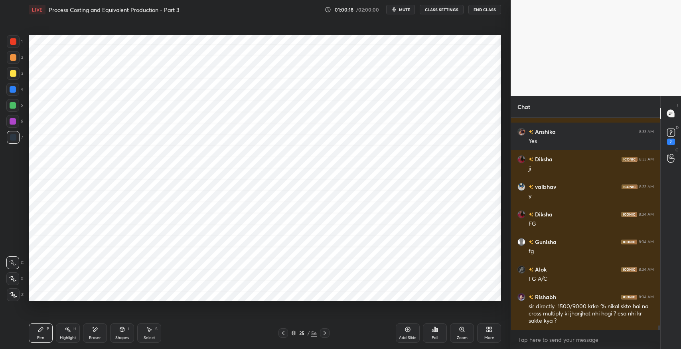
click at [92, 333] on div "Eraser" at bounding box center [95, 332] width 24 height 19
click at [47, 331] on div "Pen P" at bounding box center [41, 332] width 24 height 19
click at [96, 325] on div "Eraser" at bounding box center [95, 332] width 24 height 19
click at [46, 328] on div "Pen P" at bounding box center [41, 332] width 24 height 19
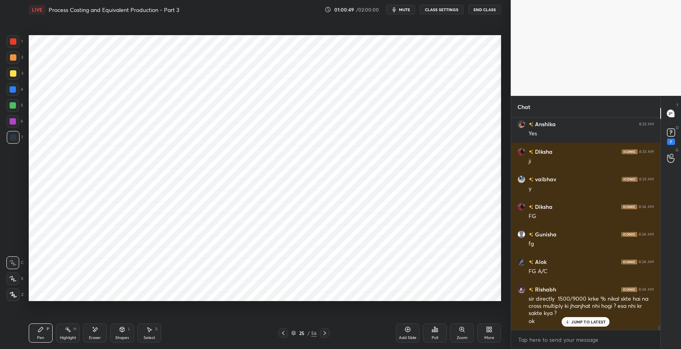
scroll to position [9702, 0]
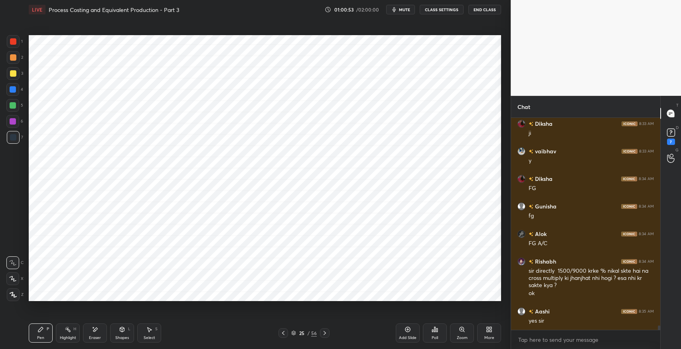
click at [283, 332] on icon at bounding box center [283, 333] width 2 height 4
click at [323, 332] on icon at bounding box center [324, 332] width 6 height 6
click at [280, 331] on icon at bounding box center [283, 332] width 6 height 6
click at [328, 330] on div at bounding box center [325, 333] width 10 height 10
click at [99, 327] on div "Eraser" at bounding box center [95, 332] width 24 height 19
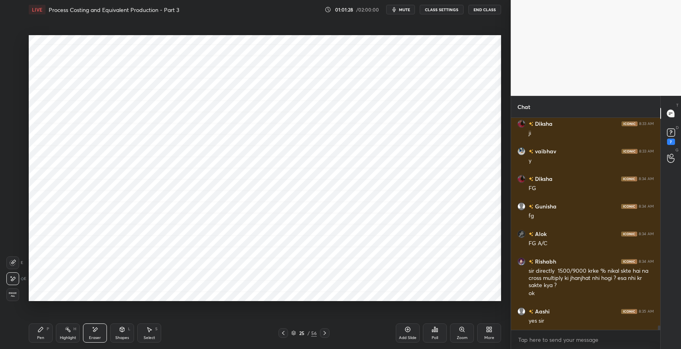
click at [36, 330] on div "Pen P" at bounding box center [41, 332] width 24 height 19
click at [282, 330] on icon at bounding box center [283, 332] width 6 height 6
click at [285, 331] on icon at bounding box center [283, 332] width 6 height 6
click at [284, 330] on icon at bounding box center [283, 332] width 6 height 6
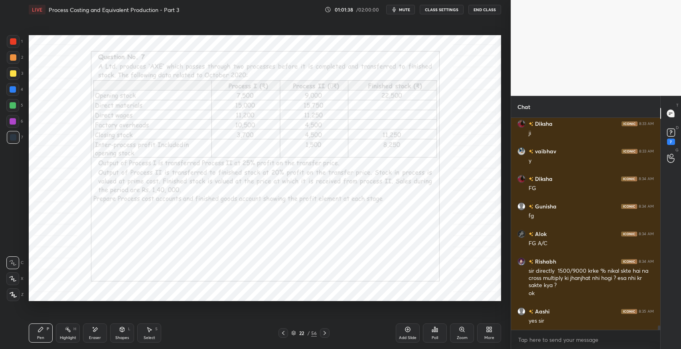
click at [327, 332] on icon at bounding box center [324, 332] width 6 height 6
click at [327, 330] on icon at bounding box center [324, 332] width 6 height 6
click at [328, 331] on div at bounding box center [325, 333] width 10 height 10
click at [96, 330] on icon at bounding box center [95, 329] width 6 height 7
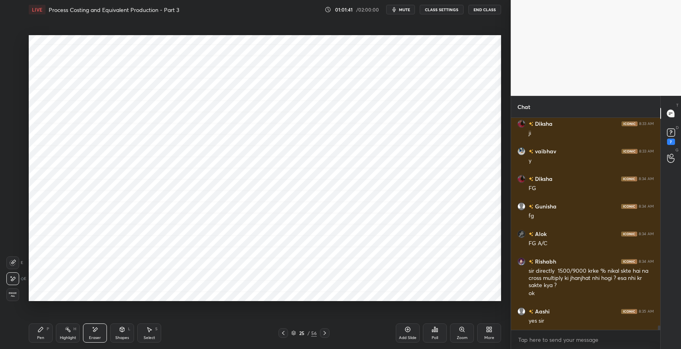
click at [69, 330] on rect at bounding box center [69, 330] width 4 height 4
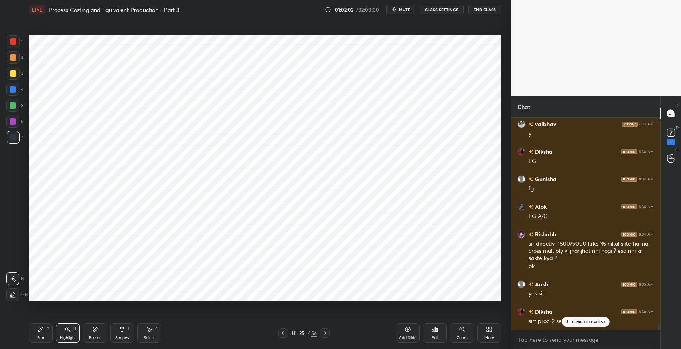
click at [577, 325] on div "JUMP TO LATEST" at bounding box center [586, 322] width 48 height 10
click at [39, 329] on icon at bounding box center [40, 329] width 5 height 5
click at [12, 142] on div at bounding box center [13, 137] width 13 height 13
click at [91, 333] on div "Eraser" at bounding box center [95, 332] width 24 height 19
click at [69, 337] on div "Highlight" at bounding box center [68, 337] width 16 height 4
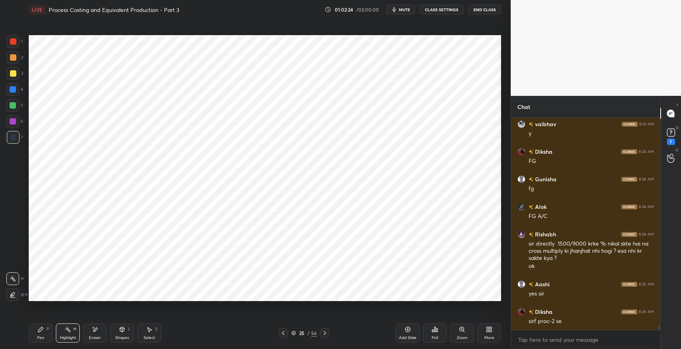
click at [47, 327] on div "P" at bounding box center [48, 329] width 2 height 4
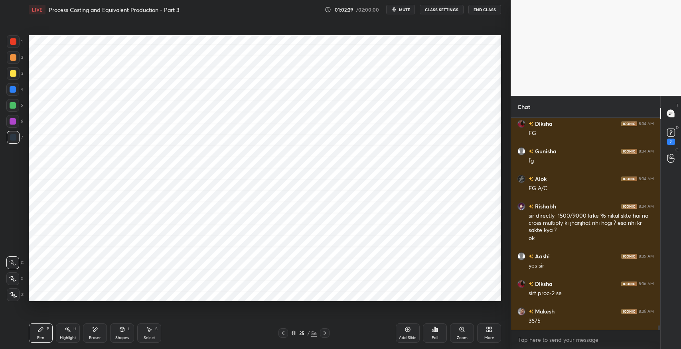
scroll to position [9785, 0]
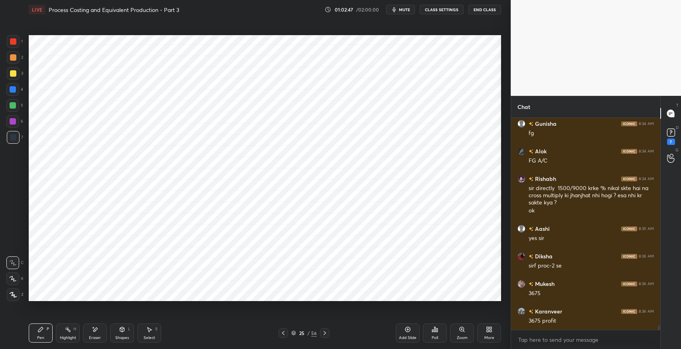
click at [146, 331] on icon at bounding box center [149, 329] width 6 height 6
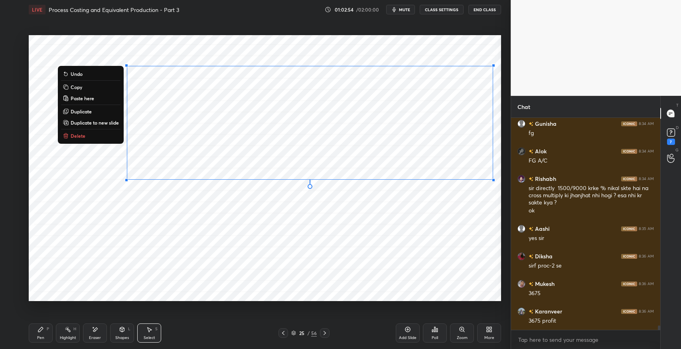
click at [451, 254] on div "0 ° Undo Copy Paste here Duplicate Duplicate to new slide Delete" at bounding box center [265, 168] width 472 height 266
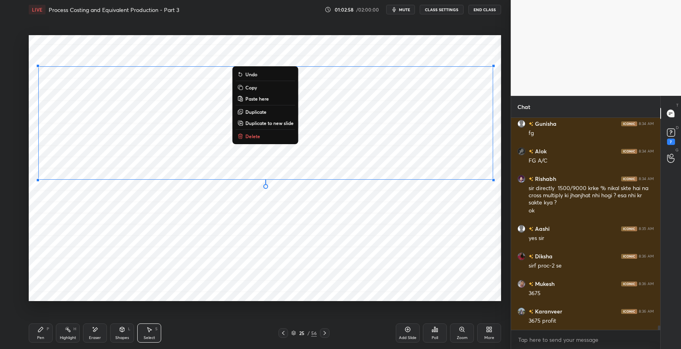
click at [433, 232] on div "0 ° Undo Copy Paste here Duplicate Duplicate to new slide Delete" at bounding box center [265, 168] width 472 height 266
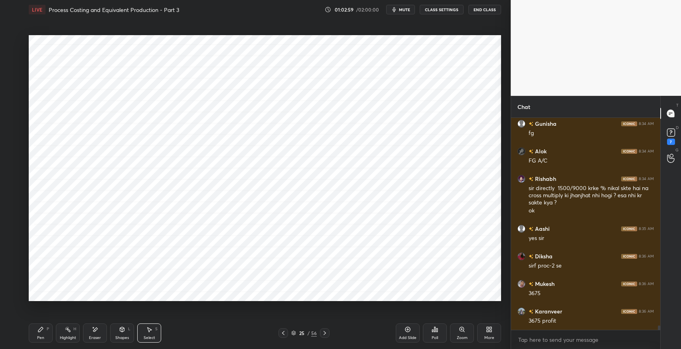
click at [123, 333] on div "Shapes L" at bounding box center [122, 332] width 24 height 19
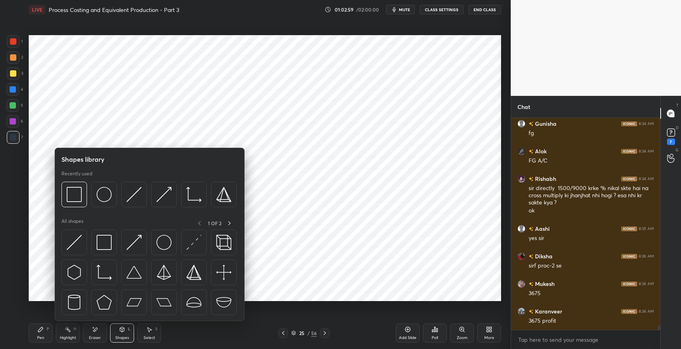
click at [104, 245] on img at bounding box center [104, 242] width 15 height 15
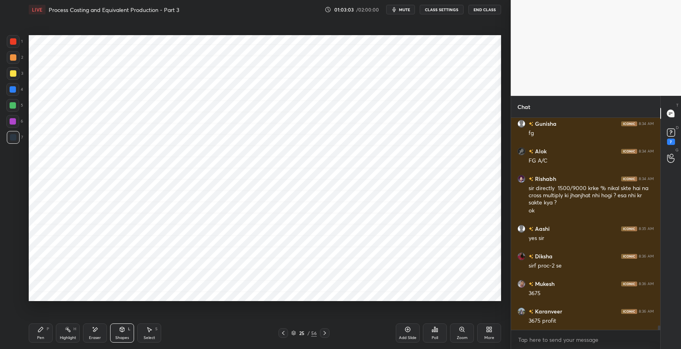
click at [43, 333] on div "Pen P" at bounding box center [41, 332] width 24 height 19
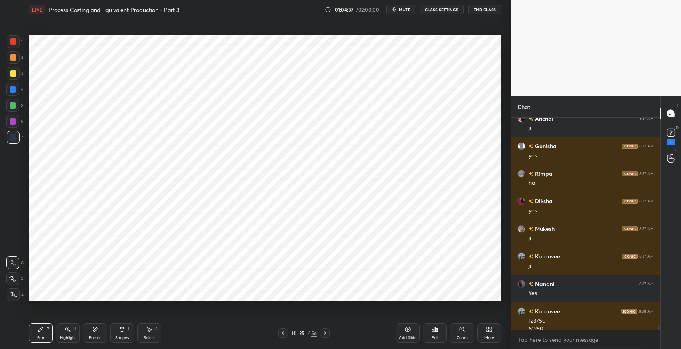
scroll to position [10095, 0]
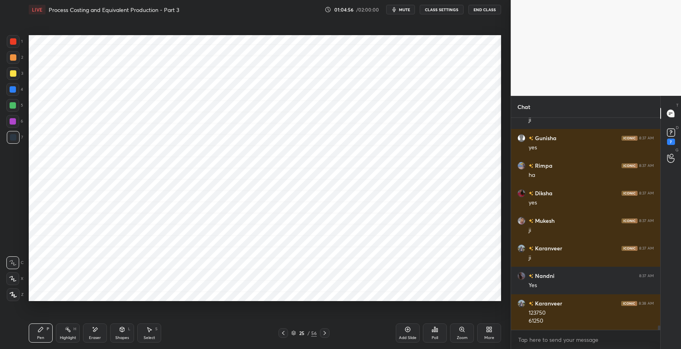
click at [102, 333] on div "Eraser" at bounding box center [95, 332] width 24 height 19
click at [45, 333] on div "Pen P" at bounding box center [41, 332] width 24 height 19
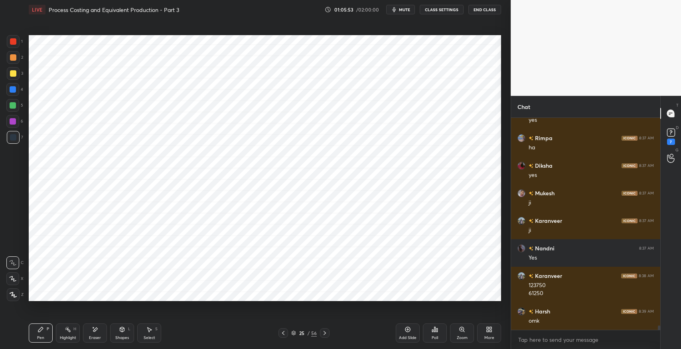
click at [146, 328] on icon at bounding box center [149, 329] width 6 height 6
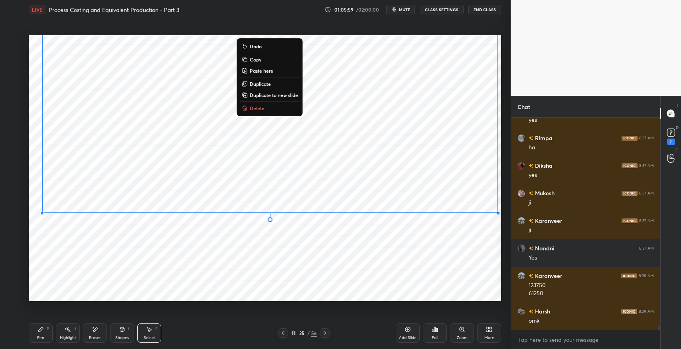
click at [236, 246] on div "0 ° Undo Copy Paste here Duplicate Duplicate to new slide Delete" at bounding box center [265, 168] width 472 height 266
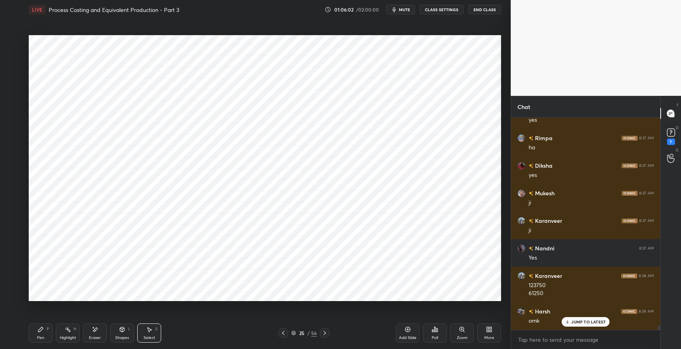
scroll to position [10150, 0]
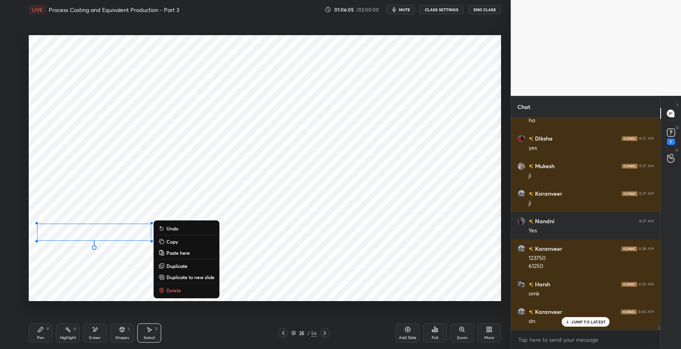
click at [42, 333] on div "Pen P" at bounding box center [41, 332] width 24 height 19
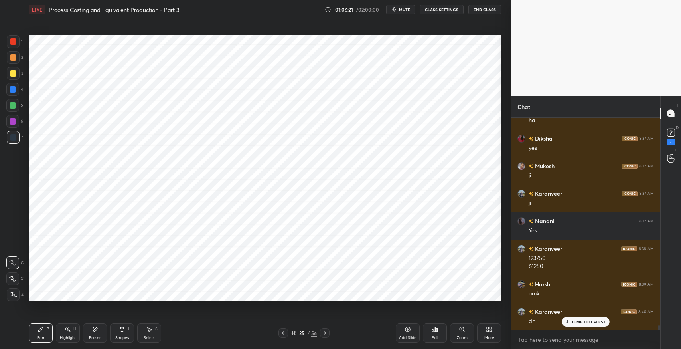
click at [95, 333] on div "Eraser" at bounding box center [95, 332] width 24 height 19
click at [41, 330] on icon at bounding box center [40, 329] width 6 height 6
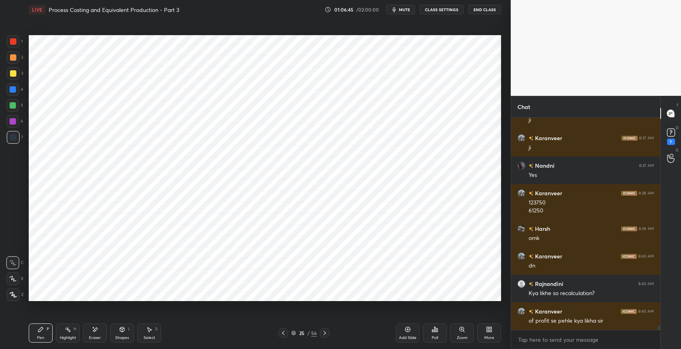
scroll to position [10232, 0]
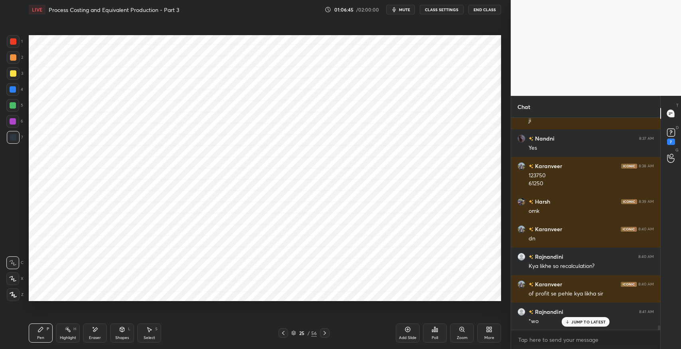
click at [283, 332] on icon at bounding box center [283, 333] width 2 height 4
click at [284, 332] on icon at bounding box center [283, 332] width 6 height 6
click at [325, 333] on icon at bounding box center [324, 332] width 6 height 6
click at [325, 331] on icon at bounding box center [324, 332] width 6 height 6
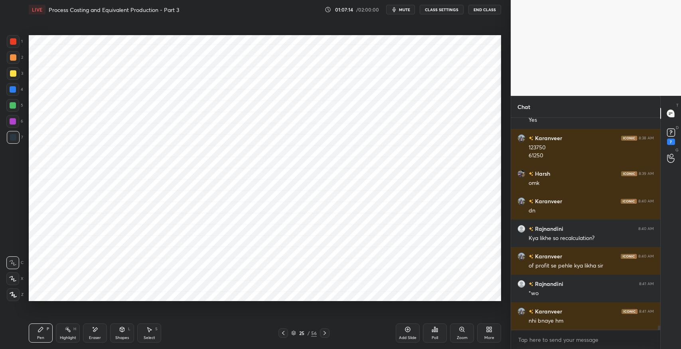
click at [286, 333] on icon at bounding box center [283, 332] width 6 height 6
click at [284, 333] on icon at bounding box center [283, 332] width 6 height 6
click at [325, 336] on div at bounding box center [325, 333] width 10 height 10
click at [284, 334] on icon at bounding box center [283, 332] width 6 height 6
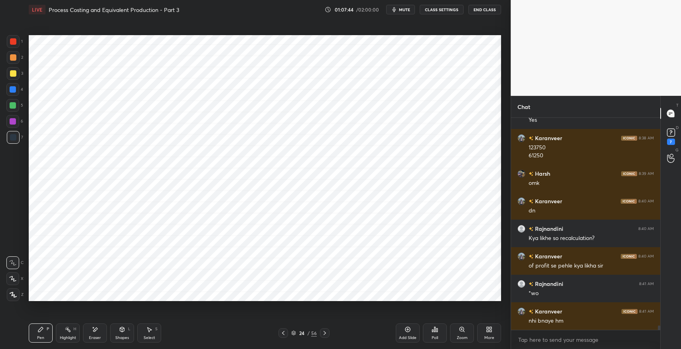
click at [284, 333] on icon at bounding box center [283, 332] width 6 height 6
click at [97, 334] on div "Eraser" at bounding box center [95, 332] width 24 height 19
click at [72, 327] on div "Highlight H" at bounding box center [68, 332] width 24 height 19
click at [326, 333] on icon at bounding box center [324, 332] width 6 height 6
click at [322, 333] on icon at bounding box center [324, 332] width 6 height 6
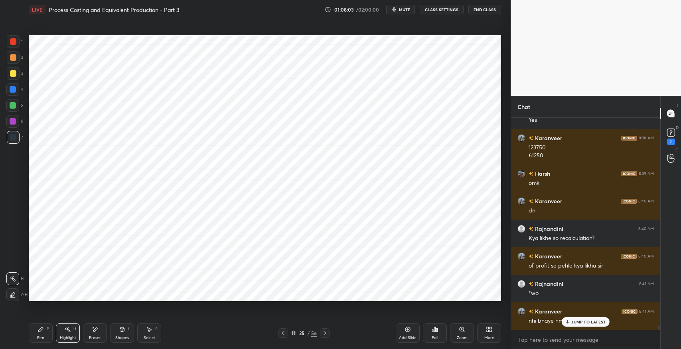
scroll to position [10287, 0]
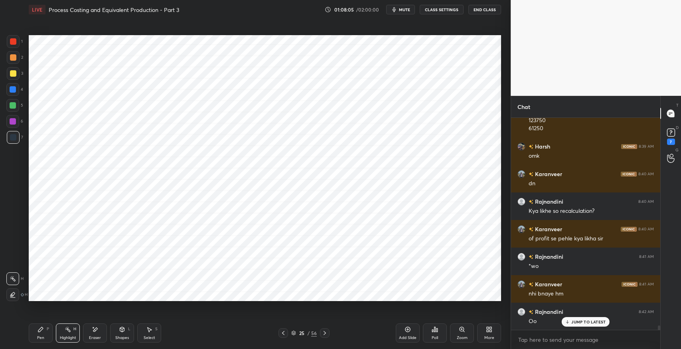
click at [35, 329] on div "Pen P" at bounding box center [41, 332] width 24 height 19
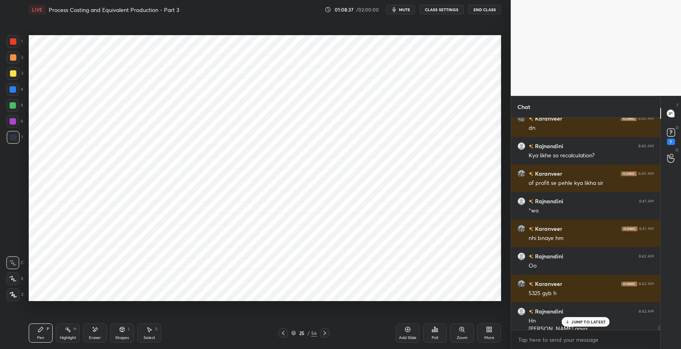
scroll to position [10350, 0]
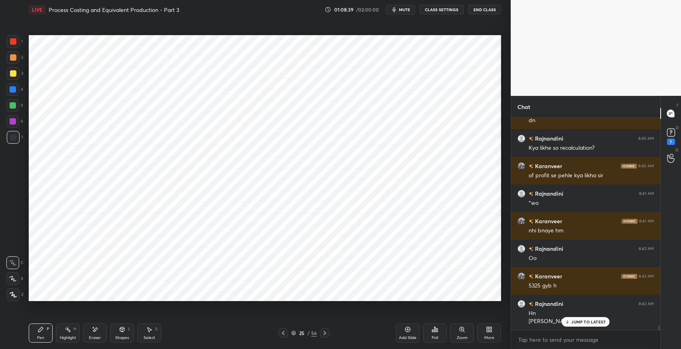
click at [284, 333] on icon at bounding box center [283, 332] width 6 height 6
click at [325, 337] on div at bounding box center [325, 333] width 10 height 10
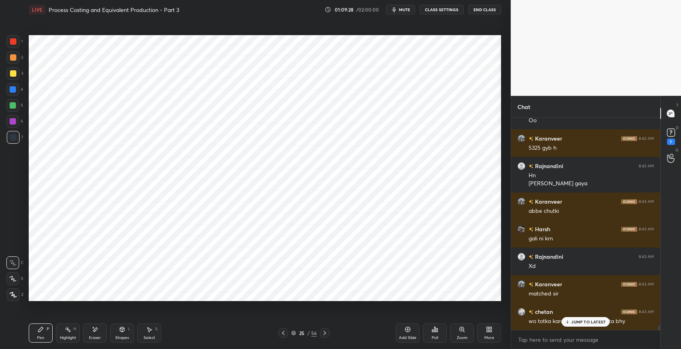
scroll to position [10516, 0]
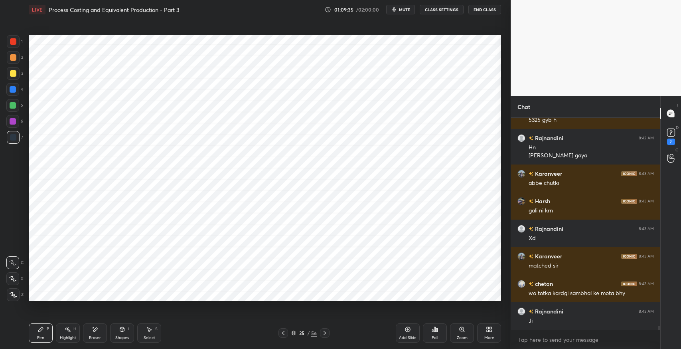
click at [96, 333] on div "Eraser" at bounding box center [95, 332] width 24 height 19
click at [43, 331] on icon at bounding box center [40, 329] width 6 height 6
click at [119, 333] on div "Shapes L" at bounding box center [122, 332] width 24 height 19
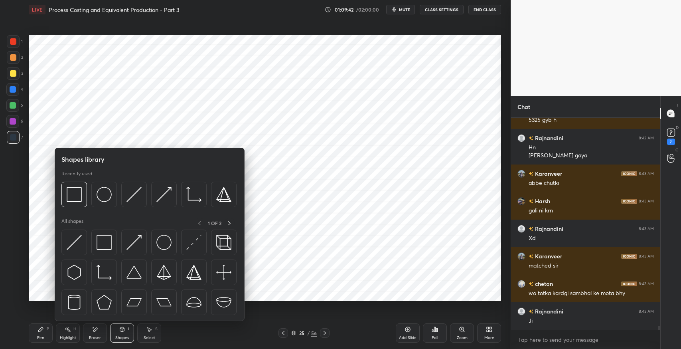
click at [104, 238] on img at bounding box center [104, 242] width 15 height 15
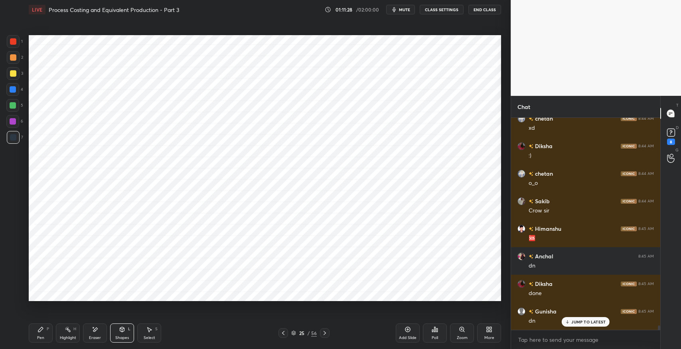
scroll to position [10440, 0]
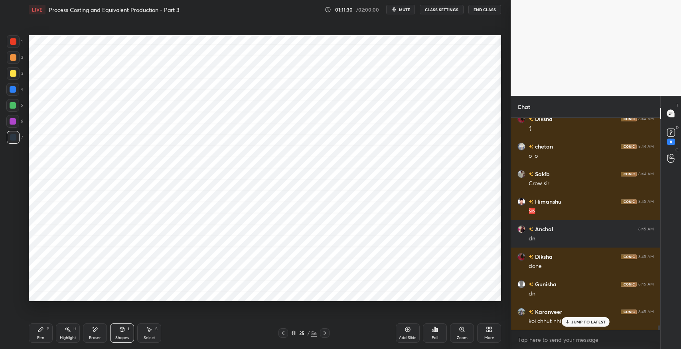
click at [579, 320] on p "JUMP TO LATEST" at bounding box center [588, 321] width 34 height 5
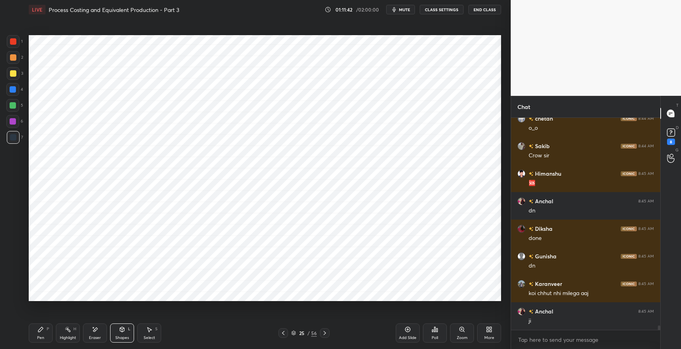
scroll to position [10496, 0]
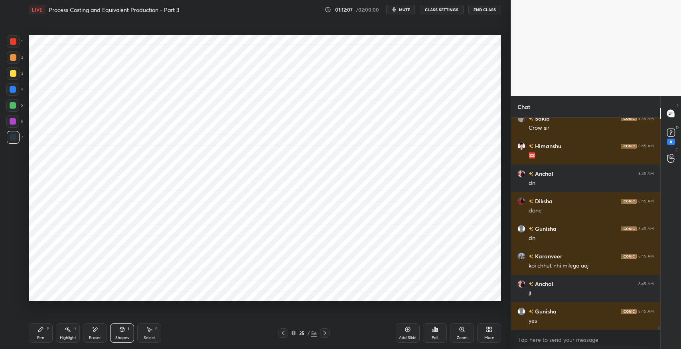
click at [281, 333] on icon at bounding box center [283, 332] width 6 height 6
click at [149, 332] on icon at bounding box center [149, 329] width 6 height 6
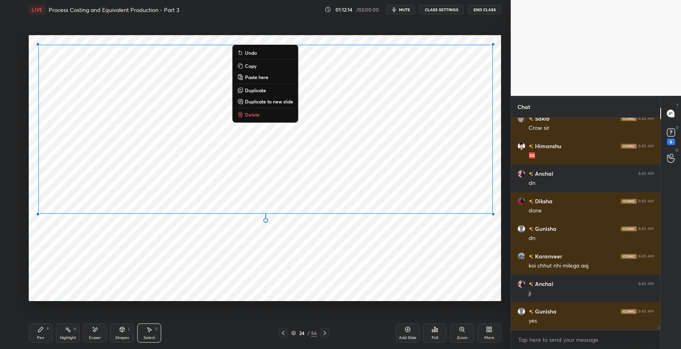
click at [260, 69] on button "Copy" at bounding box center [264, 66] width 59 height 10
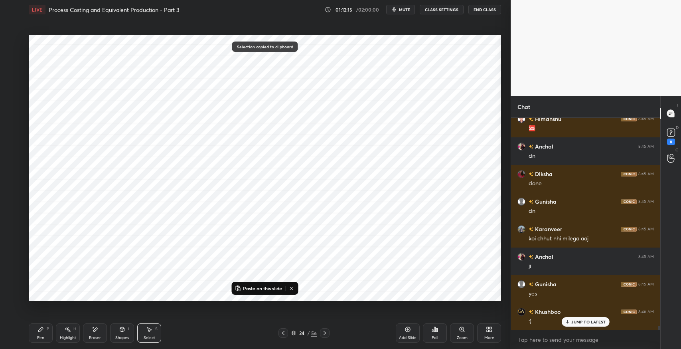
click at [321, 334] on icon at bounding box center [324, 332] width 6 height 6
click at [324, 332] on icon at bounding box center [324, 332] width 6 height 6
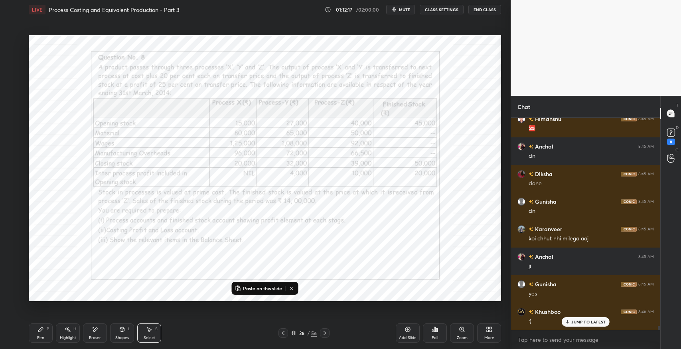
click at [324, 333] on icon at bounding box center [324, 332] width 6 height 6
click at [281, 333] on icon at bounding box center [283, 332] width 6 height 6
click at [408, 332] on div "Add Slide" at bounding box center [408, 332] width 24 height 19
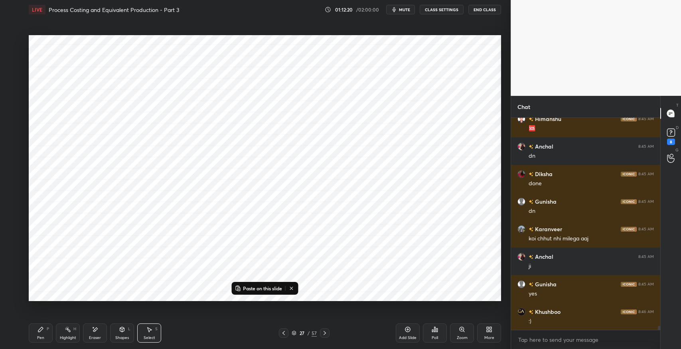
scroll to position [10551, 0]
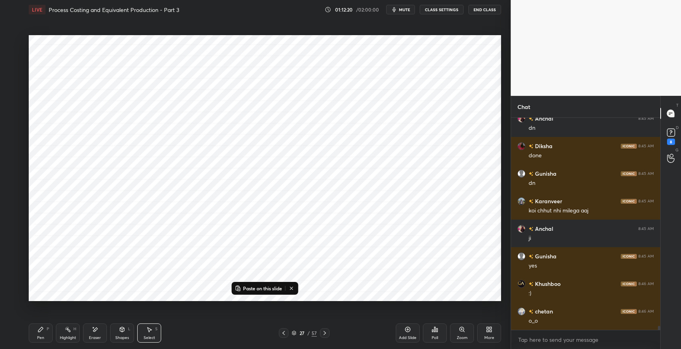
click at [260, 287] on p "Paste on this slide" at bounding box center [262, 288] width 39 height 6
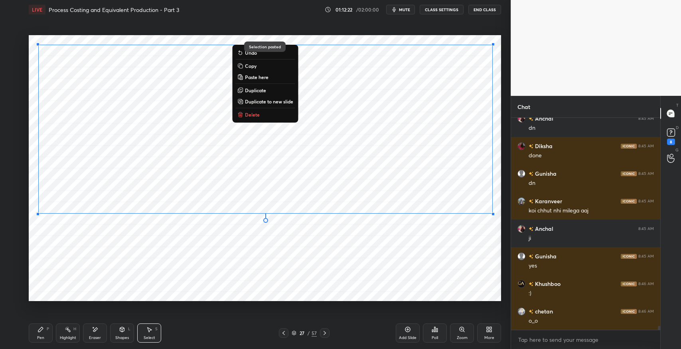
click at [268, 101] on p "Duplicate to new slide" at bounding box center [269, 101] width 48 height 6
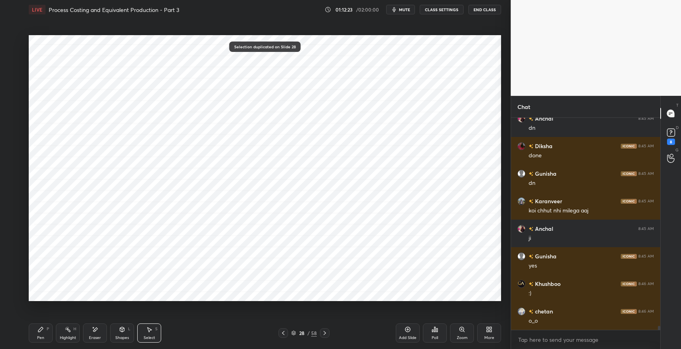
click at [282, 258] on div "0 ° Undo Copy Paste here Duplicate Duplicate to new slide Delete" at bounding box center [265, 168] width 472 height 266
click at [282, 335] on icon at bounding box center [283, 332] width 6 height 6
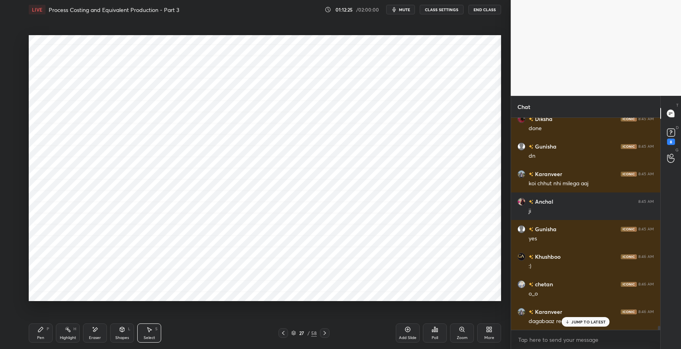
click at [325, 333] on icon at bounding box center [324, 332] width 6 height 6
click at [284, 333] on icon at bounding box center [283, 332] width 6 height 6
click at [101, 334] on div "Eraser" at bounding box center [95, 332] width 24 height 19
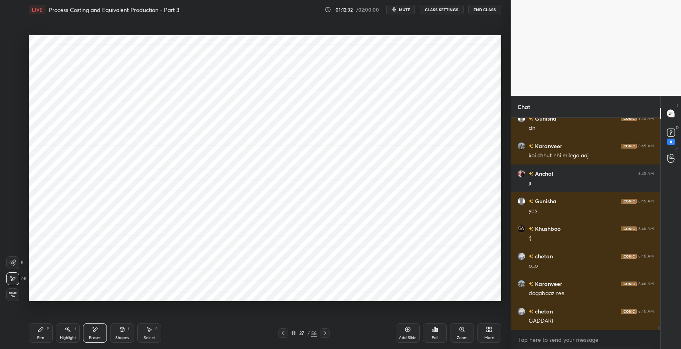
click at [48, 329] on div "P" at bounding box center [48, 329] width 2 height 4
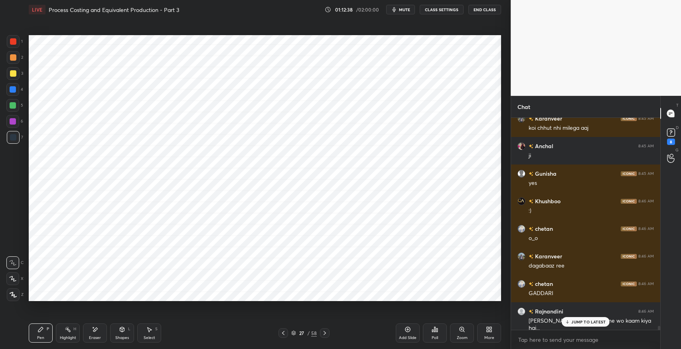
scroll to position [10660, 0]
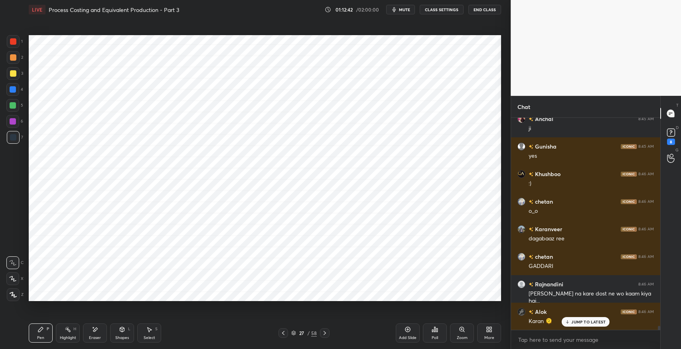
click at [325, 330] on icon at bounding box center [324, 332] width 6 height 6
click at [99, 332] on div "Eraser" at bounding box center [95, 332] width 24 height 19
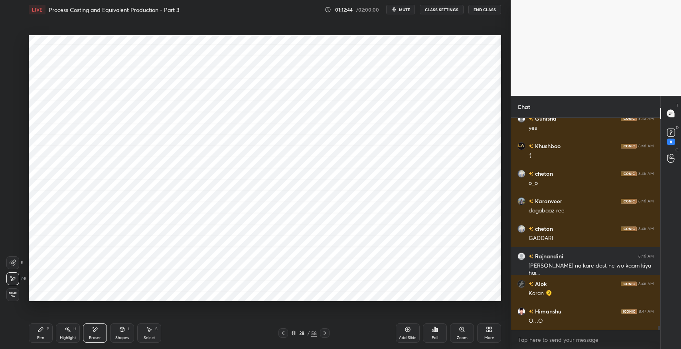
click at [149, 334] on div "Select S" at bounding box center [149, 332] width 24 height 19
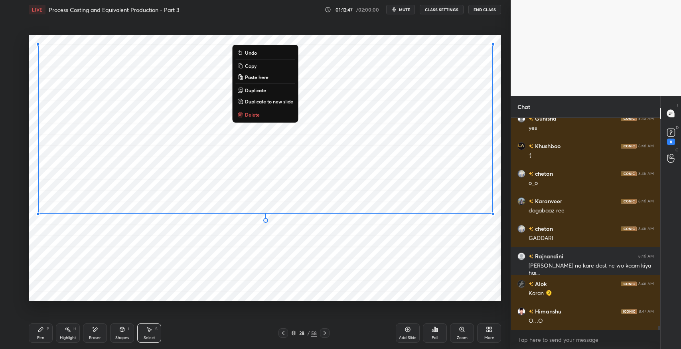
click at [263, 104] on p "Duplicate to new slide" at bounding box center [269, 101] width 48 height 6
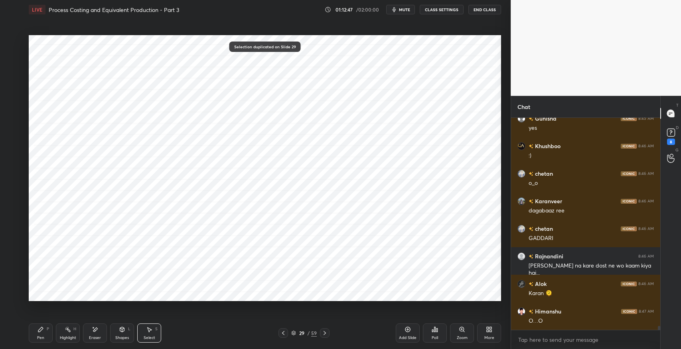
scroll to position [10716, 0]
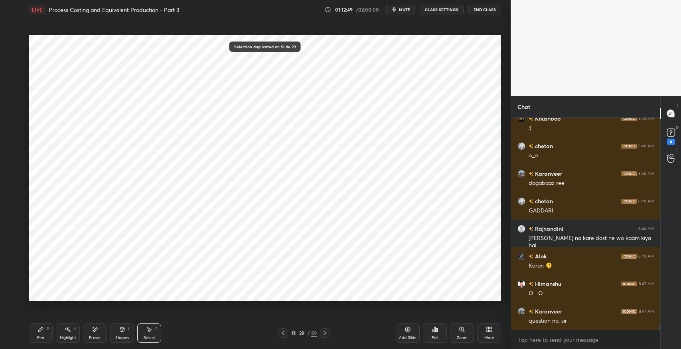
click at [41, 331] on icon at bounding box center [40, 329] width 6 height 6
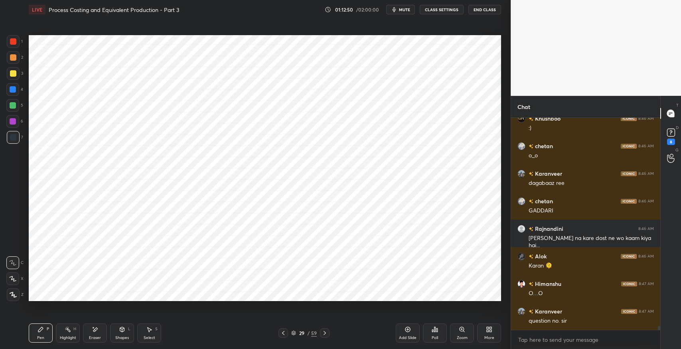
click at [146, 336] on div "Select" at bounding box center [150, 337] width 12 height 4
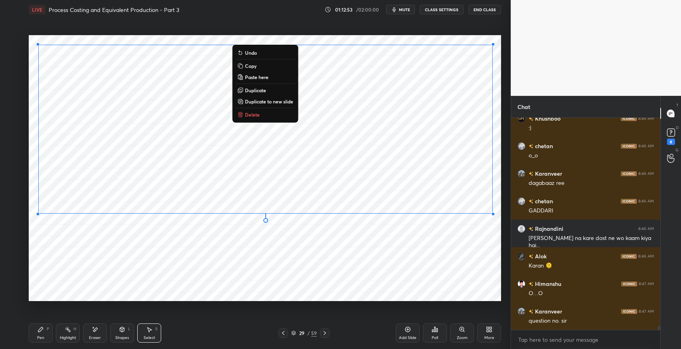
click at [259, 104] on p "Duplicate to new slide" at bounding box center [269, 101] width 48 height 6
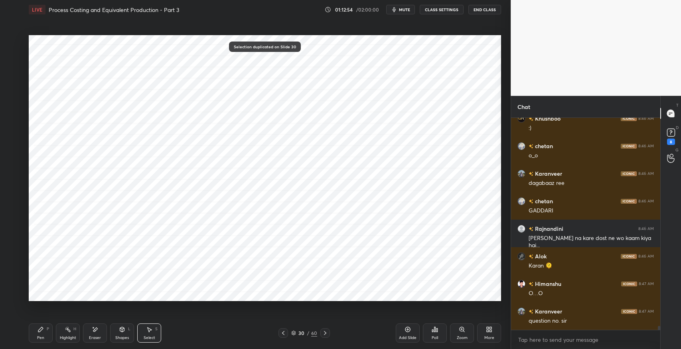
click at [99, 326] on div "Eraser" at bounding box center [95, 332] width 24 height 19
click at [40, 331] on icon at bounding box center [40, 329] width 6 height 6
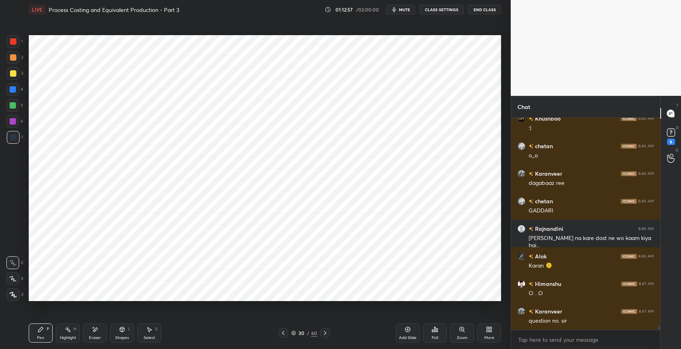
scroll to position [10743, 0]
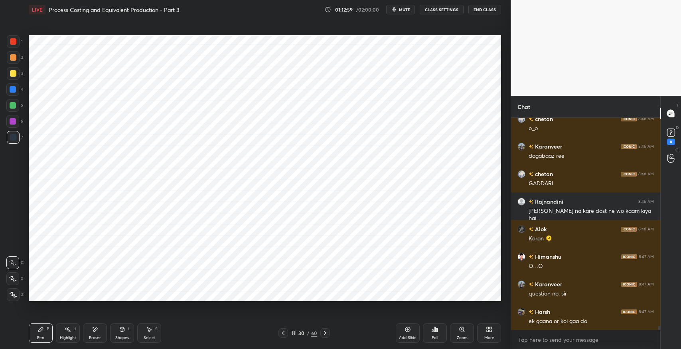
click at [98, 334] on div "Eraser" at bounding box center [95, 332] width 24 height 19
click at [41, 332] on div "Pen P" at bounding box center [41, 332] width 24 height 19
click at [284, 330] on icon at bounding box center [283, 332] width 6 height 6
click at [283, 333] on icon at bounding box center [283, 332] width 6 height 6
click at [284, 333] on icon at bounding box center [283, 332] width 6 height 6
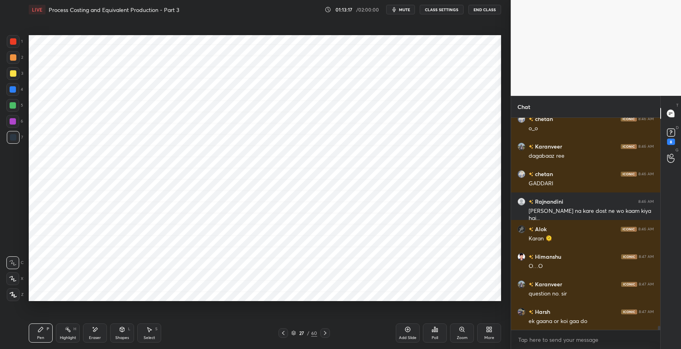
scroll to position [10771, 0]
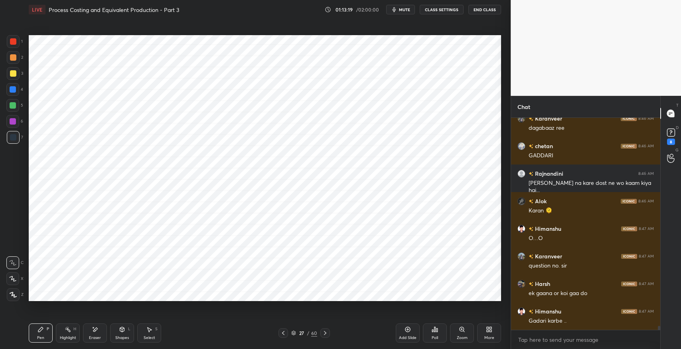
click at [284, 335] on icon at bounding box center [283, 332] width 6 height 6
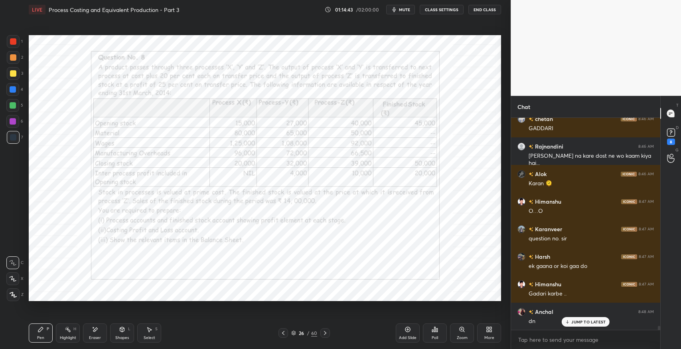
click at [42, 326] on icon at bounding box center [40, 329] width 6 height 6
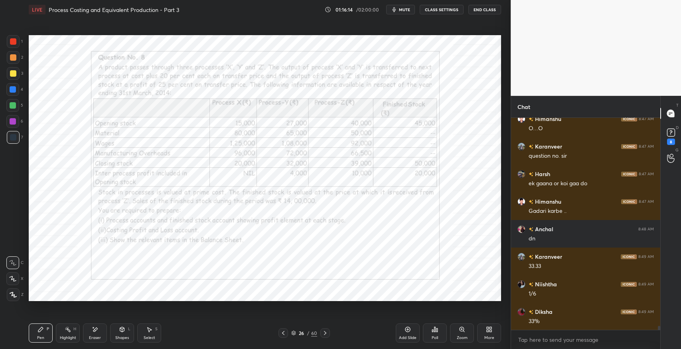
scroll to position [10908, 0]
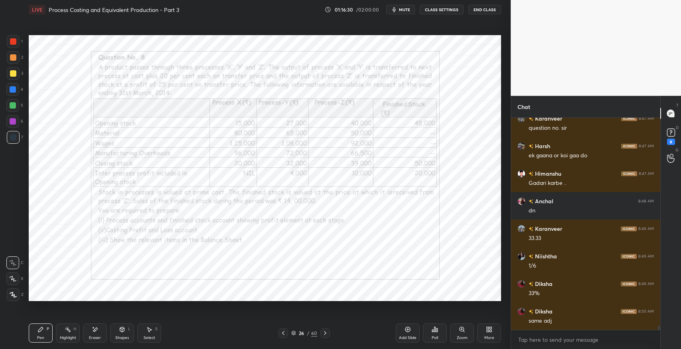
click at [90, 326] on div "Eraser" at bounding box center [95, 332] width 24 height 19
click at [123, 335] on div "Shapes" at bounding box center [122, 337] width 14 height 4
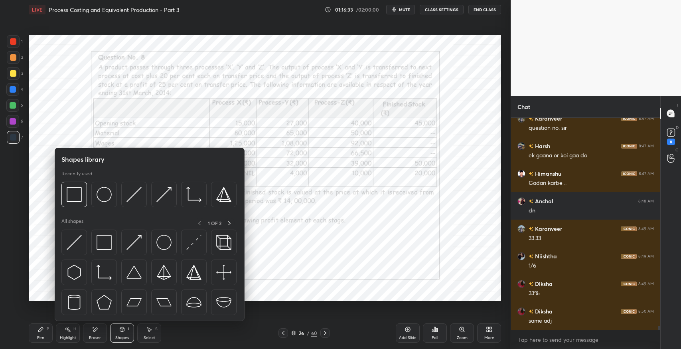
click at [104, 244] on img at bounding box center [104, 242] width 15 height 15
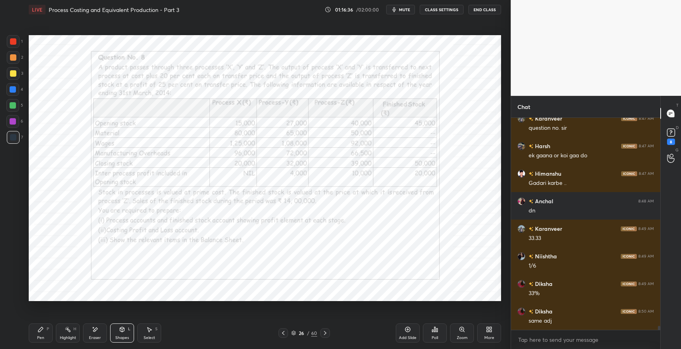
click at [38, 330] on icon at bounding box center [40, 329] width 6 height 6
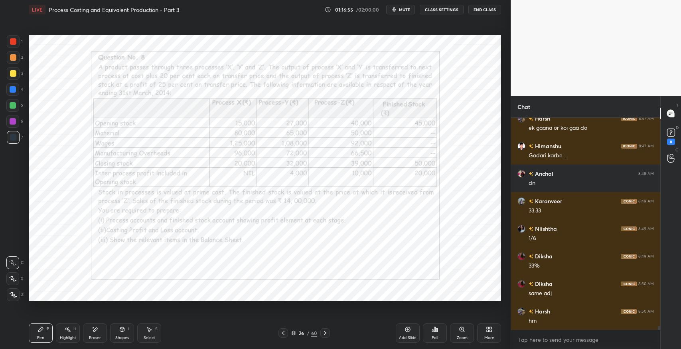
scroll to position [10963, 0]
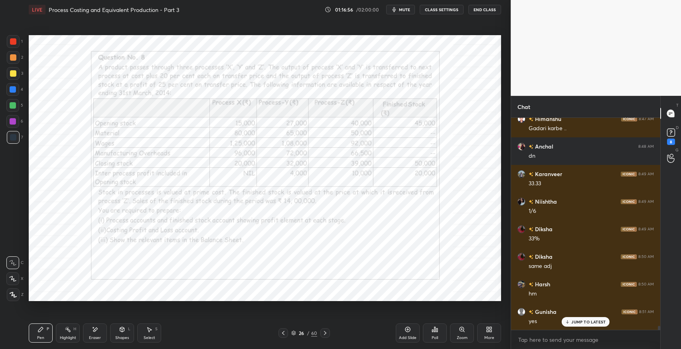
click at [326, 332] on icon at bounding box center [325, 332] width 6 height 6
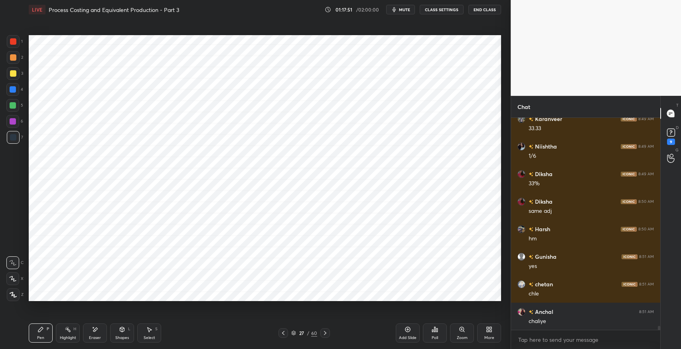
scroll to position [11046, 0]
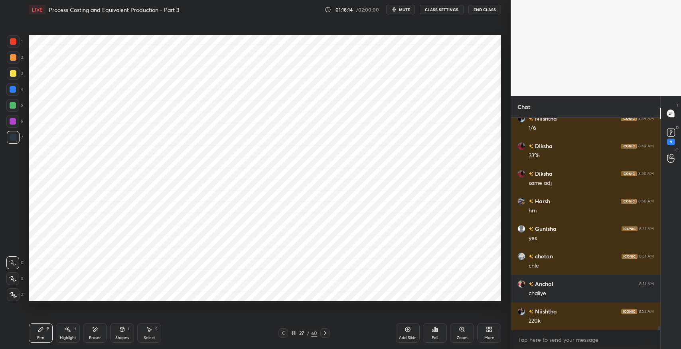
click at [12, 77] on div at bounding box center [13, 73] width 13 height 13
click at [13, 140] on div at bounding box center [13, 137] width 6 height 6
click at [96, 323] on div "Pen P Highlight H Eraser Shapes L Select S 27 / 60 Add Slide Poll Zoom More" at bounding box center [265, 333] width 472 height 32
click at [104, 335] on div "Eraser" at bounding box center [95, 332] width 24 height 19
click at [44, 323] on div "Pen P Highlight H Eraser Shapes L Select S 27 / 60 Add Slide Poll Zoom More" at bounding box center [265, 333] width 472 height 32
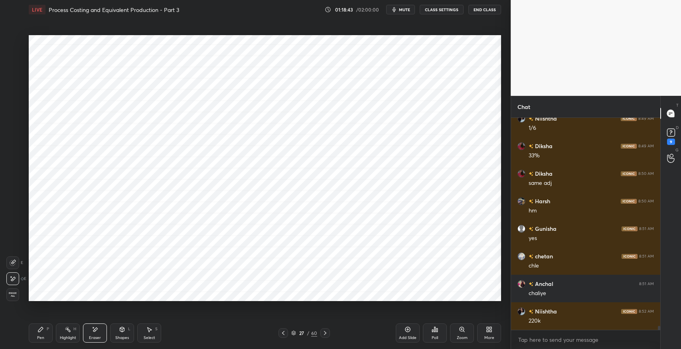
click at [41, 331] on icon at bounding box center [40, 329] width 6 height 6
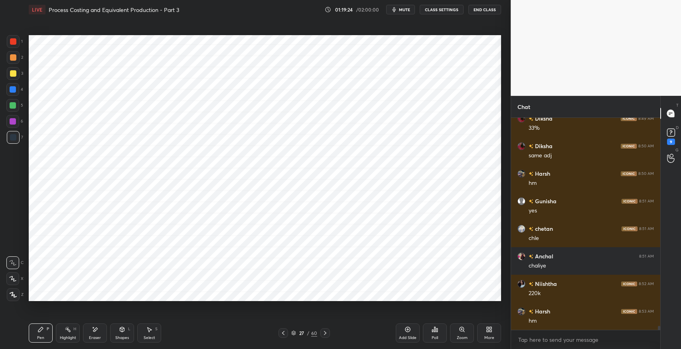
click at [37, 333] on div "Pen P" at bounding box center [41, 332] width 24 height 19
click at [283, 332] on icon at bounding box center [283, 332] width 6 height 6
click at [324, 333] on icon at bounding box center [325, 332] width 6 height 6
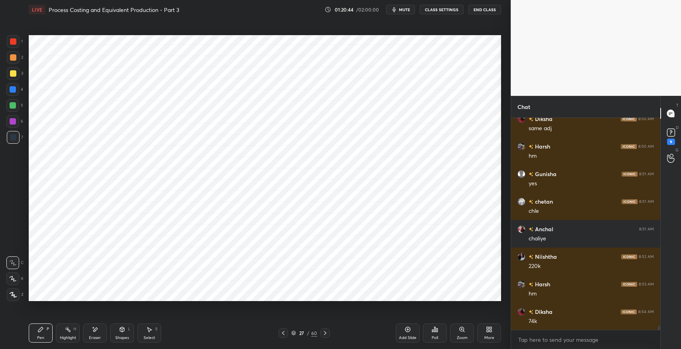
click at [127, 327] on div "Shapes L" at bounding box center [122, 332] width 24 height 19
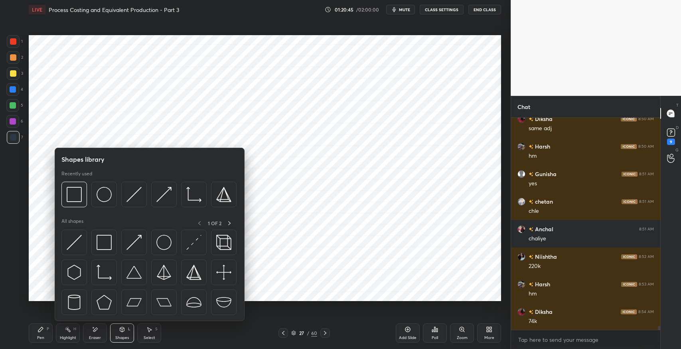
click at [105, 244] on img at bounding box center [104, 242] width 15 height 15
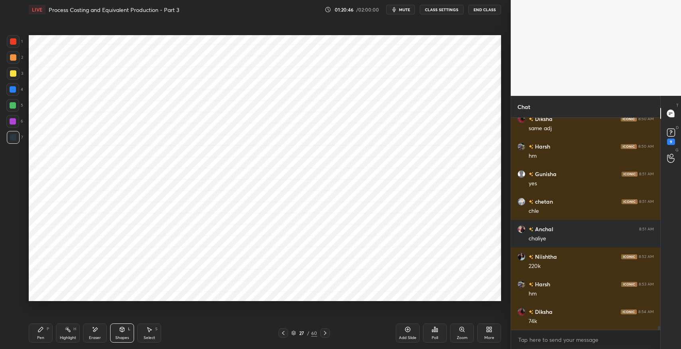
scroll to position [11129, 0]
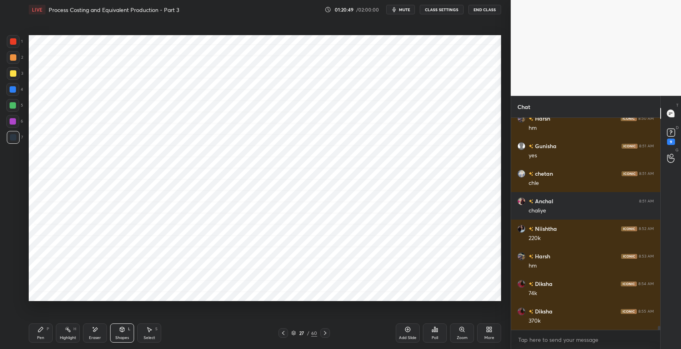
click at [43, 334] on div "Pen P" at bounding box center [41, 332] width 24 height 19
click at [128, 338] on div "Shapes" at bounding box center [122, 337] width 14 height 4
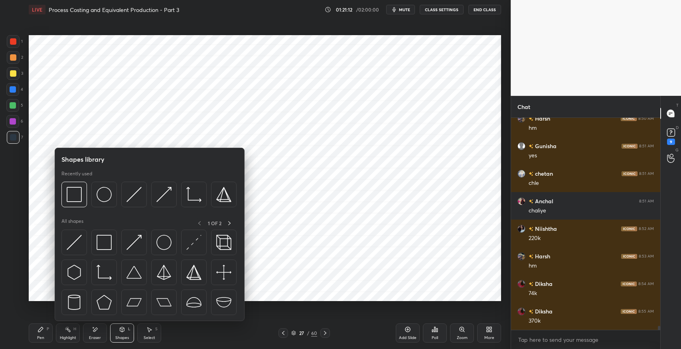
click at [166, 244] on img at bounding box center [163, 242] width 15 height 15
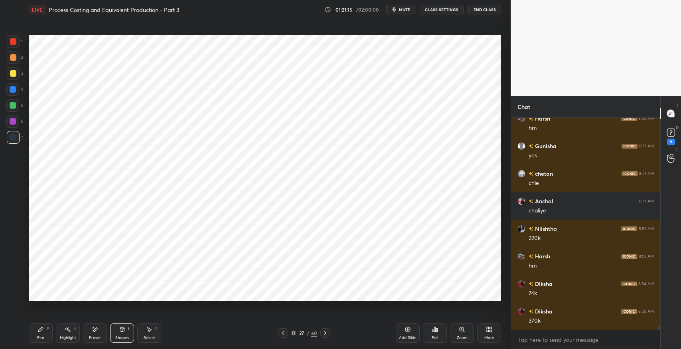
click at [41, 338] on div "Pen" at bounding box center [40, 337] width 7 height 4
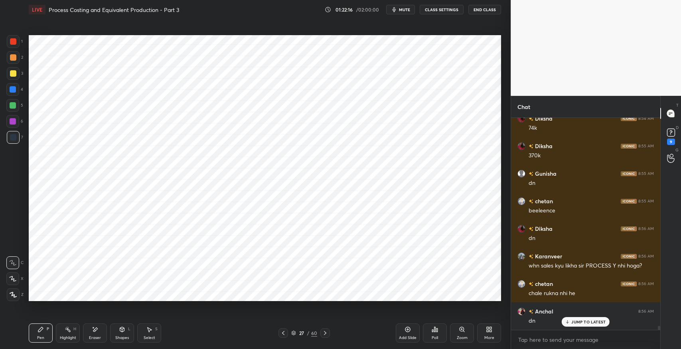
scroll to position [11321, 0]
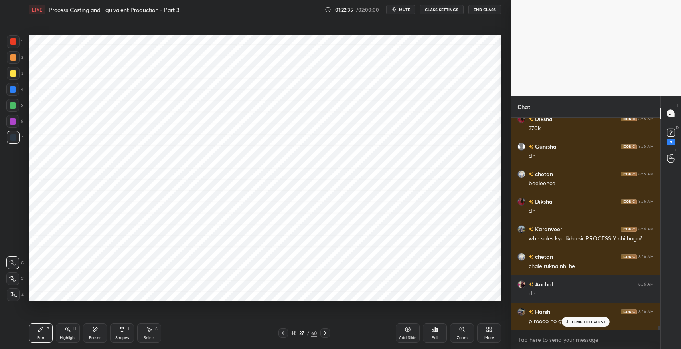
click at [584, 325] on div "JUMP TO LATEST" at bounding box center [586, 322] width 48 height 10
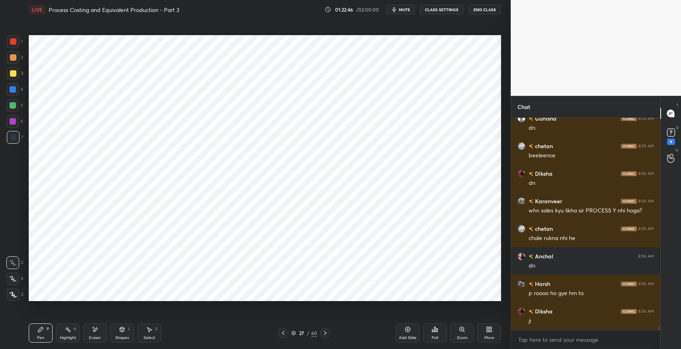
click at [103, 337] on div "Eraser" at bounding box center [95, 332] width 24 height 19
click at [45, 333] on div "Pen P" at bounding box center [41, 332] width 24 height 19
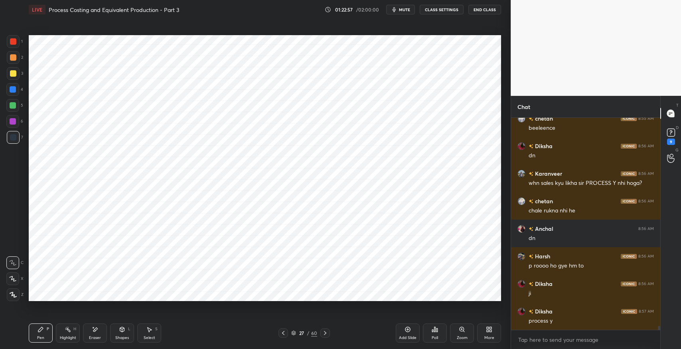
click at [92, 336] on div "Eraser" at bounding box center [95, 337] width 12 height 4
click at [38, 330] on icon at bounding box center [40, 329] width 5 height 5
click at [325, 334] on icon at bounding box center [325, 332] width 6 height 6
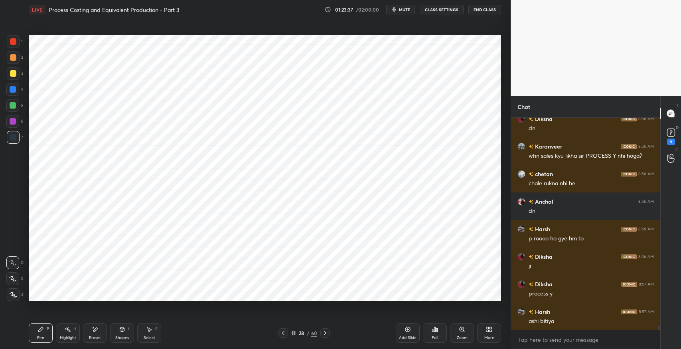
click at [281, 333] on icon at bounding box center [283, 332] width 6 height 6
click at [327, 331] on icon at bounding box center [325, 332] width 6 height 6
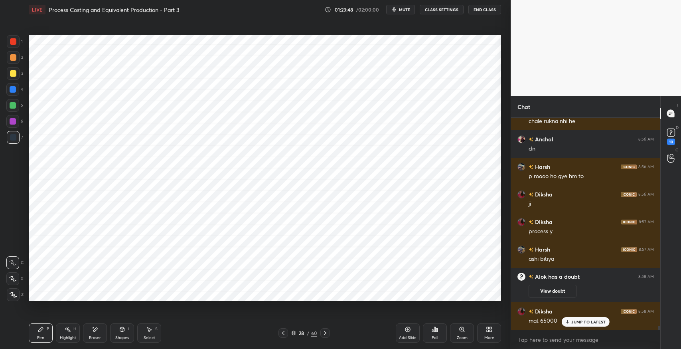
scroll to position [11120, 0]
click at [572, 323] on p "JUMP TO LATEST" at bounding box center [588, 321] width 34 height 5
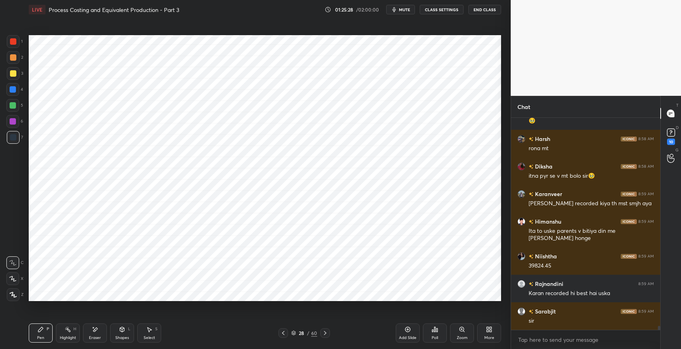
scroll to position [11513, 0]
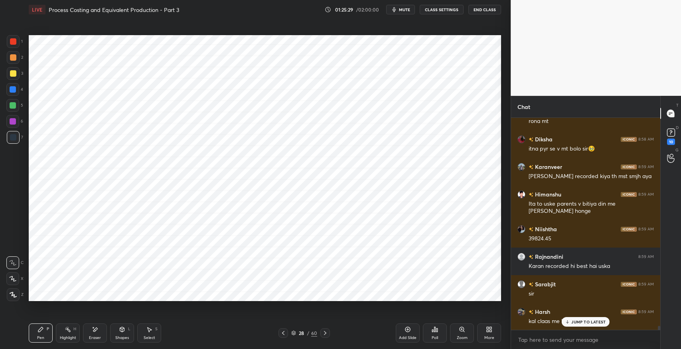
click at [582, 325] on div "JUMP TO LATEST" at bounding box center [586, 322] width 48 height 10
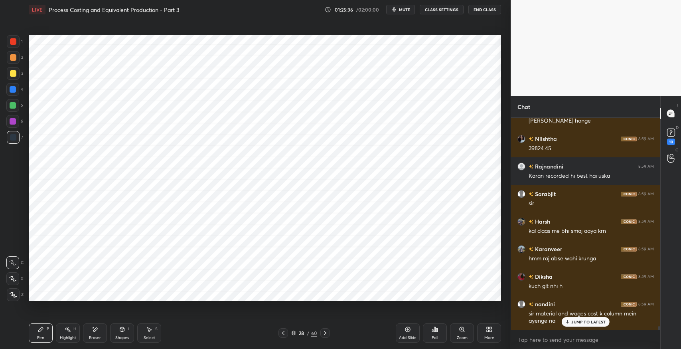
scroll to position [11630, 0]
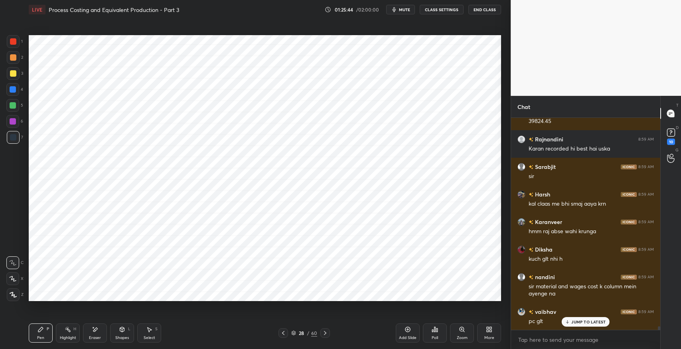
click at [38, 332] on div "Pen P" at bounding box center [41, 332] width 24 height 19
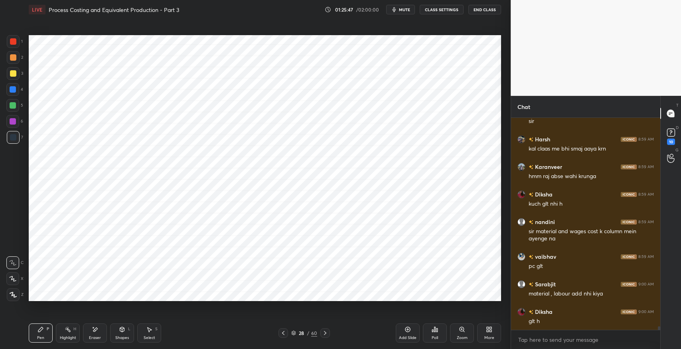
scroll to position [11713, 0]
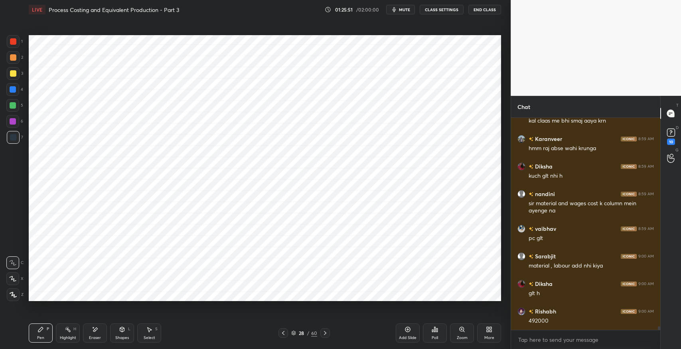
click at [95, 330] on icon at bounding box center [95, 329] width 4 height 4
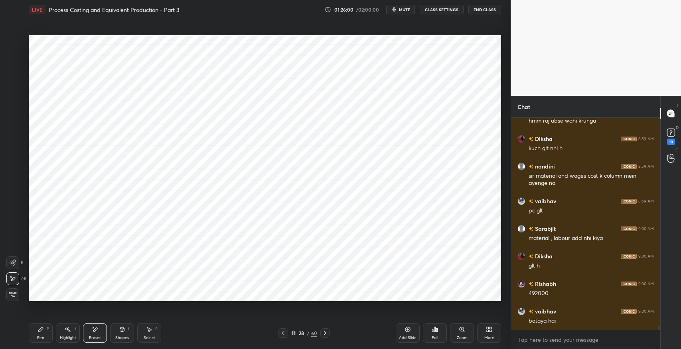
click at [38, 335] on div "Pen" at bounding box center [40, 337] width 7 height 4
click at [102, 330] on div "Eraser" at bounding box center [95, 332] width 24 height 19
click at [42, 333] on div "Pen P" at bounding box center [41, 332] width 24 height 19
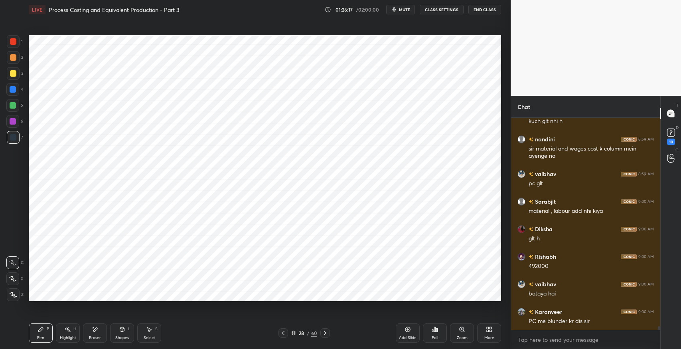
click at [100, 333] on div "Eraser" at bounding box center [95, 332] width 24 height 19
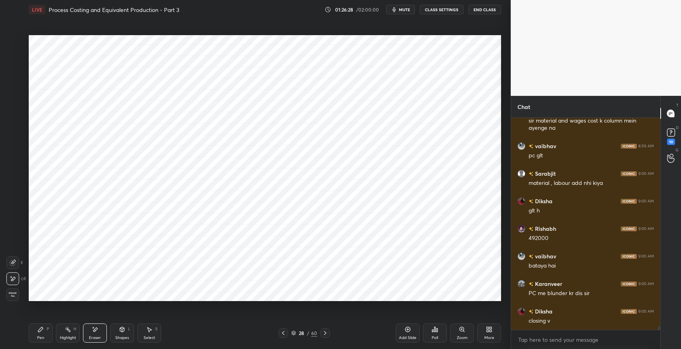
click at [37, 333] on div "Pen P" at bounding box center [41, 332] width 24 height 19
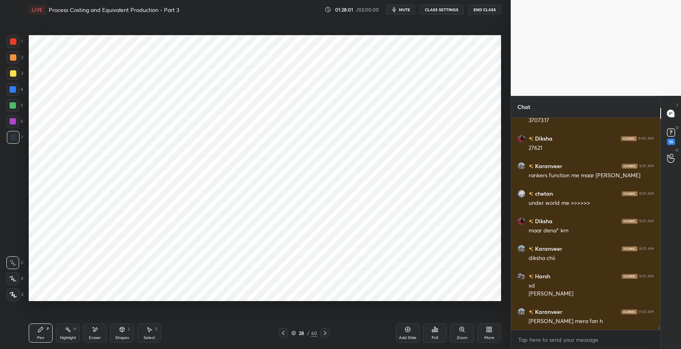
scroll to position [12051, 0]
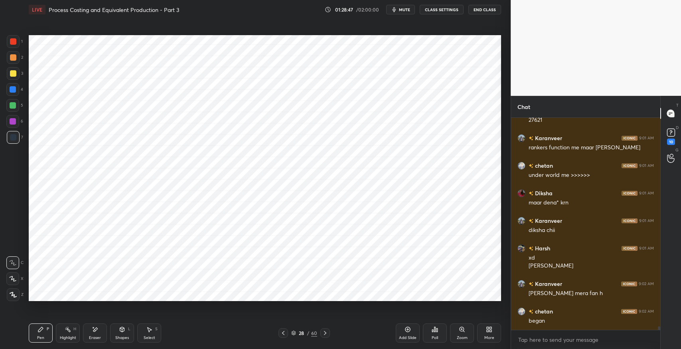
click at [121, 337] on div "Shapes" at bounding box center [122, 337] width 14 height 4
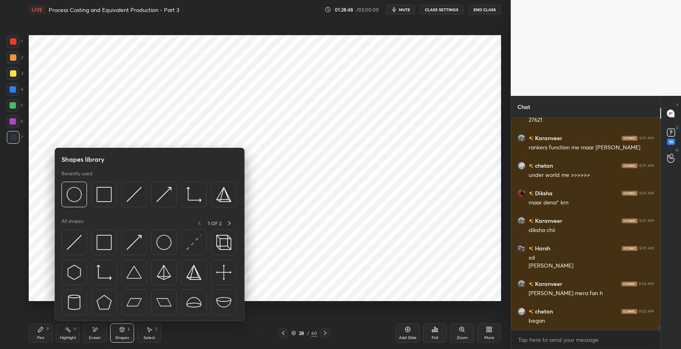
click at [109, 246] on img at bounding box center [104, 242] width 15 height 15
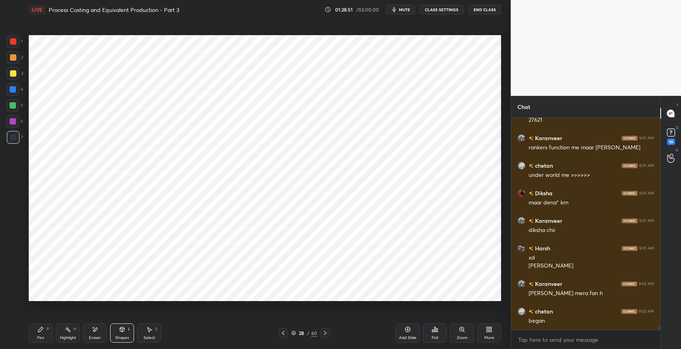
click at [38, 339] on div "Pen" at bounding box center [40, 337] width 7 height 4
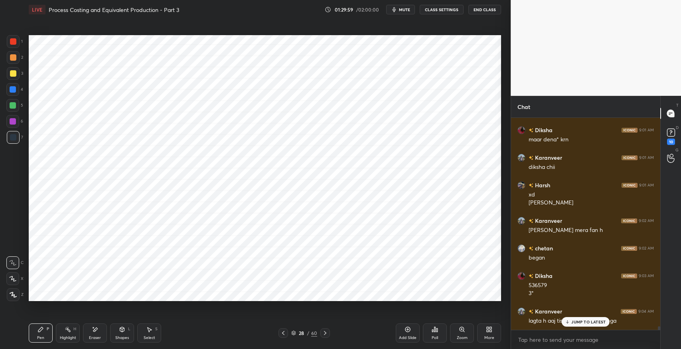
scroll to position [12141, 0]
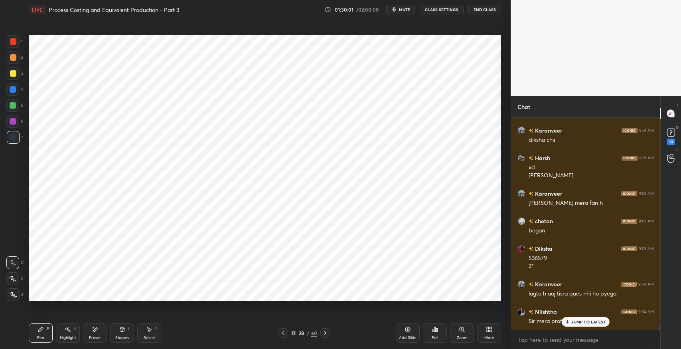
click at [576, 321] on p "JUMP TO LATEST" at bounding box center [588, 321] width 34 height 5
click at [68, 338] on div "Highlight" at bounding box center [68, 337] width 16 height 4
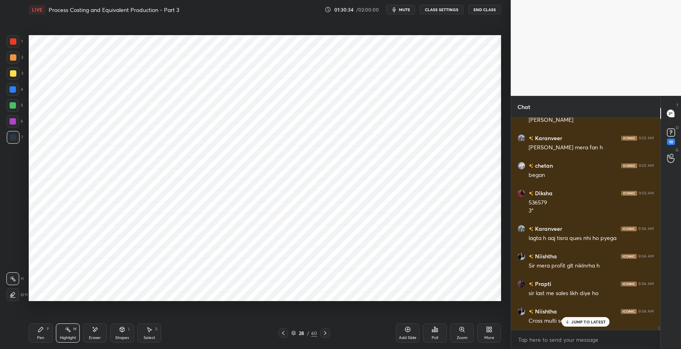
scroll to position [12224, 0]
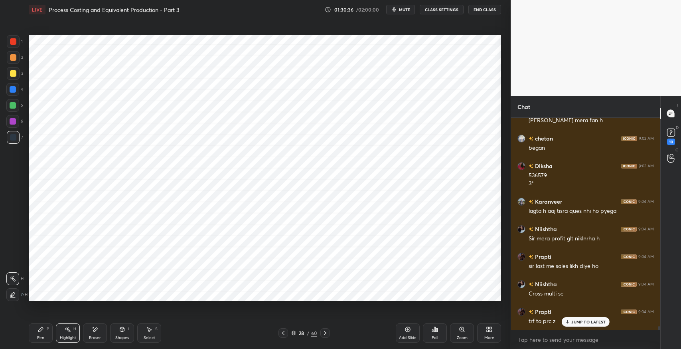
click at [101, 335] on div "Eraser" at bounding box center [95, 332] width 24 height 19
click at [39, 334] on div "Pen P" at bounding box center [41, 332] width 24 height 19
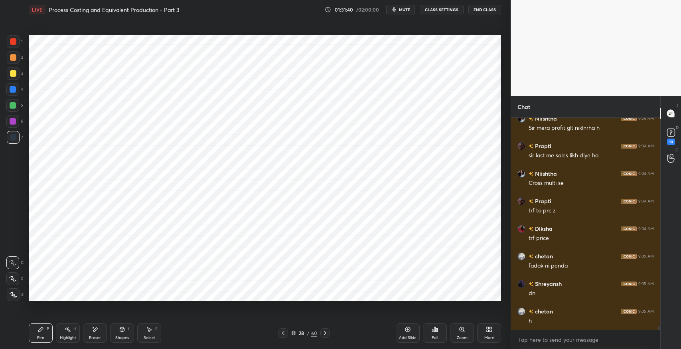
scroll to position [12361, 0]
click at [150, 332] on icon at bounding box center [149, 329] width 6 height 6
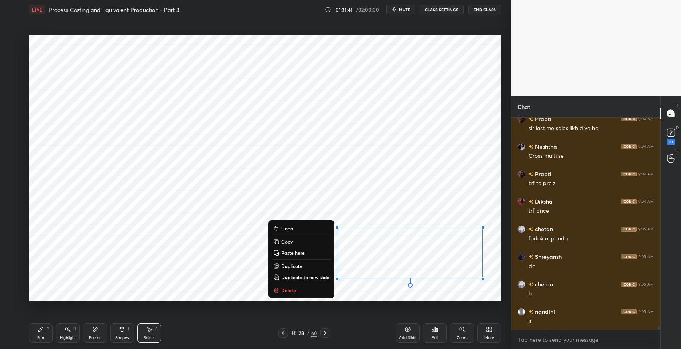
scroll to position [12389, 0]
click at [295, 290] on button "Delete" at bounding box center [301, 290] width 59 height 10
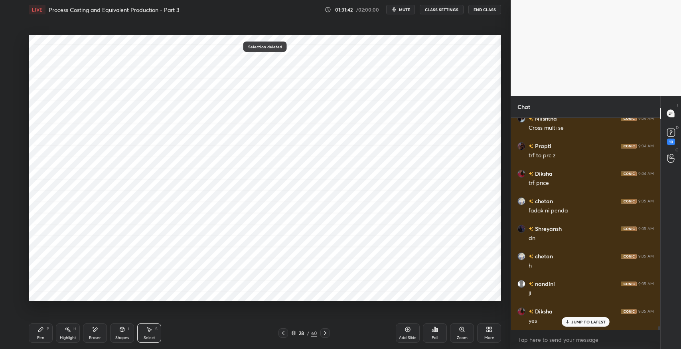
scroll to position [12444, 0]
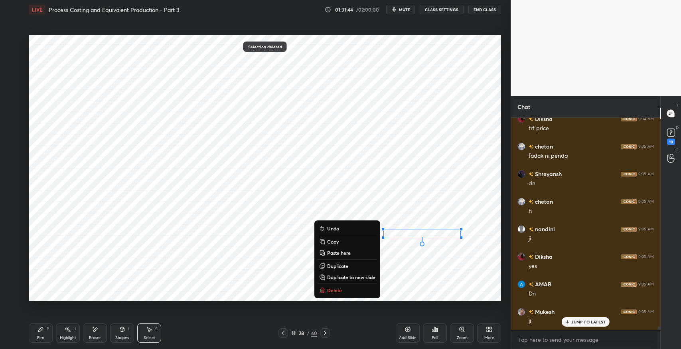
click at [354, 290] on button "Delete" at bounding box center [346, 290] width 59 height 10
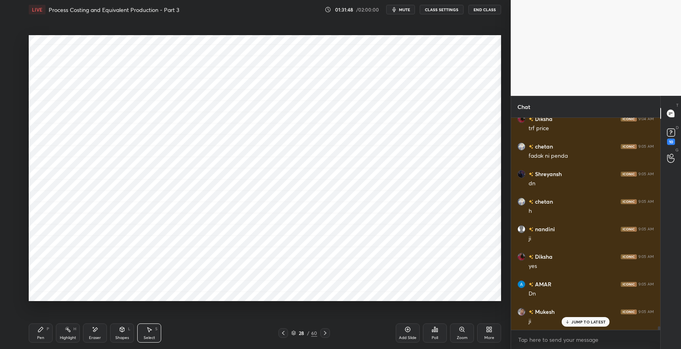
click at [44, 325] on div "Pen P" at bounding box center [41, 332] width 24 height 19
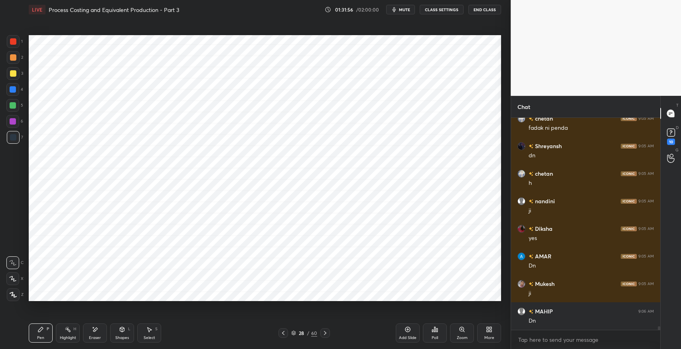
scroll to position [12499, 0]
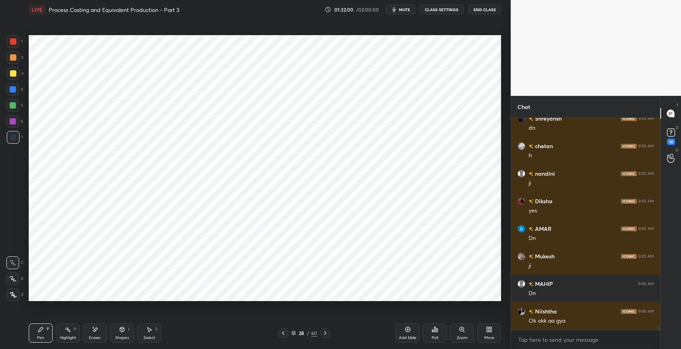
click at [324, 333] on icon at bounding box center [325, 332] width 6 height 6
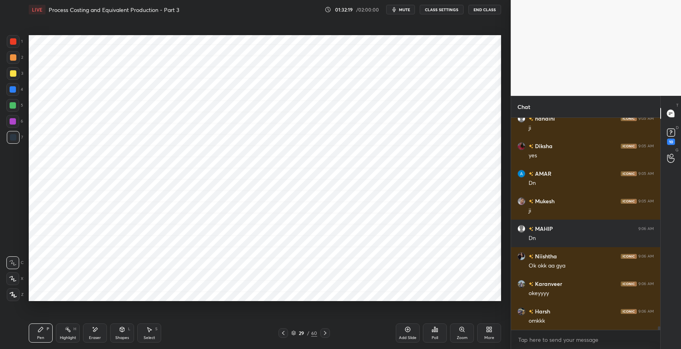
scroll to position [12589, 0]
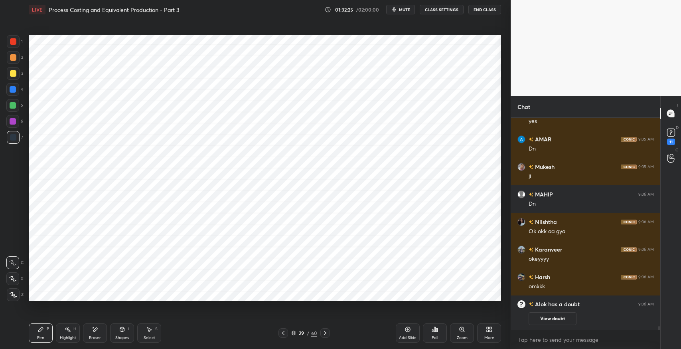
click at [284, 331] on icon at bounding box center [283, 332] width 6 height 6
click at [150, 335] on div "Select" at bounding box center [150, 337] width 12 height 4
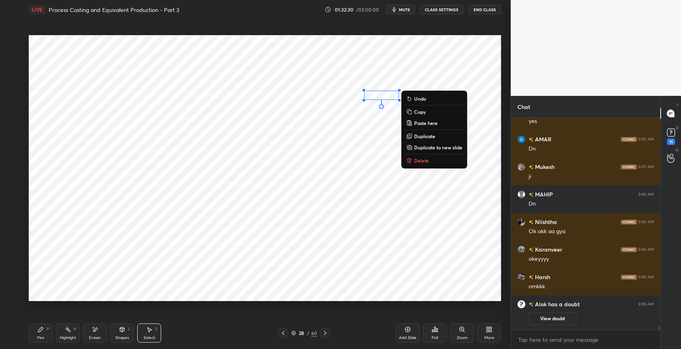
click at [423, 113] on p "Copy" at bounding box center [420, 111] width 12 height 6
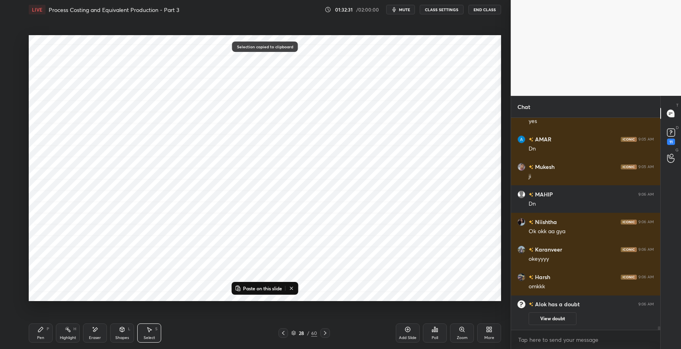
click at [326, 331] on icon at bounding box center [325, 332] width 6 height 6
click at [267, 288] on p "Paste on this slide" at bounding box center [262, 288] width 39 height 6
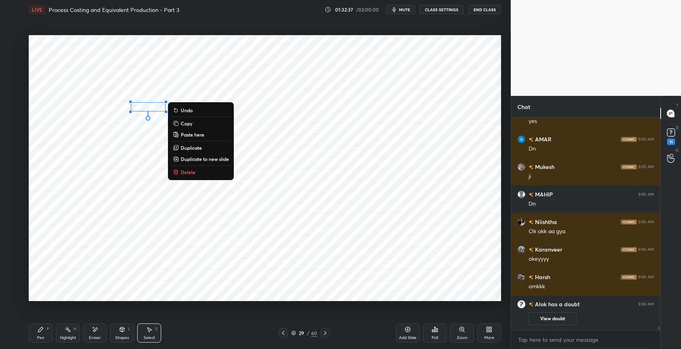
click at [42, 330] on icon at bounding box center [40, 329] width 6 height 6
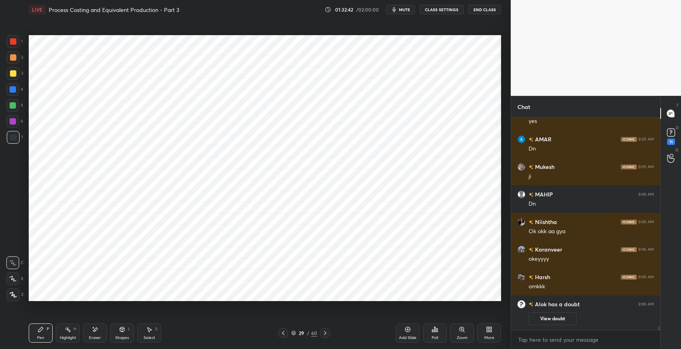
click at [282, 332] on icon at bounding box center [283, 333] width 2 height 4
click at [327, 335] on icon at bounding box center [325, 332] width 6 height 6
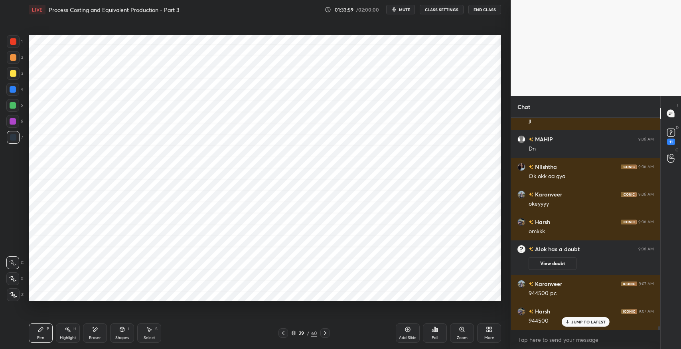
scroll to position [12233, 0]
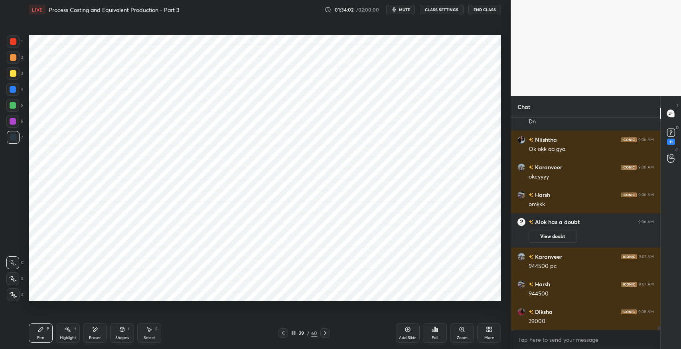
click at [16, 77] on div at bounding box center [13, 73] width 13 height 13
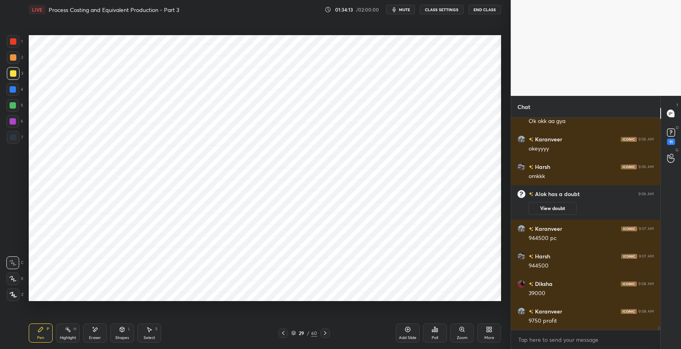
scroll to position [12280, 0]
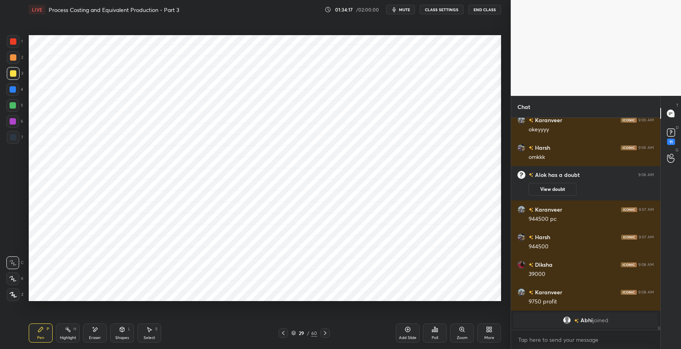
click at [15, 140] on div at bounding box center [13, 137] width 6 height 6
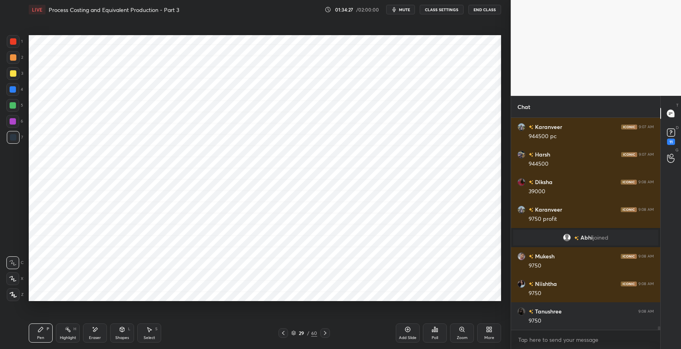
scroll to position [12352, 0]
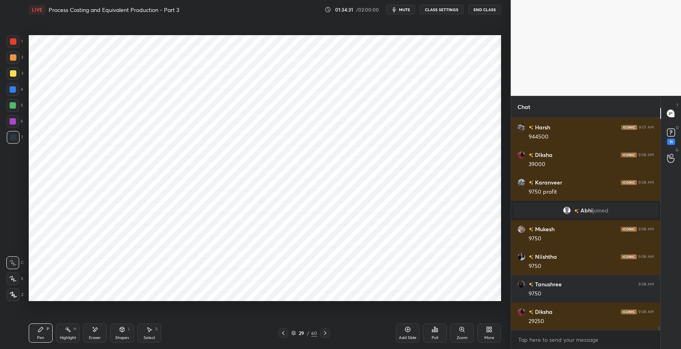
click at [89, 337] on div "Eraser" at bounding box center [95, 337] width 12 height 4
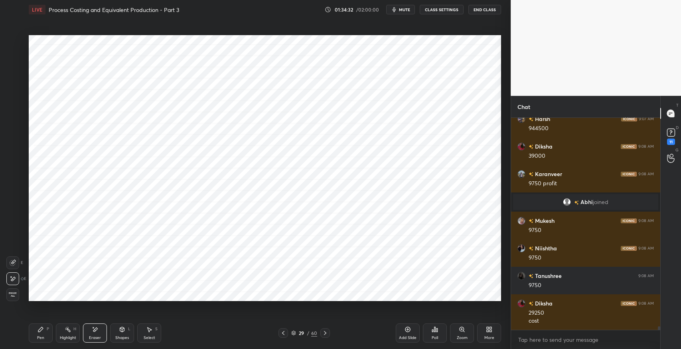
click at [41, 330] on icon at bounding box center [40, 329] width 6 height 6
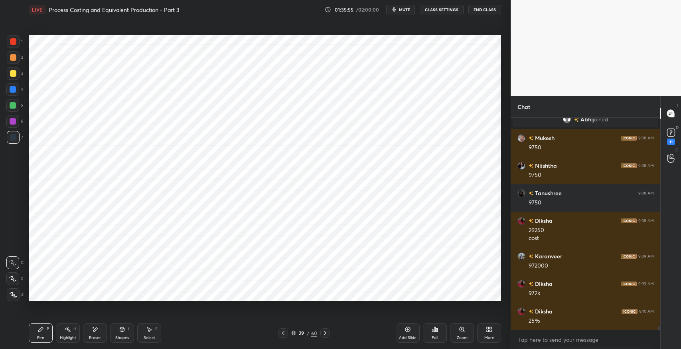
scroll to position [12450, 0]
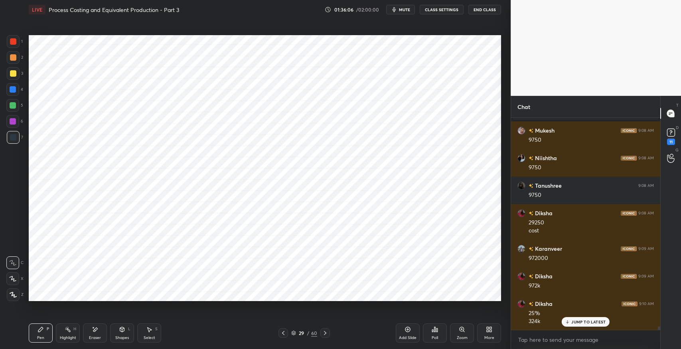
click at [119, 331] on icon at bounding box center [122, 329] width 6 height 6
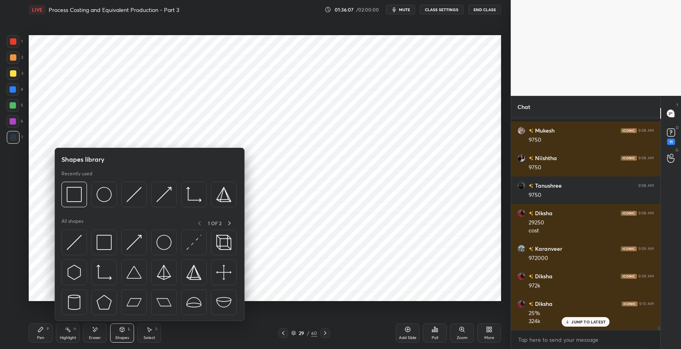
click at [101, 243] on img at bounding box center [104, 242] width 15 height 15
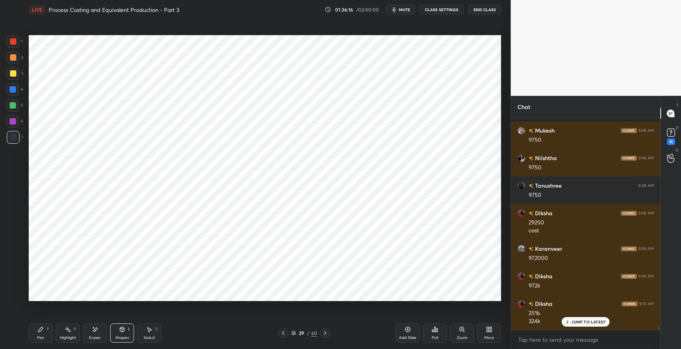
click at [41, 327] on icon at bounding box center [40, 329] width 6 height 6
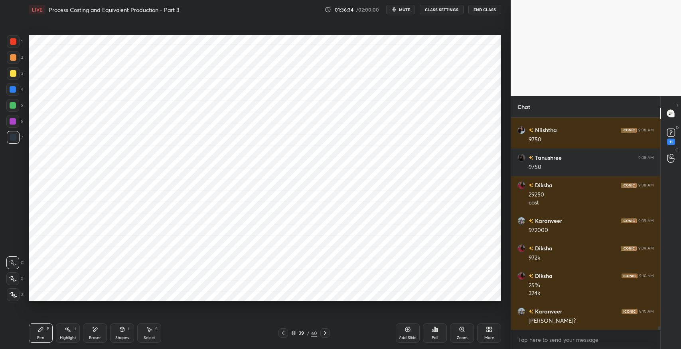
click at [282, 333] on icon at bounding box center [283, 333] width 2 height 4
click at [282, 331] on icon at bounding box center [283, 332] width 6 height 6
click at [283, 330] on icon at bounding box center [283, 332] width 6 height 6
click at [325, 334] on icon at bounding box center [325, 332] width 6 height 6
click at [325, 333] on icon at bounding box center [325, 333] width 2 height 4
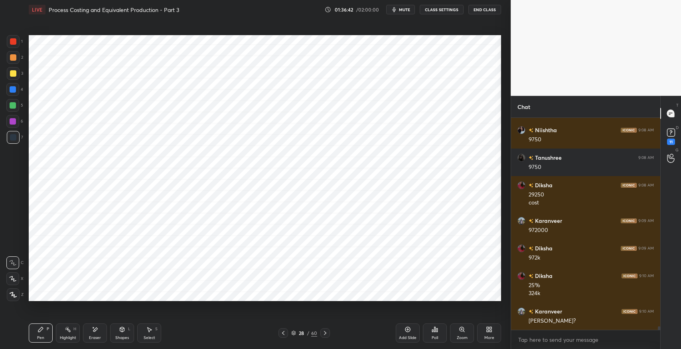
click at [325, 332] on icon at bounding box center [325, 332] width 6 height 6
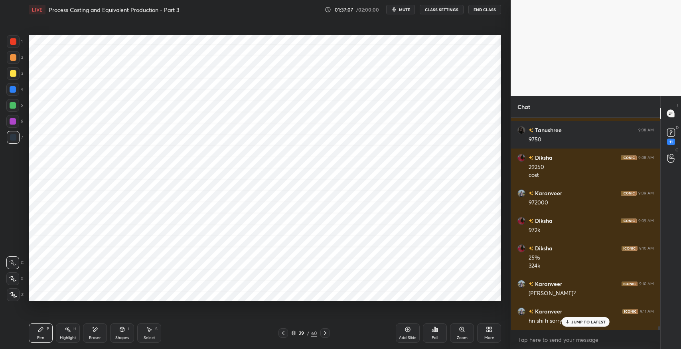
scroll to position [12533, 0]
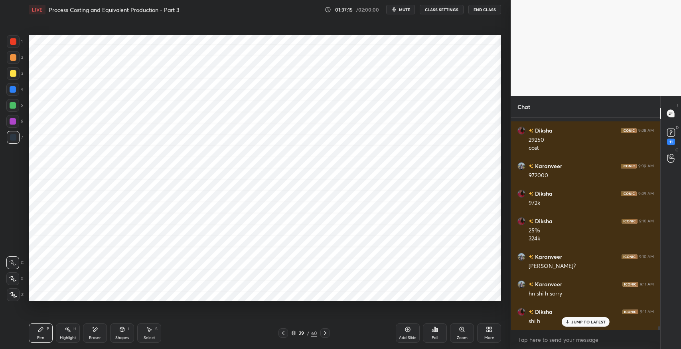
click at [36, 338] on div "Pen P" at bounding box center [41, 332] width 24 height 19
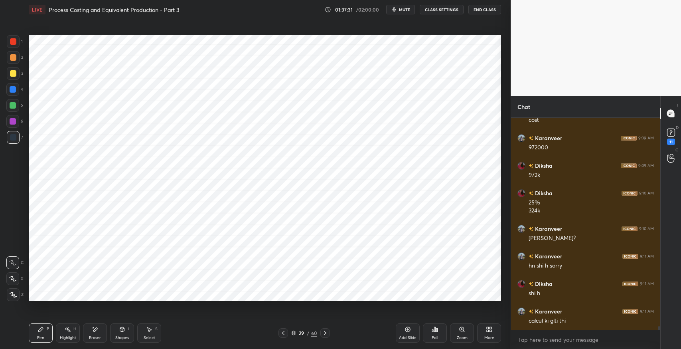
click at [121, 338] on div "Shapes" at bounding box center [122, 337] width 14 height 4
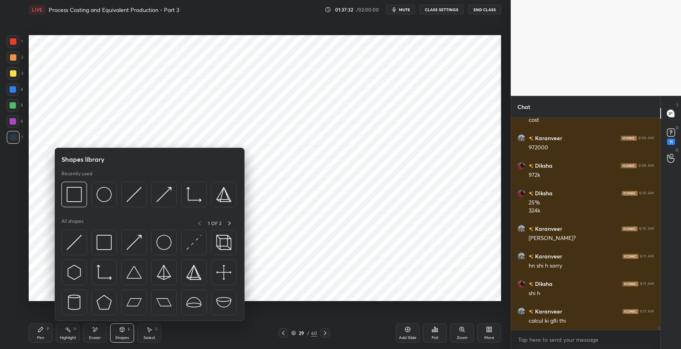
click at [162, 242] on img at bounding box center [163, 242] width 15 height 15
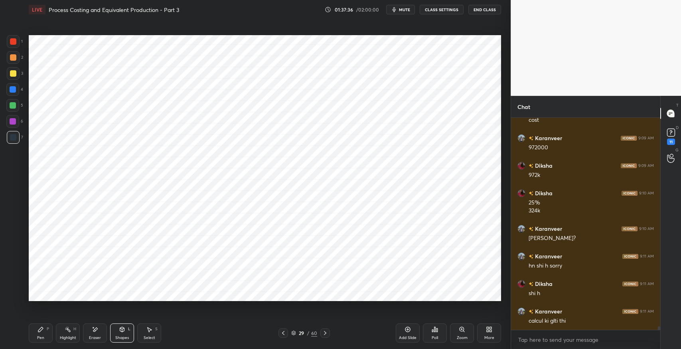
click at [37, 331] on div "Pen P" at bounding box center [41, 332] width 24 height 19
click at [35, 335] on div "Pen P" at bounding box center [41, 332] width 24 height 19
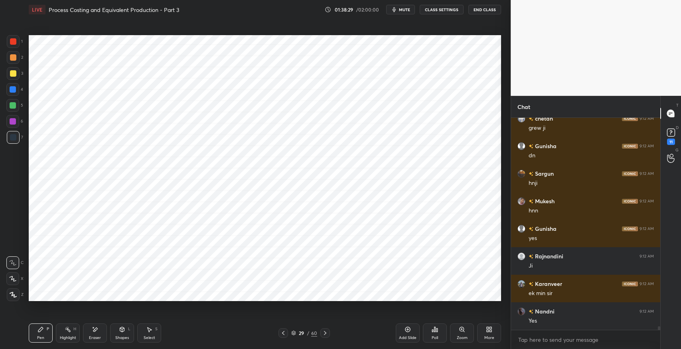
scroll to position [12883, 0]
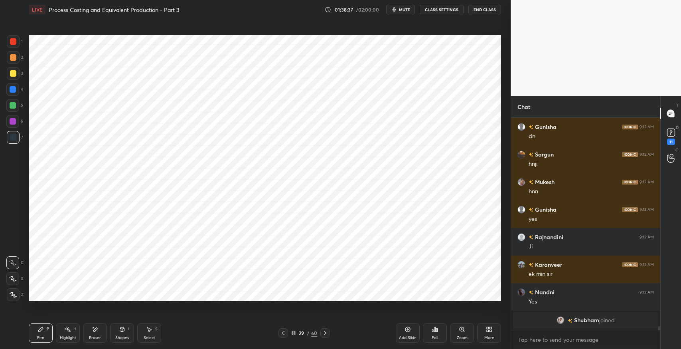
click at [153, 330] on div "Select S" at bounding box center [149, 332] width 24 height 19
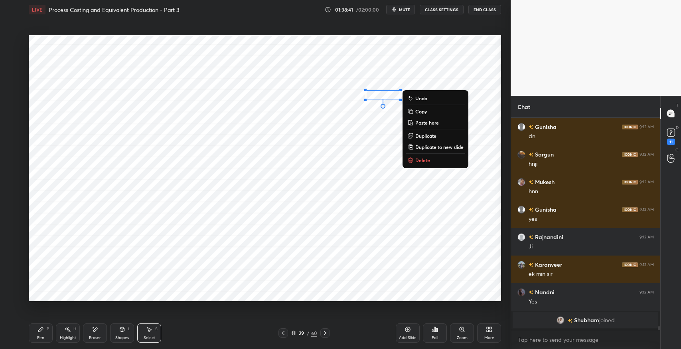
click at [423, 113] on p "Copy" at bounding box center [421, 111] width 12 height 6
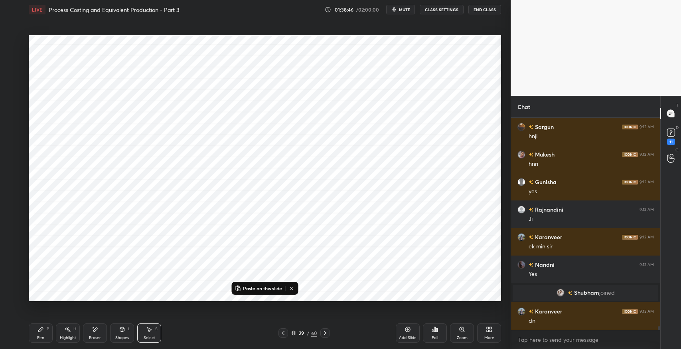
scroll to position [12772, 0]
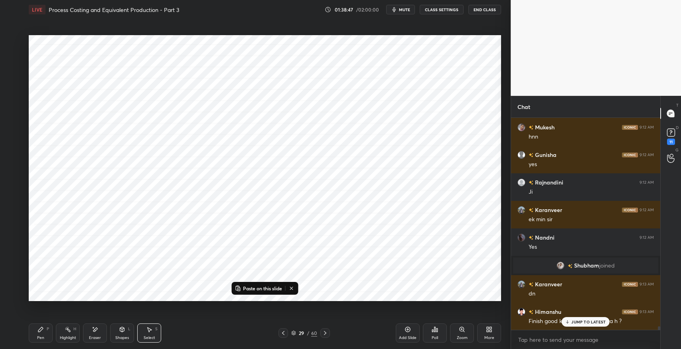
click at [571, 324] on div "JUMP TO LATEST" at bounding box center [586, 322] width 48 height 10
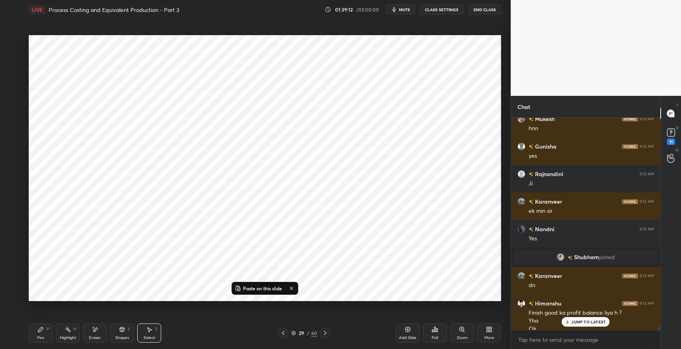
scroll to position [12788, 0]
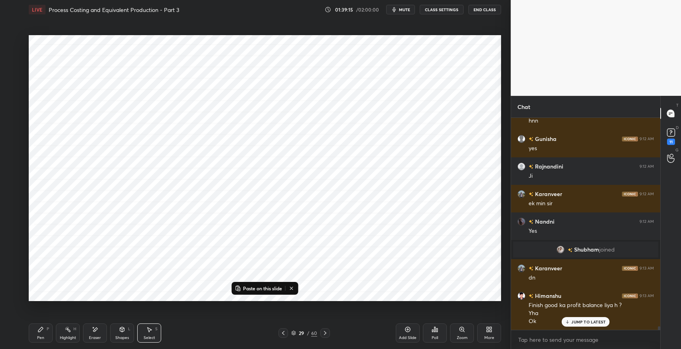
click at [325, 331] on icon at bounding box center [325, 332] width 6 height 6
click at [261, 288] on p "Paste on this slide" at bounding box center [262, 288] width 39 height 6
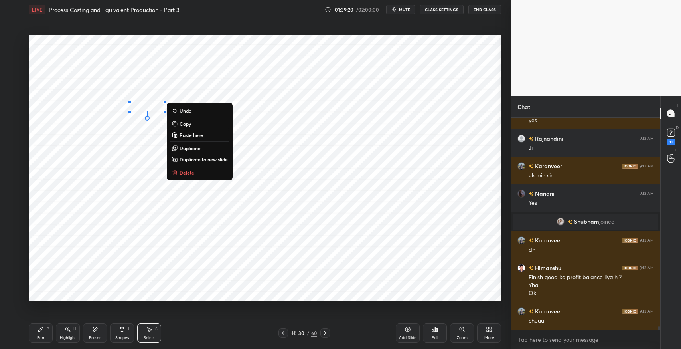
click at [45, 331] on div "Pen P" at bounding box center [41, 332] width 24 height 19
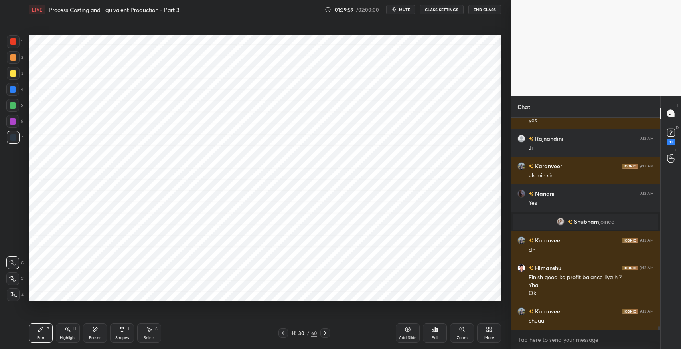
click at [150, 331] on icon at bounding box center [149, 329] width 6 height 6
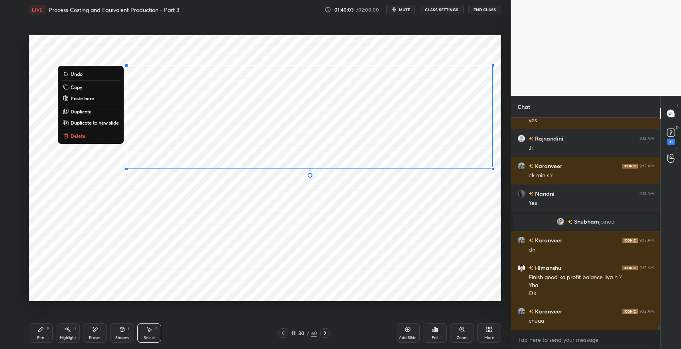
click at [391, 248] on div "0 ° Undo Copy Paste here Duplicate Duplicate to new slide Delete" at bounding box center [265, 168] width 472 height 266
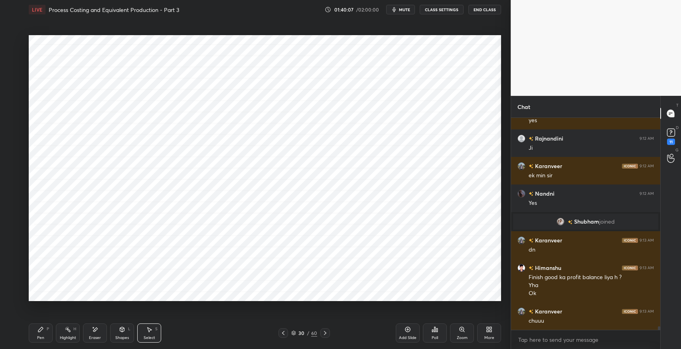
click at [37, 330] on icon at bounding box center [40, 329] width 6 height 6
click at [93, 337] on div "Eraser" at bounding box center [95, 337] width 12 height 4
click at [63, 330] on div "Highlight H" at bounding box center [68, 332] width 24 height 19
click at [12, 280] on icon at bounding box center [13, 278] width 6 height 6
click at [41, 333] on div "Pen P" at bounding box center [41, 332] width 24 height 19
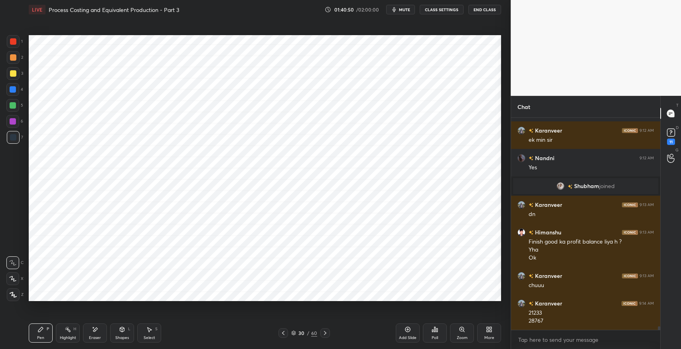
scroll to position [12879, 0]
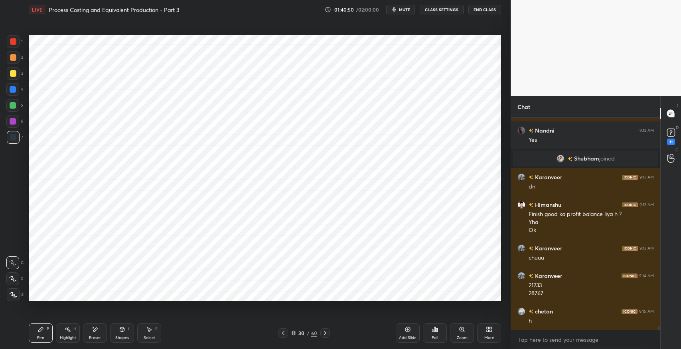
click at [121, 334] on div "Shapes L" at bounding box center [122, 332] width 24 height 19
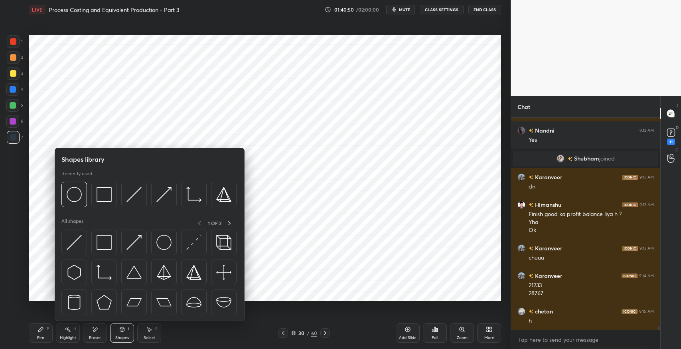
click at [102, 241] on img at bounding box center [104, 242] width 15 height 15
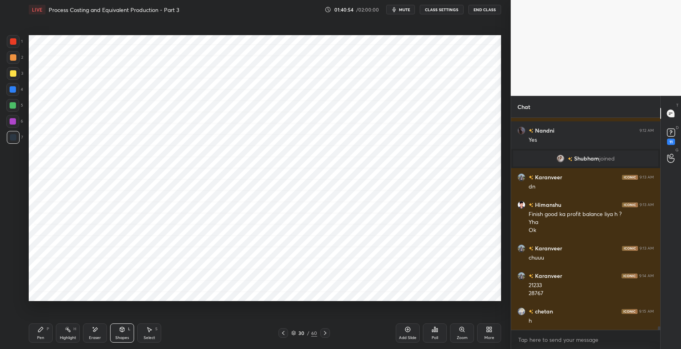
click at [38, 331] on icon at bounding box center [40, 329] width 6 height 6
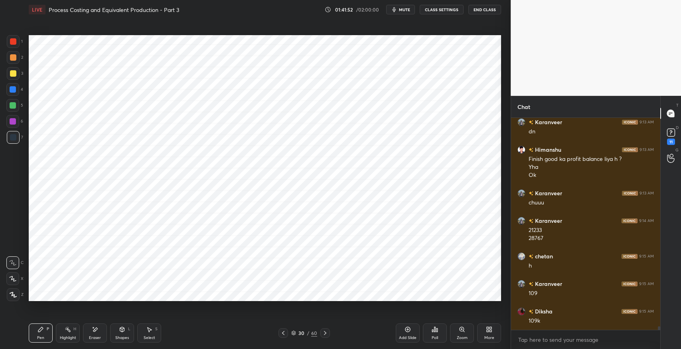
scroll to position [12953, 0]
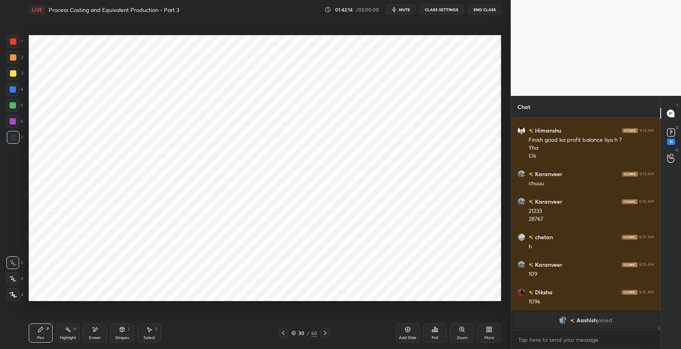
click at [115, 333] on div "Shapes L" at bounding box center [122, 332] width 24 height 19
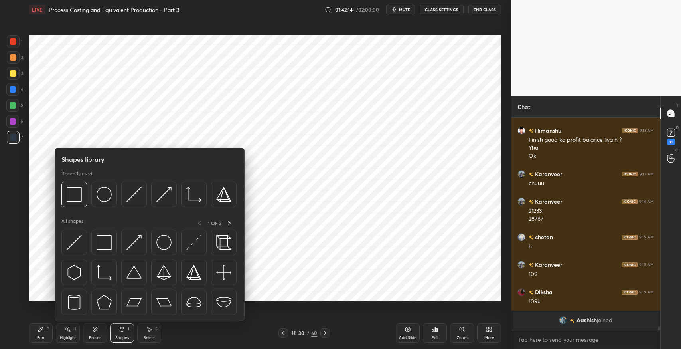
click at [161, 243] on img at bounding box center [163, 242] width 15 height 15
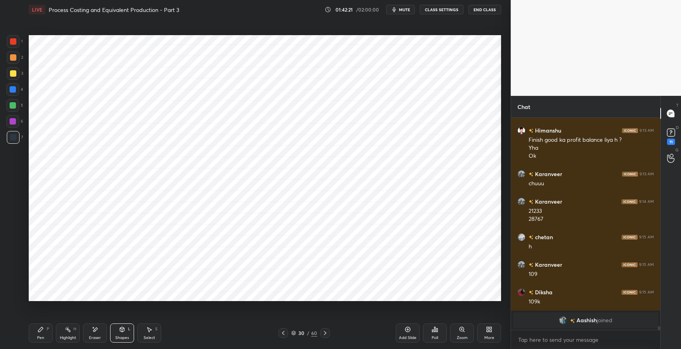
click at [50, 329] on div "Pen P" at bounding box center [41, 332] width 24 height 19
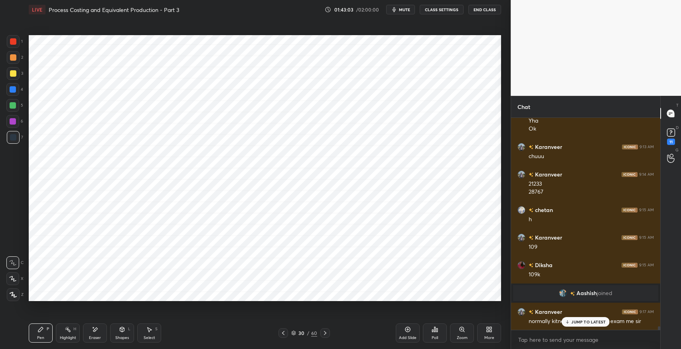
click at [584, 321] on p "JUMP TO LATEST" at bounding box center [588, 321] width 34 height 5
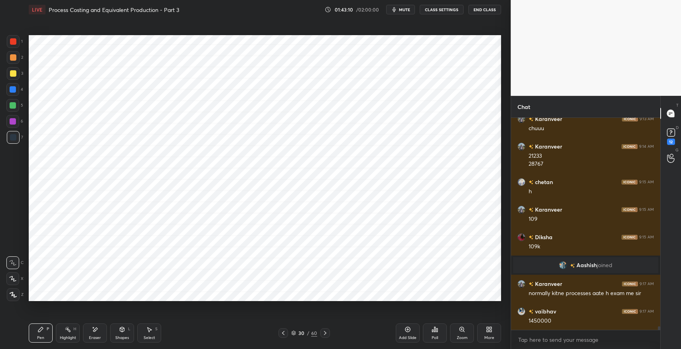
scroll to position [12943, 0]
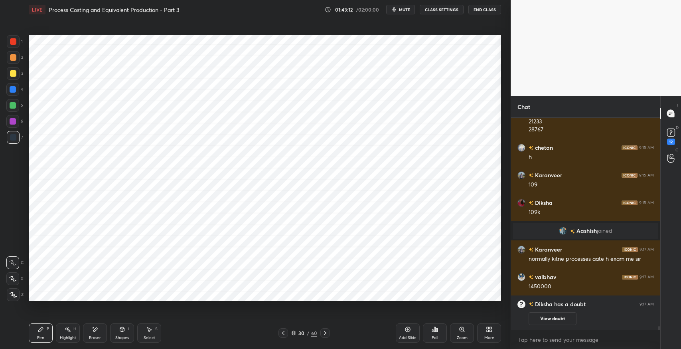
click at [95, 334] on div "Eraser" at bounding box center [95, 332] width 24 height 19
click at [12, 261] on icon at bounding box center [13, 262] width 4 height 4
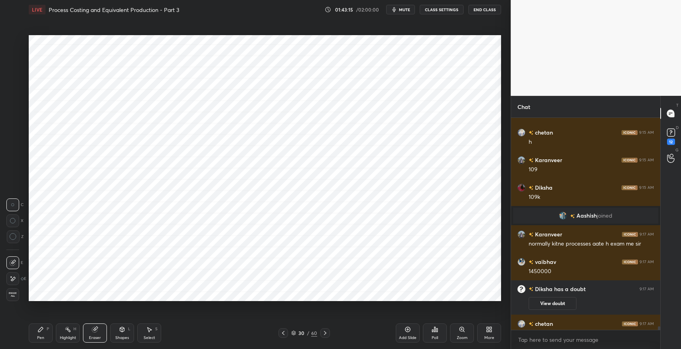
scroll to position [12956, 0]
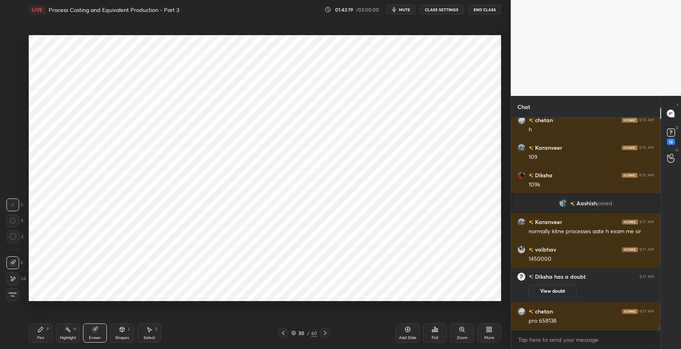
click at [43, 335] on div "Pen" at bounding box center [40, 337] width 7 height 4
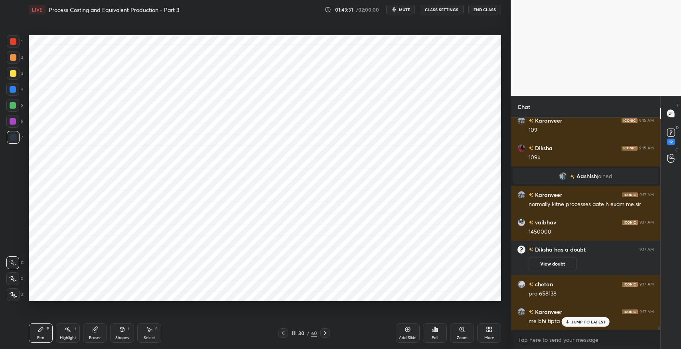
click at [573, 326] on div "JUMP TO LATEST" at bounding box center [586, 322] width 48 height 10
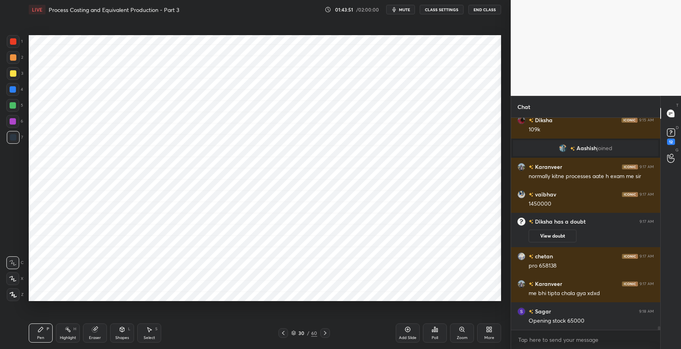
click at [93, 339] on div "Eraser" at bounding box center [95, 337] width 12 height 4
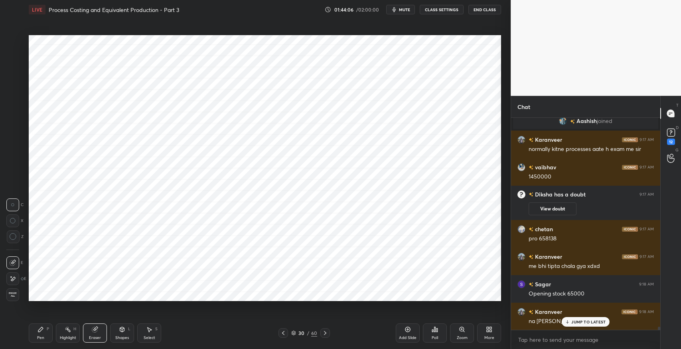
click at [44, 330] on div "Pen P" at bounding box center [41, 332] width 24 height 19
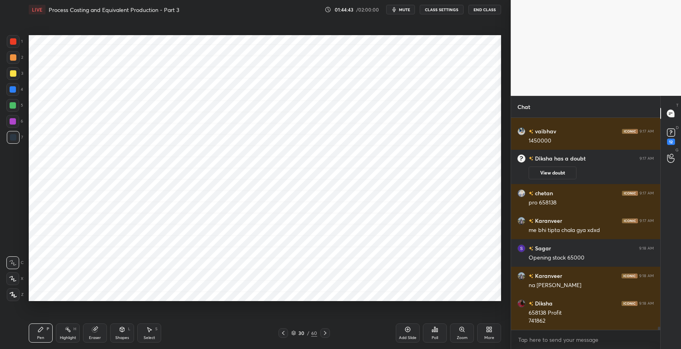
scroll to position [13101, 0]
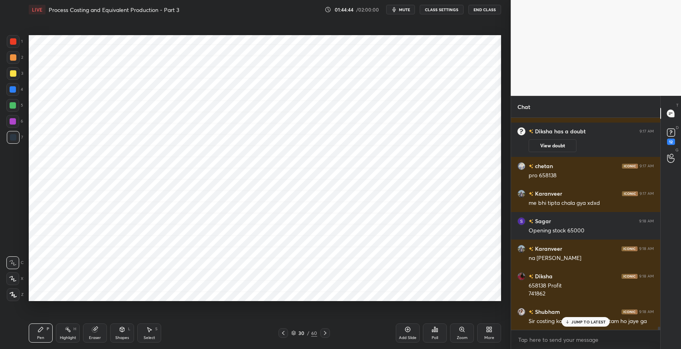
click at [580, 322] on p "JUMP TO LATEST" at bounding box center [588, 321] width 34 height 5
click at [41, 330] on icon at bounding box center [40, 329] width 5 height 5
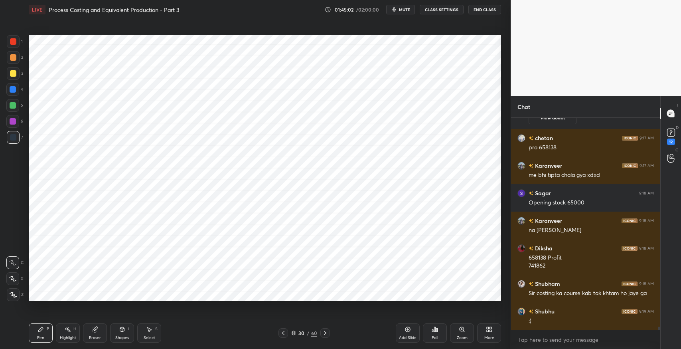
click at [95, 326] on icon at bounding box center [95, 329] width 6 height 6
click at [36, 329] on div "Pen P" at bounding box center [41, 332] width 24 height 19
click at [96, 329] on icon at bounding box center [96, 328] width 4 height 4
click at [38, 327] on icon at bounding box center [40, 329] width 6 height 6
click at [149, 325] on div "Select S" at bounding box center [149, 332] width 24 height 19
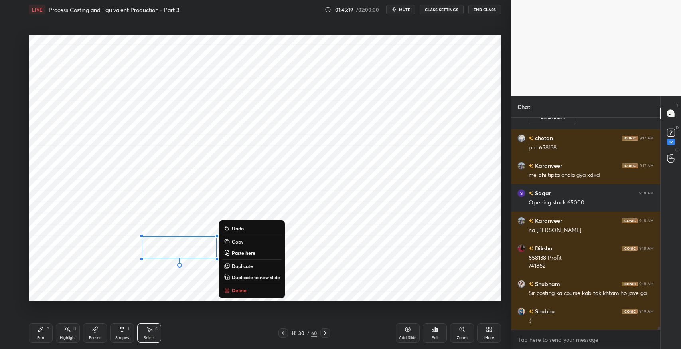
click at [241, 266] on p "Duplicate" at bounding box center [242, 265] width 21 height 6
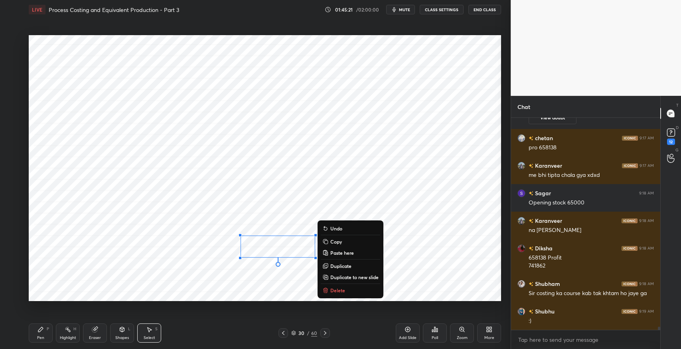
click at [99, 330] on div "Eraser" at bounding box center [95, 332] width 24 height 19
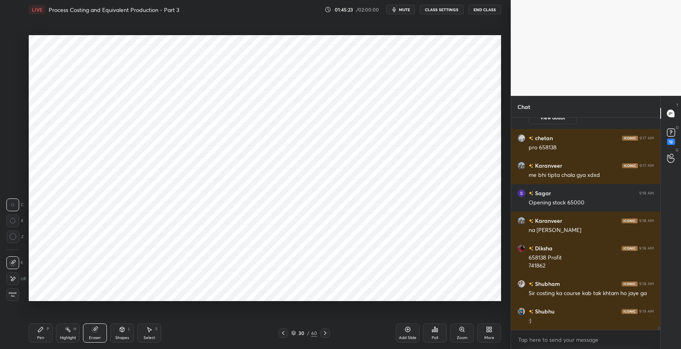
click at [42, 328] on icon at bounding box center [40, 329] width 5 height 5
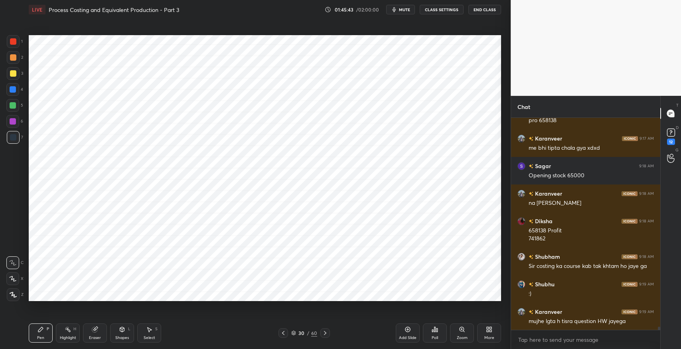
click at [282, 335] on icon at bounding box center [283, 332] width 6 height 6
click at [284, 333] on icon at bounding box center [283, 332] width 6 height 6
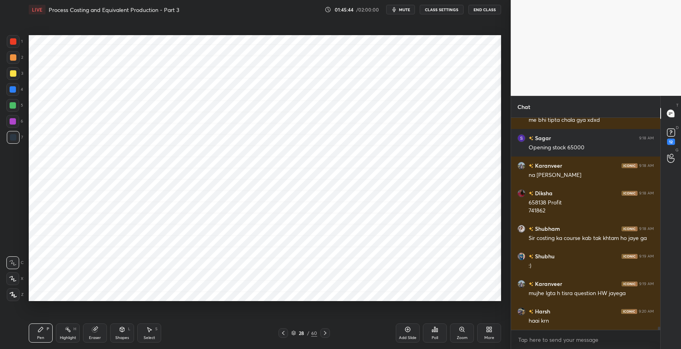
click at [284, 332] on icon at bounding box center [283, 332] width 6 height 6
click at [324, 333] on icon at bounding box center [325, 332] width 6 height 6
click at [325, 332] on icon at bounding box center [325, 332] width 6 height 6
click at [33, 332] on div "Pen P" at bounding box center [41, 332] width 24 height 19
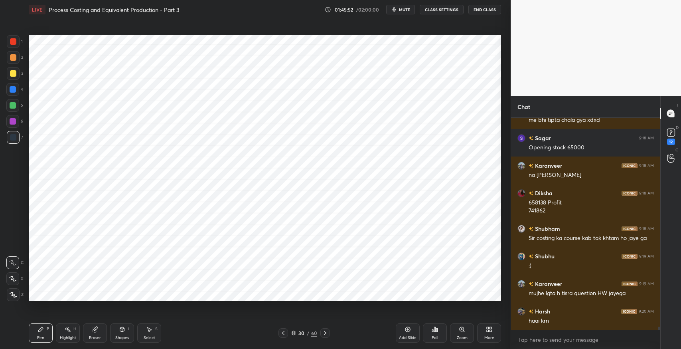
click at [145, 328] on div "Select S" at bounding box center [149, 332] width 24 height 19
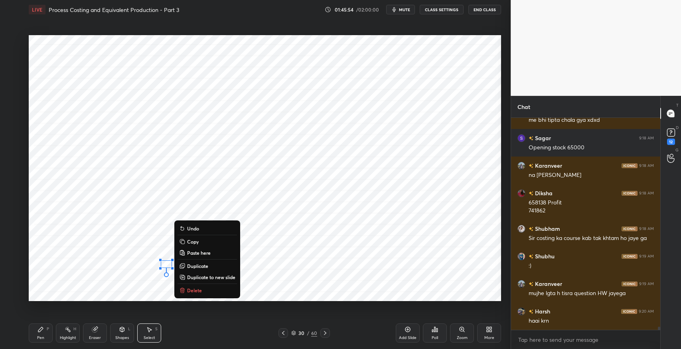
click at [207, 290] on button "Delete" at bounding box center [206, 290] width 59 height 10
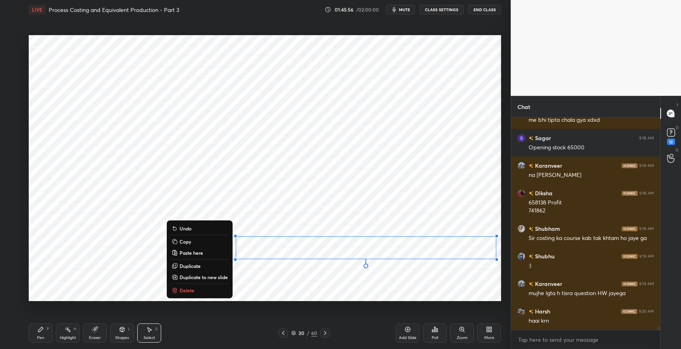
click at [41, 330] on icon at bounding box center [40, 329] width 5 height 5
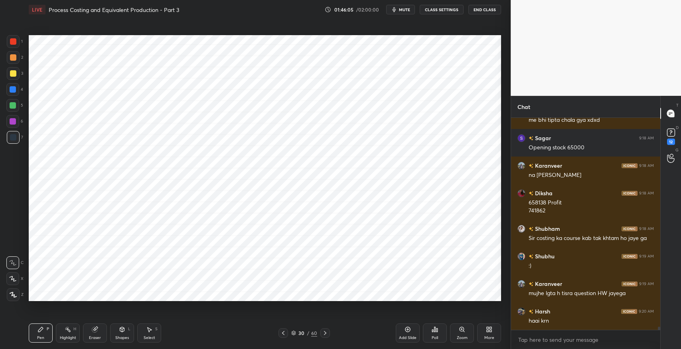
click at [153, 301] on div "Setting up your live class Poll for secs No correct answer Start poll" at bounding box center [265, 168] width 479 height 298
click at [149, 327] on icon at bounding box center [149, 329] width 6 height 6
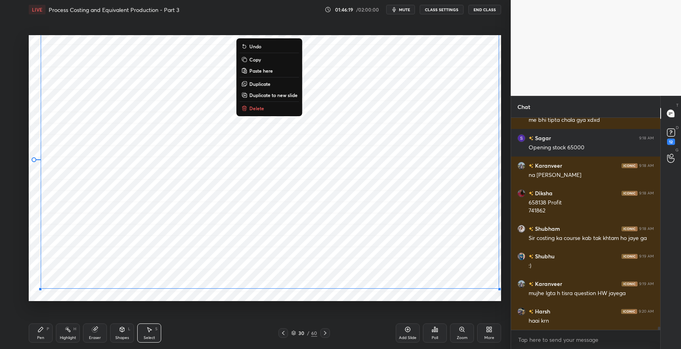
click at [36, 295] on div "0 ° Undo Copy Paste here Duplicate Duplicate to new slide Delete" at bounding box center [265, 168] width 472 height 266
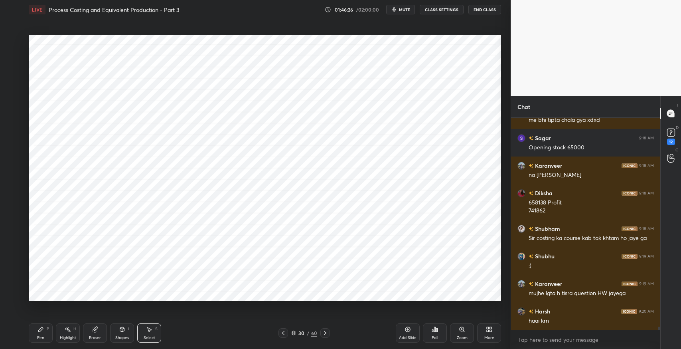
click at [35, 339] on div "Pen P" at bounding box center [41, 332] width 24 height 19
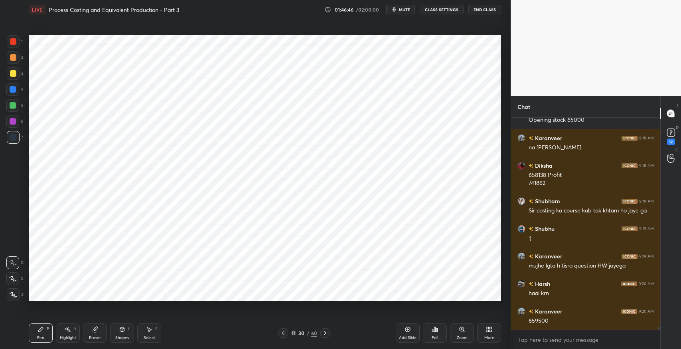
click at [282, 333] on icon at bounding box center [283, 333] width 2 height 4
click at [285, 330] on icon at bounding box center [283, 332] width 6 height 6
click at [322, 333] on icon at bounding box center [325, 332] width 6 height 6
click at [325, 332] on icon at bounding box center [325, 333] width 2 height 4
click at [282, 331] on icon at bounding box center [283, 332] width 6 height 6
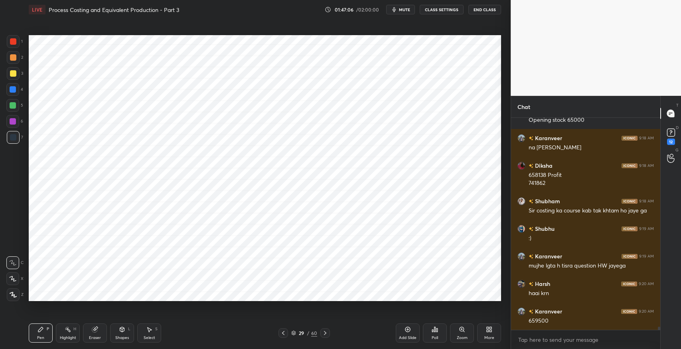
click at [325, 335] on icon at bounding box center [325, 332] width 6 height 6
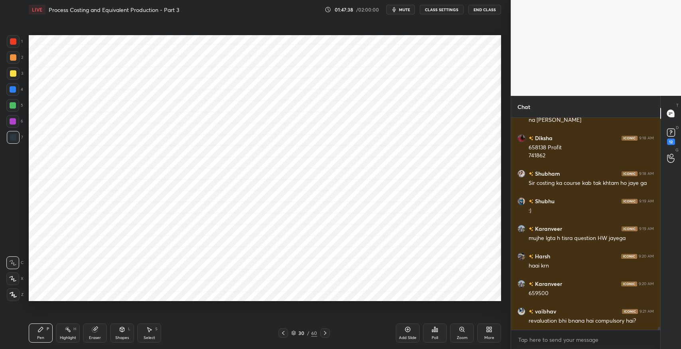
scroll to position [13214, 0]
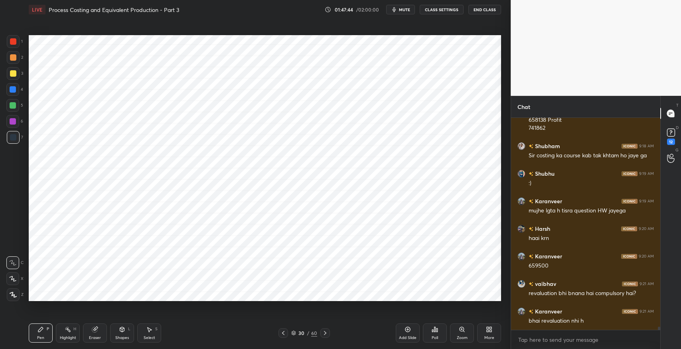
click at [125, 337] on div "Shapes" at bounding box center [122, 337] width 14 height 4
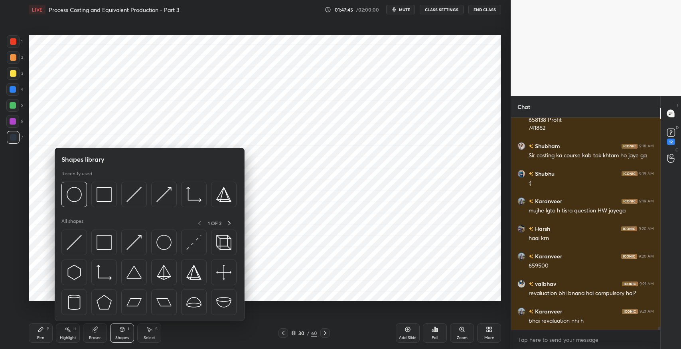
click at [105, 241] on img at bounding box center [104, 242] width 15 height 15
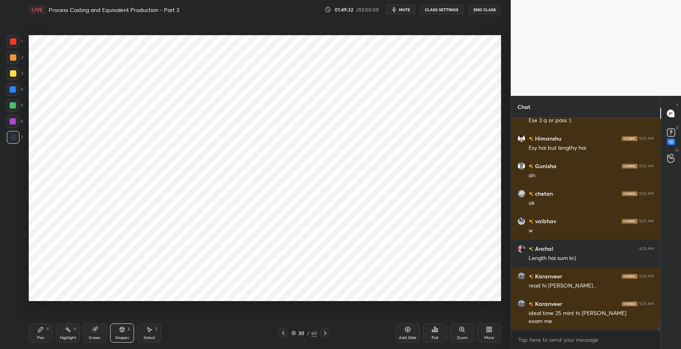
scroll to position [13557, 0]
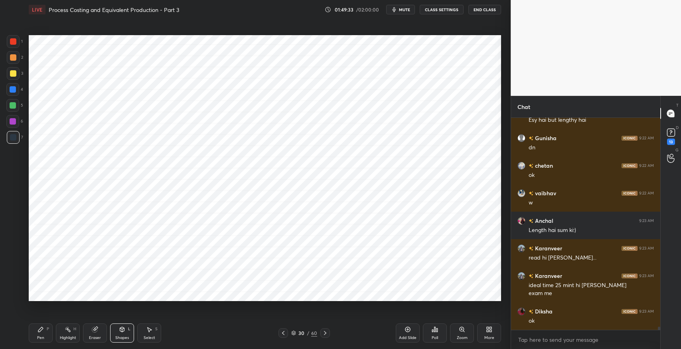
click at [95, 329] on icon at bounding box center [94, 329] width 5 height 5
click at [13, 280] on icon at bounding box center [13, 278] width 6 height 7
click at [152, 334] on div "Select S" at bounding box center [149, 332] width 24 height 19
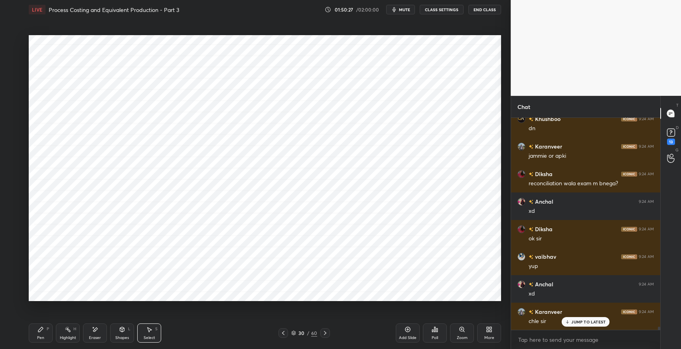
scroll to position [14190, 0]
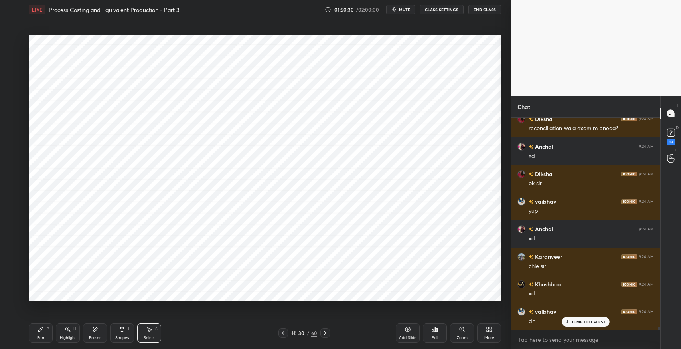
click at [324, 334] on icon at bounding box center [325, 333] width 2 height 4
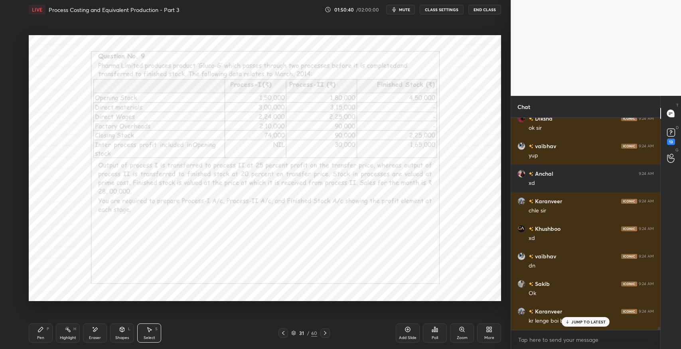
scroll to position [14272, 0]
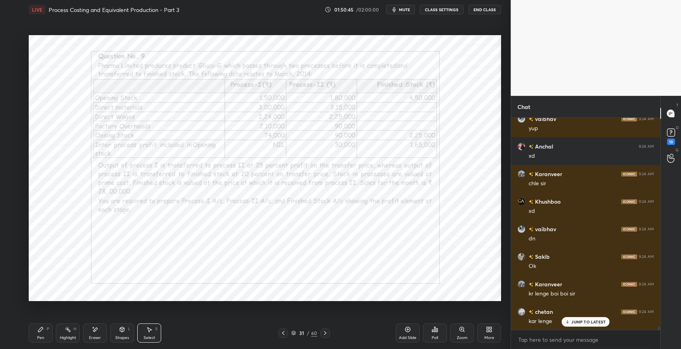
click at [45, 335] on div "Pen P" at bounding box center [41, 332] width 24 height 19
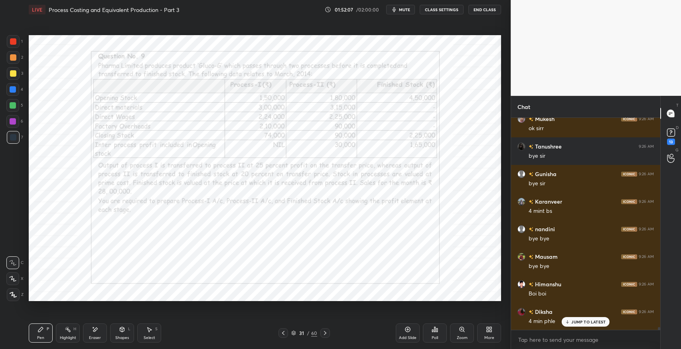
scroll to position [14823, 0]
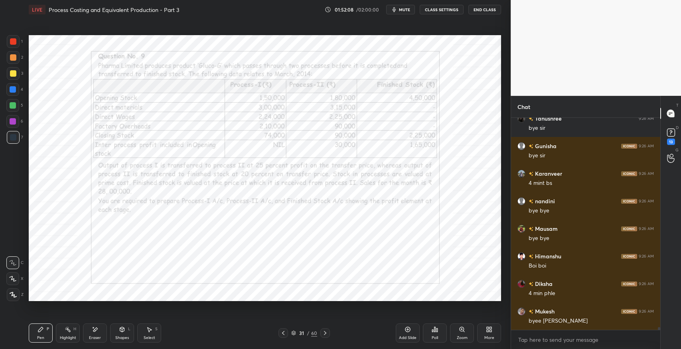
click at [491, 11] on button "End Class" at bounding box center [484, 10] width 33 height 10
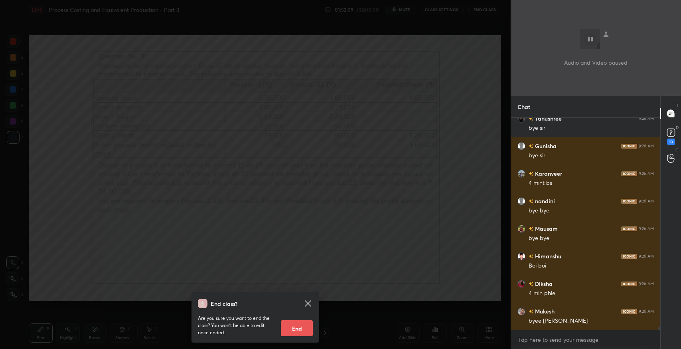
scroll to position [14850, 0]
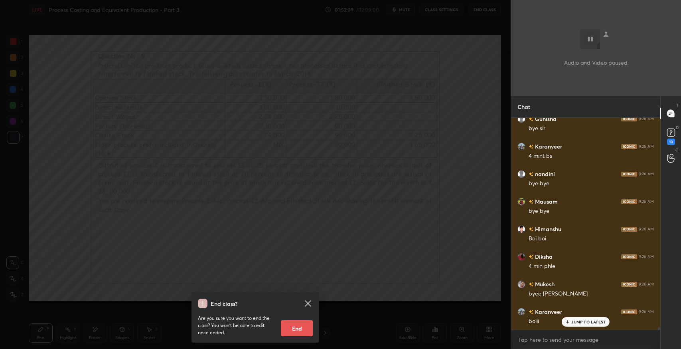
click at [303, 320] on button "End" at bounding box center [297, 328] width 32 height 16
type textarea "x"
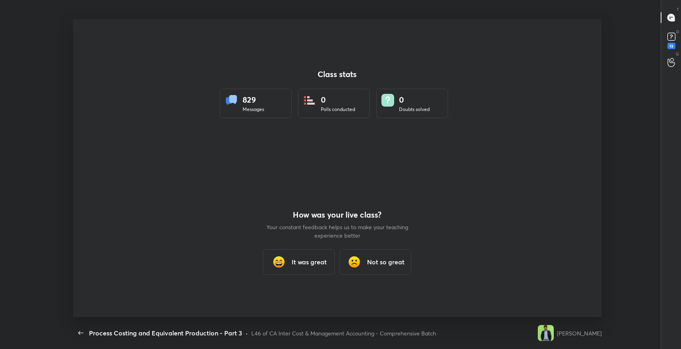
scroll to position [0, 0]
click at [306, 270] on div "It was great" at bounding box center [299, 262] width 72 height 26
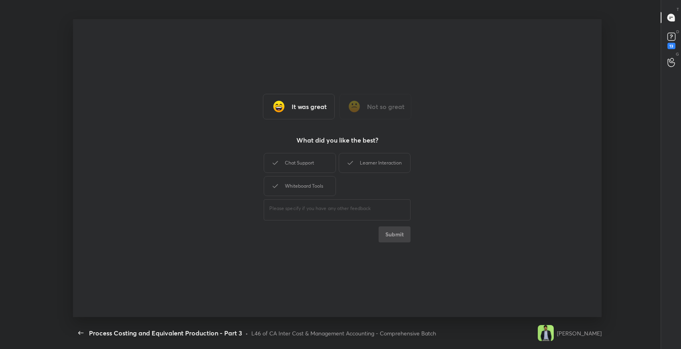
drag, startPoint x: 323, startPoint y: 165, endPoint x: 337, endPoint y: 163, distance: 14.1
click at [323, 165] on div "Chat Support" at bounding box center [300, 163] width 72 height 20
click at [347, 165] on icon at bounding box center [350, 163] width 10 height 10
click at [306, 191] on div "Whiteboard Tools" at bounding box center [300, 186] width 72 height 20
click at [399, 237] on button "Submit" at bounding box center [394, 234] width 32 height 16
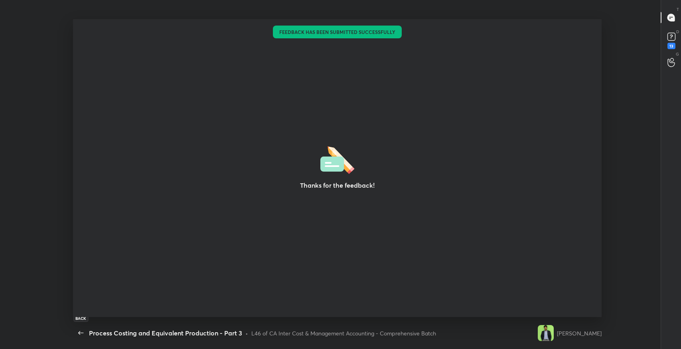
click at [76, 333] on icon "button" at bounding box center [81, 333] width 10 height 10
